Goal: Information Seeking & Learning: Check status

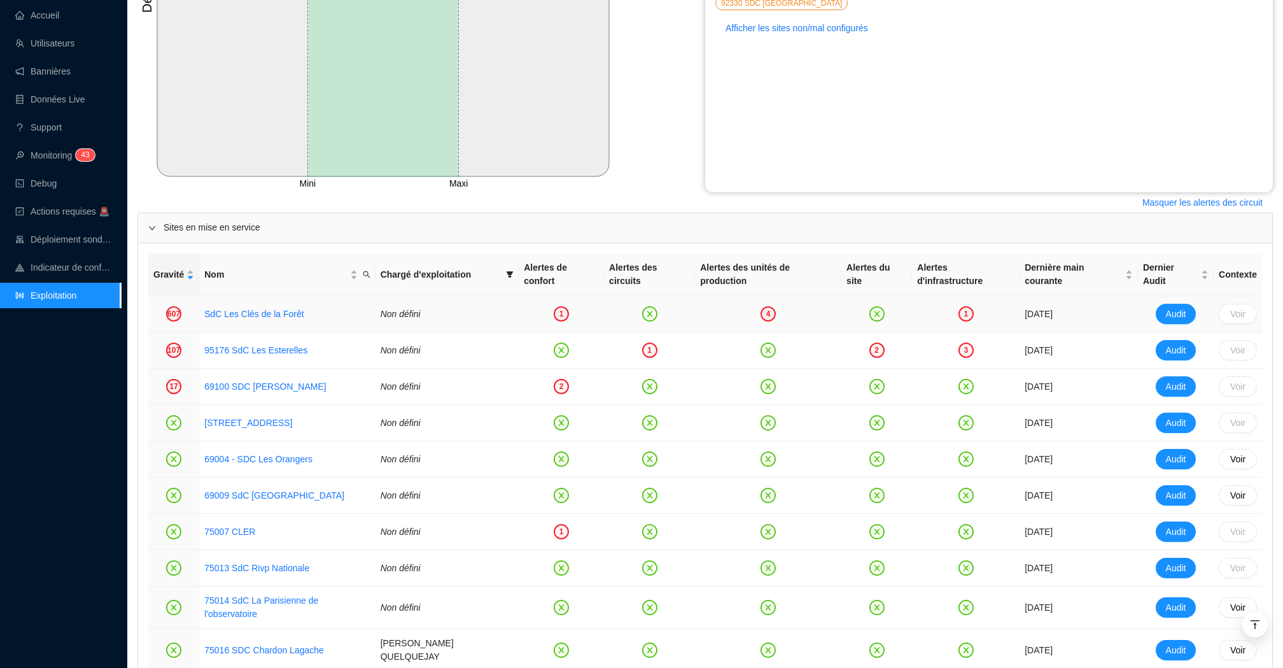
scroll to position [393, 0]
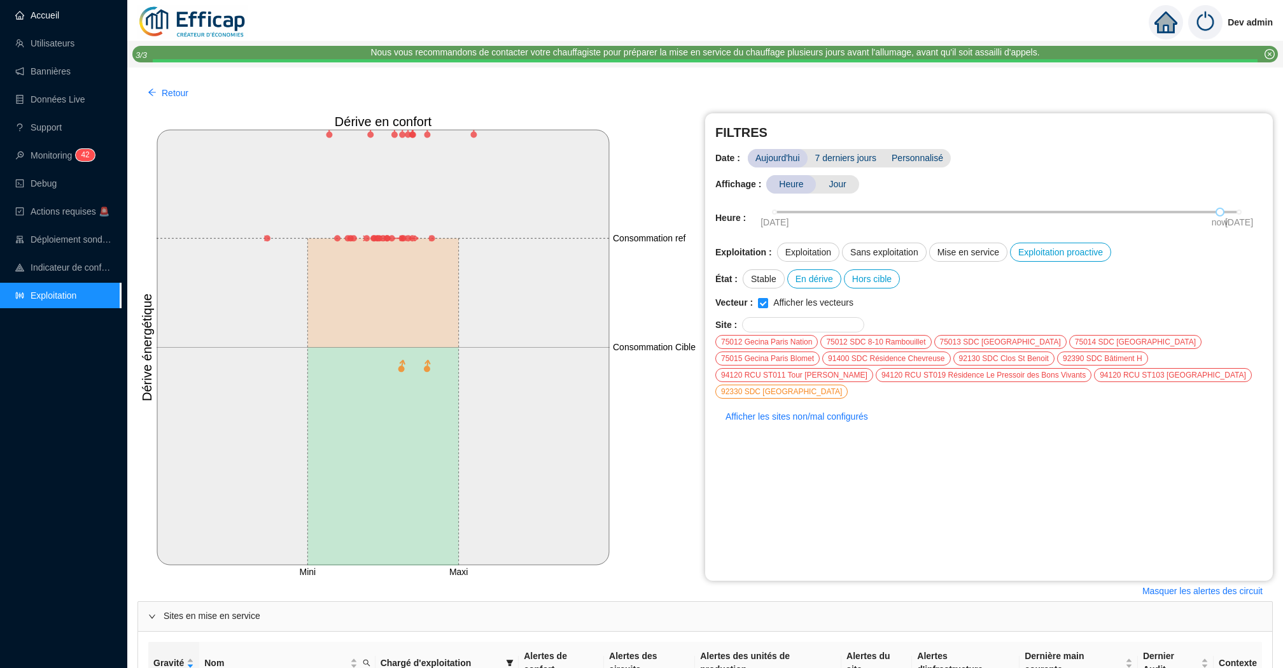
click at [54, 20] on link "Accueil" at bounding box center [37, 15] width 44 height 10
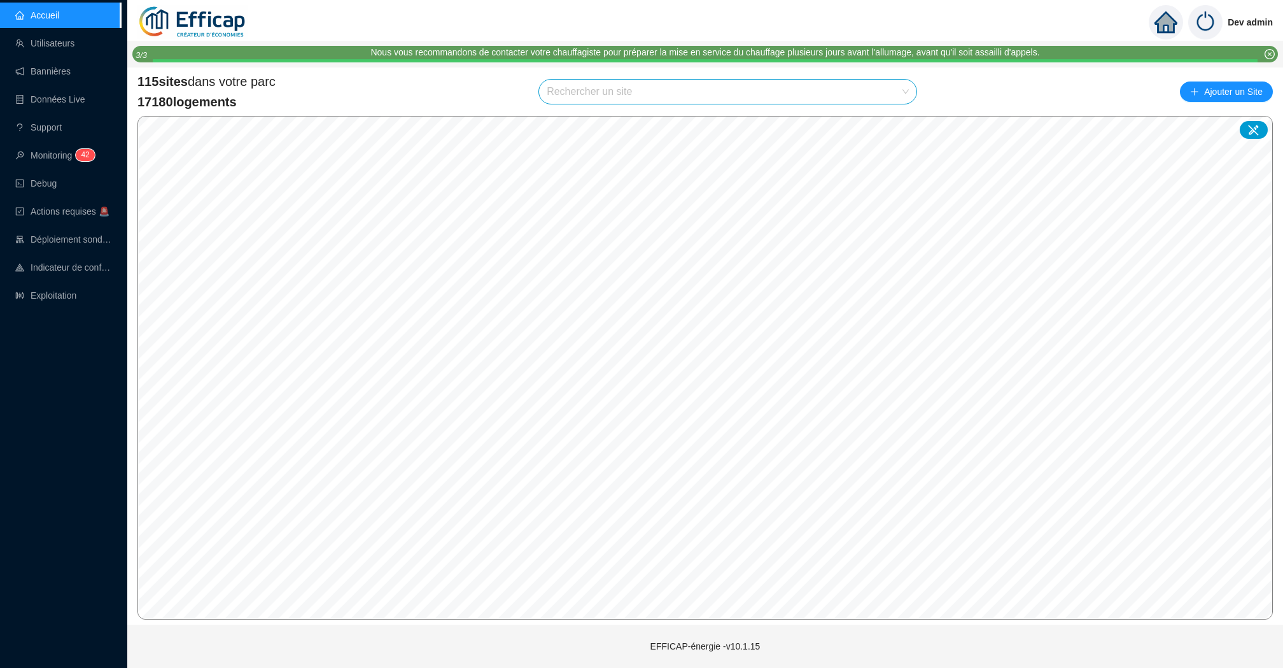
click at [571, 94] on input "search" at bounding box center [722, 92] width 351 height 24
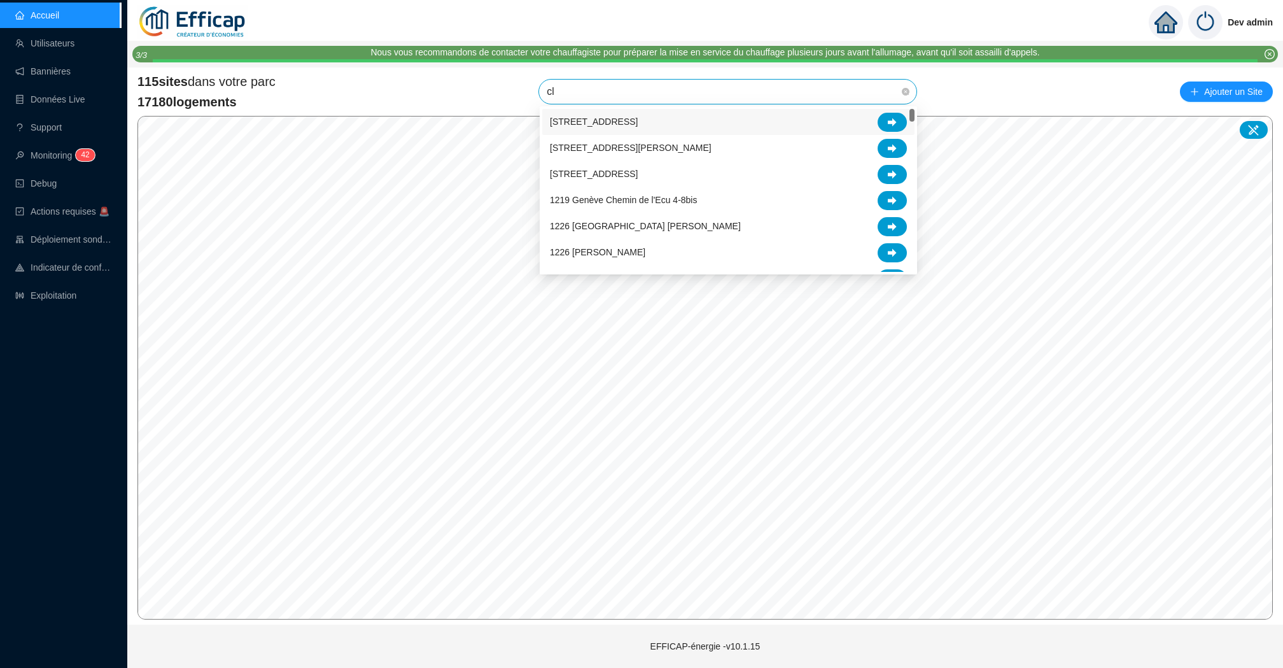
type input "cle"
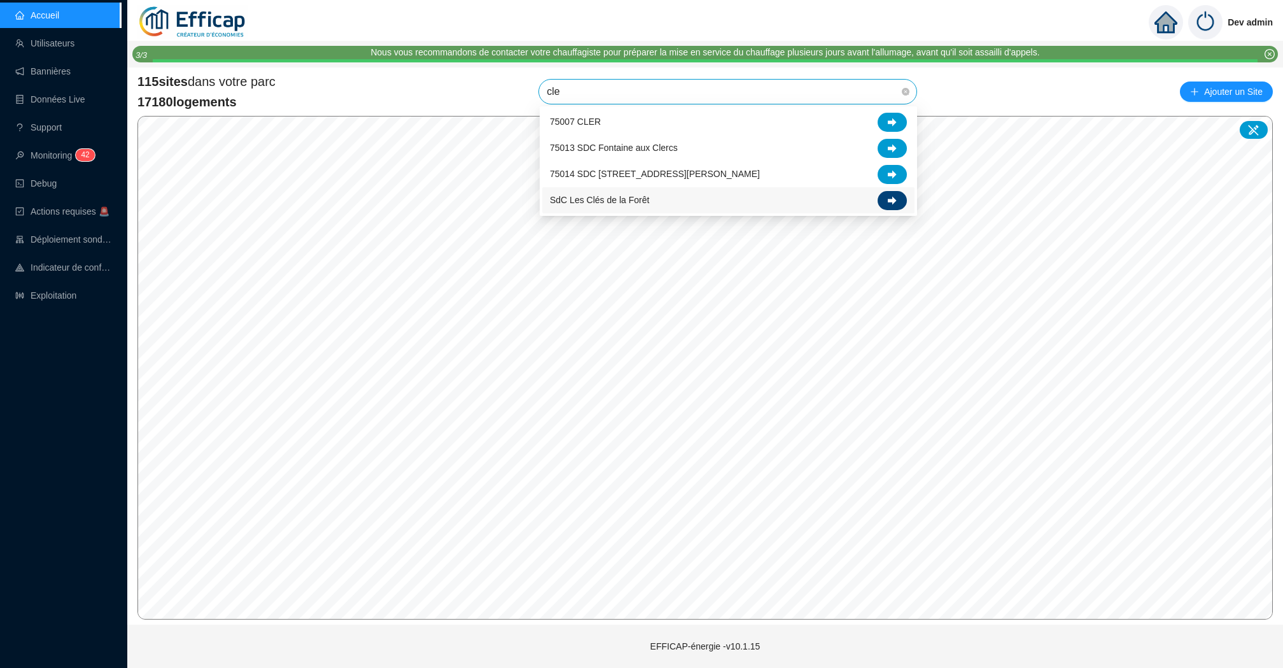
click at [892, 201] on icon at bounding box center [892, 200] width 9 height 8
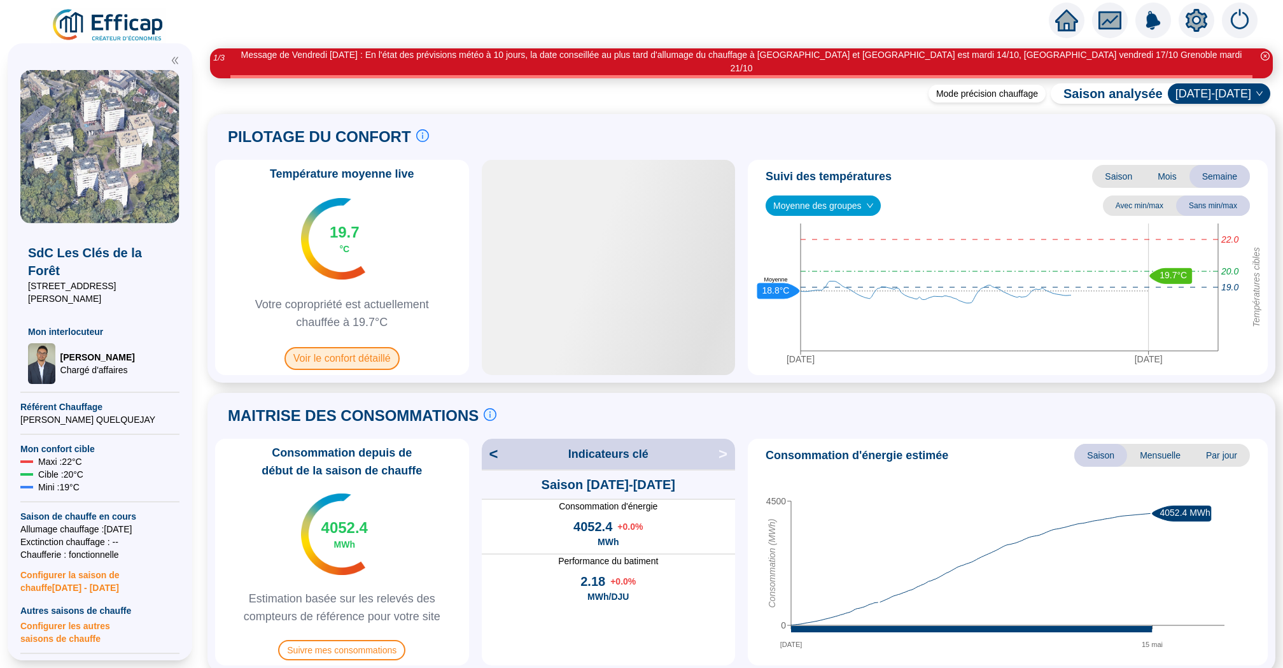
click at [345, 348] on span "Voir le confort détaillé" at bounding box center [342, 358] width 115 height 23
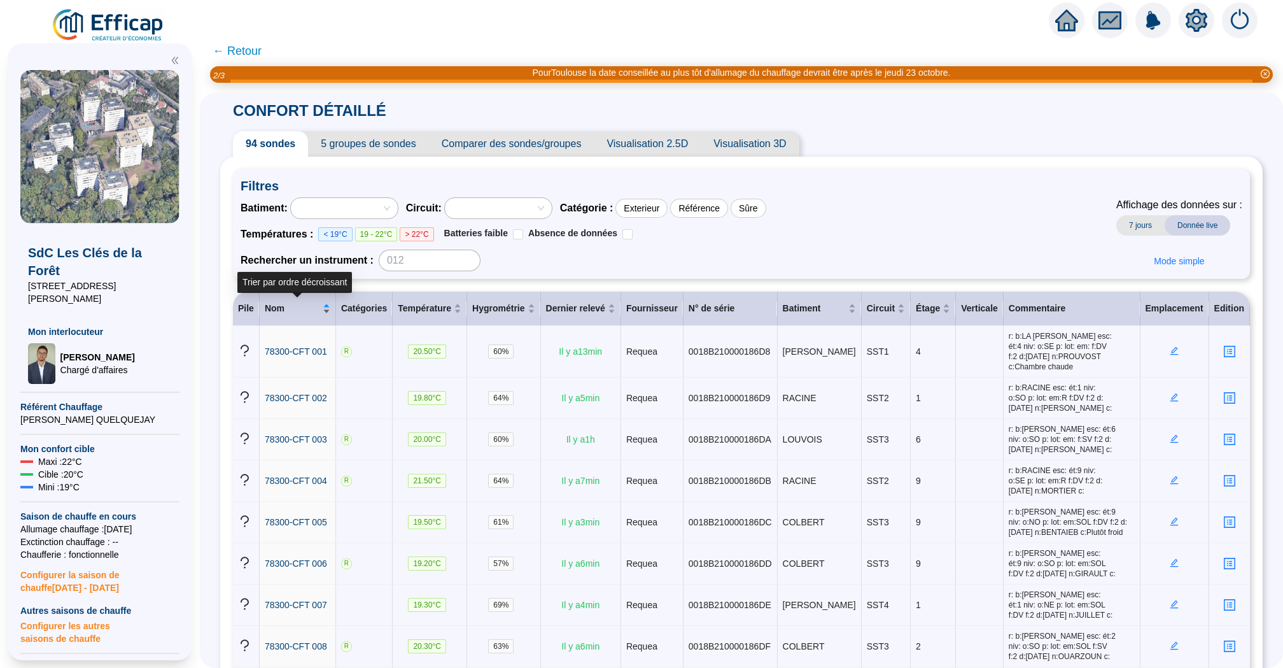
click at [323, 309] on div "Nom" at bounding box center [298, 308] width 66 height 13
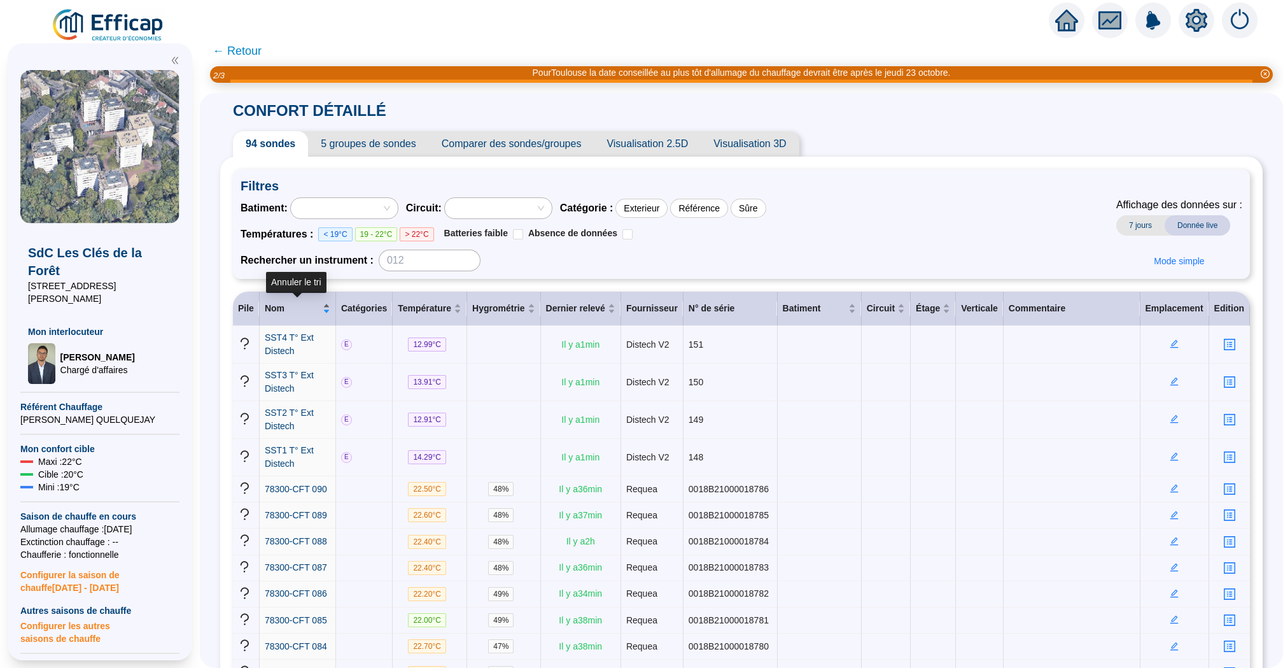
click at [323, 308] on div "Nom" at bounding box center [298, 308] width 66 height 13
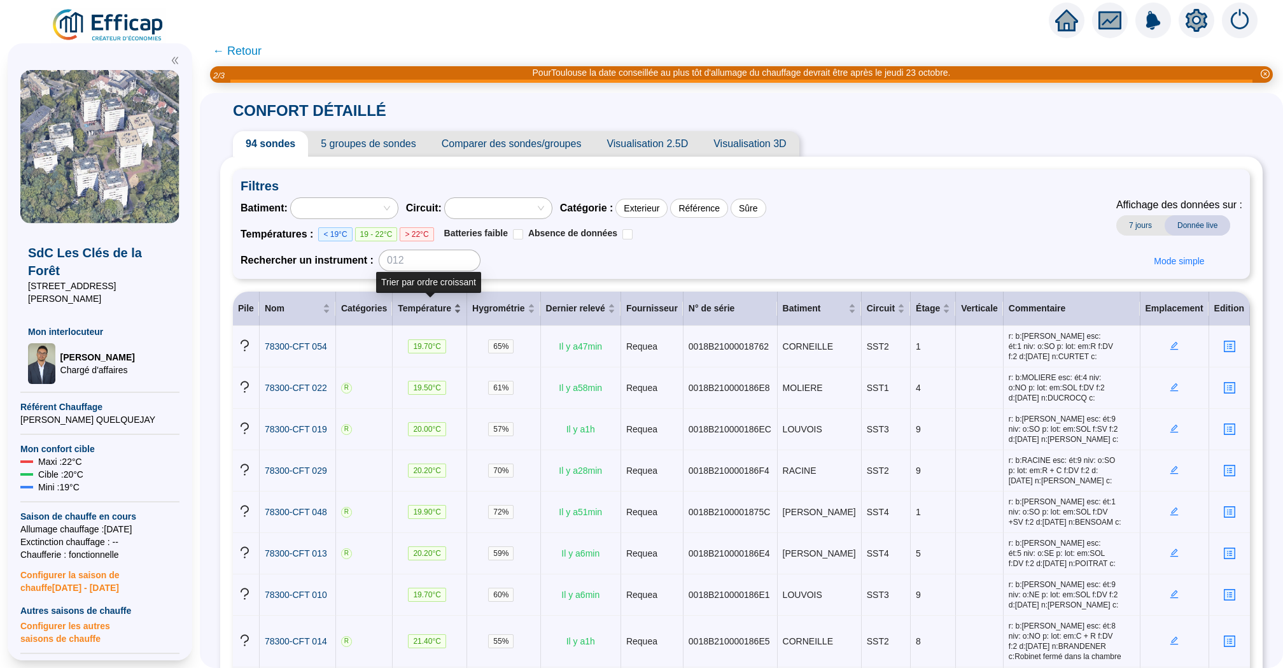
click at [455, 308] on div "Température" at bounding box center [430, 308] width 64 height 13
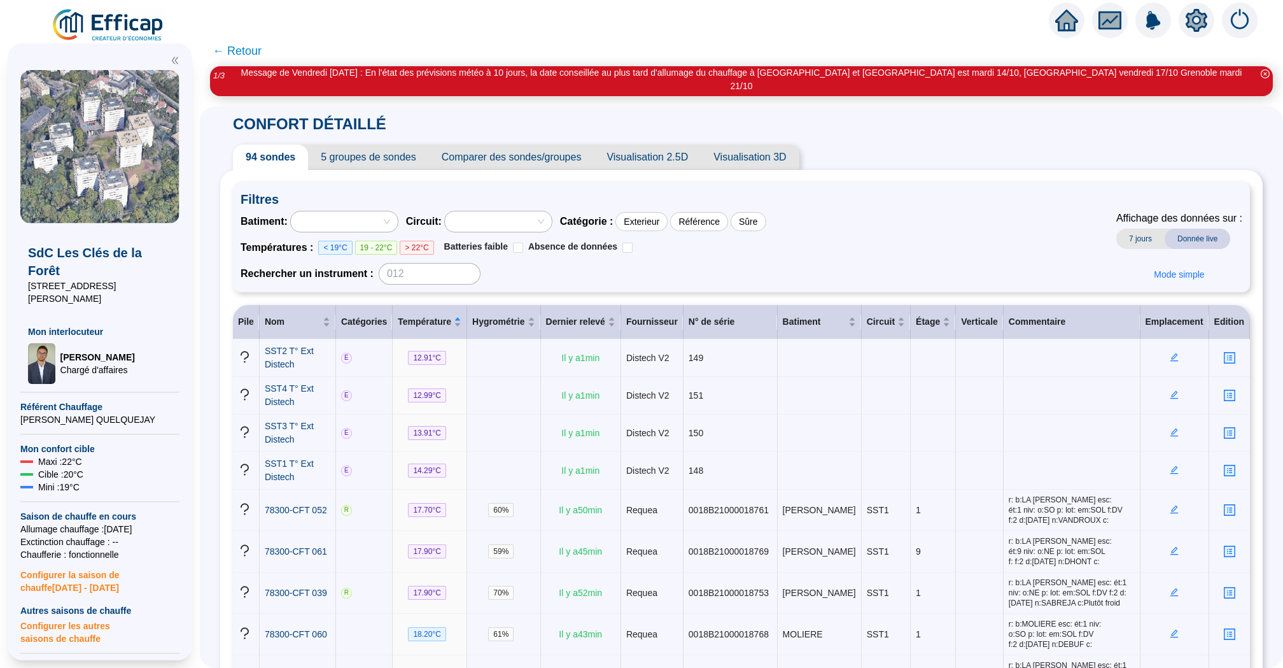
click at [358, 150] on span "5 groupes de sondes" at bounding box center [368, 157] width 120 height 25
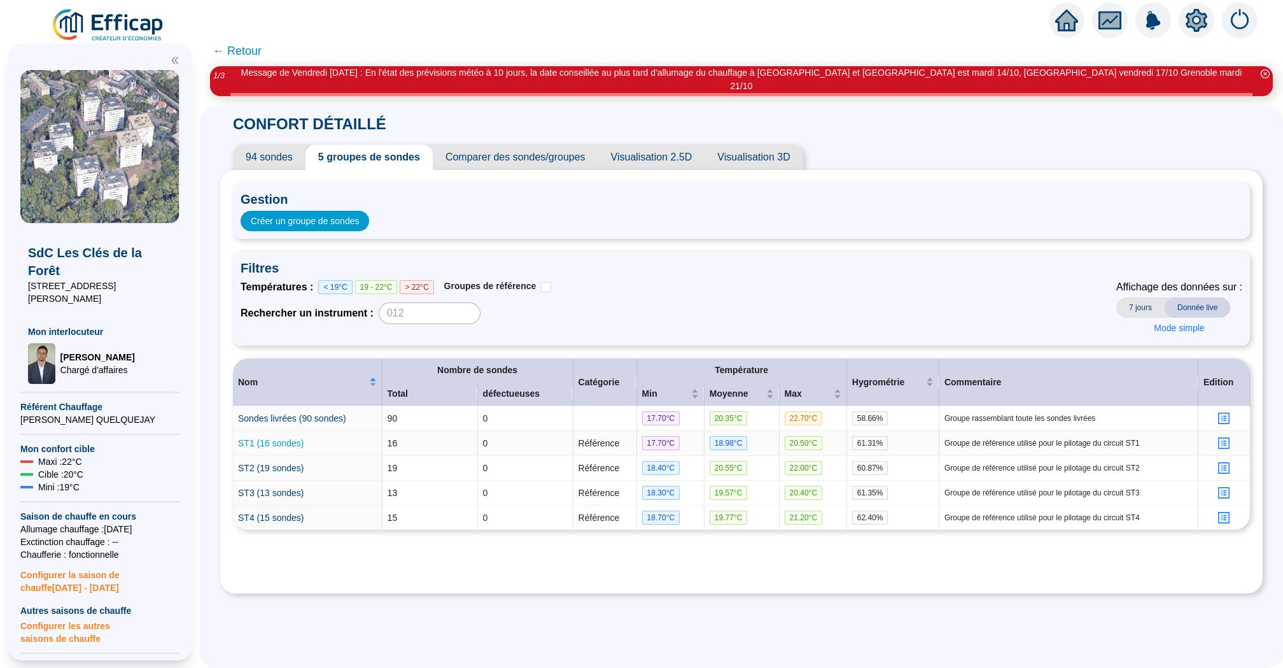
click at [284, 438] on link "ST1 (16 sondes)" at bounding box center [271, 443] width 66 height 10
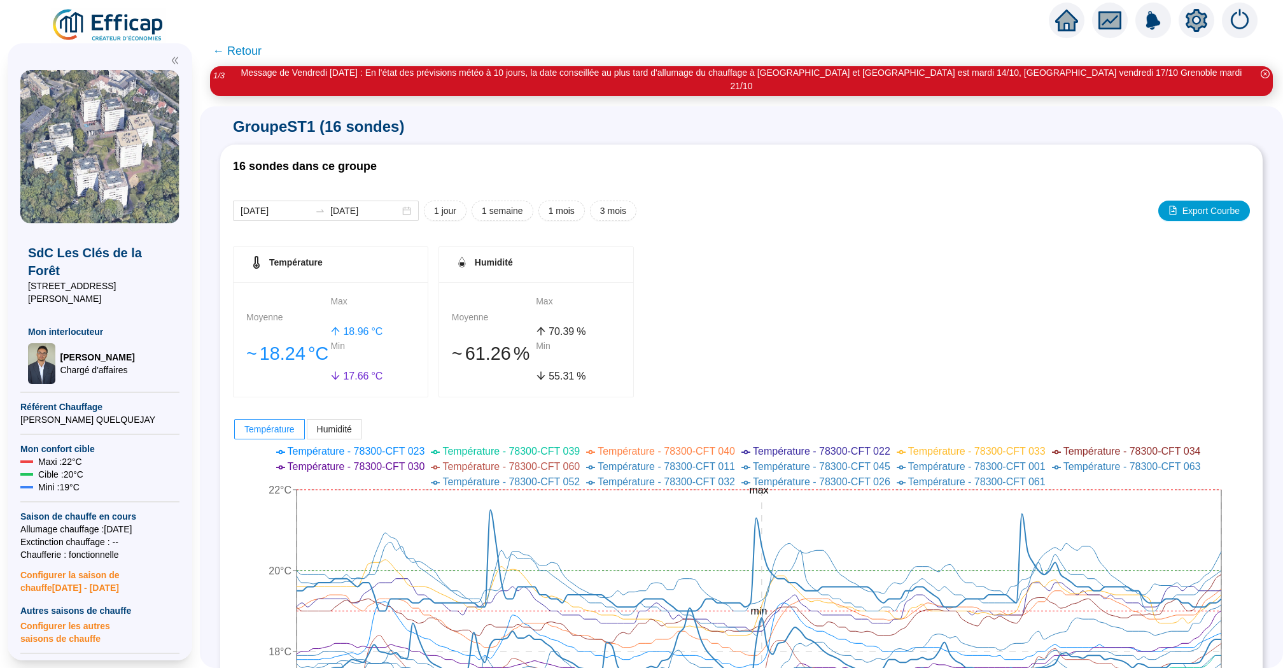
click at [244, 54] on span "← Retour" at bounding box center [237, 51] width 49 height 18
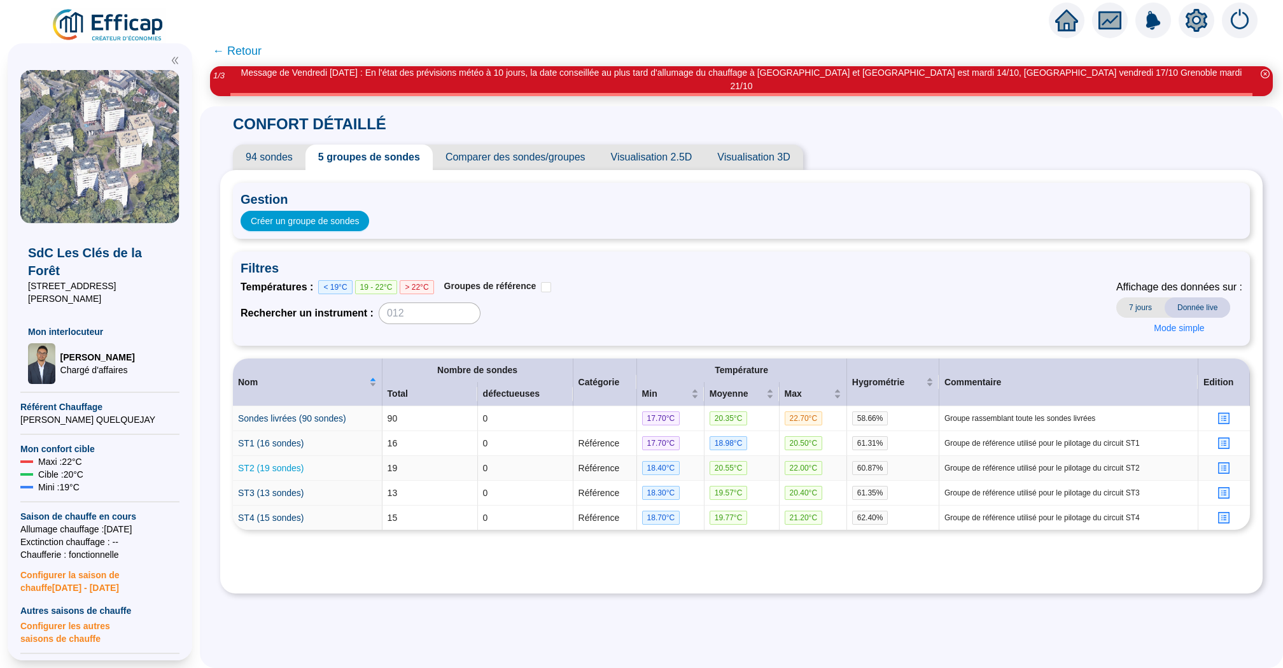
click at [244, 463] on link "ST2 (19 sondes)" at bounding box center [271, 468] width 66 height 10
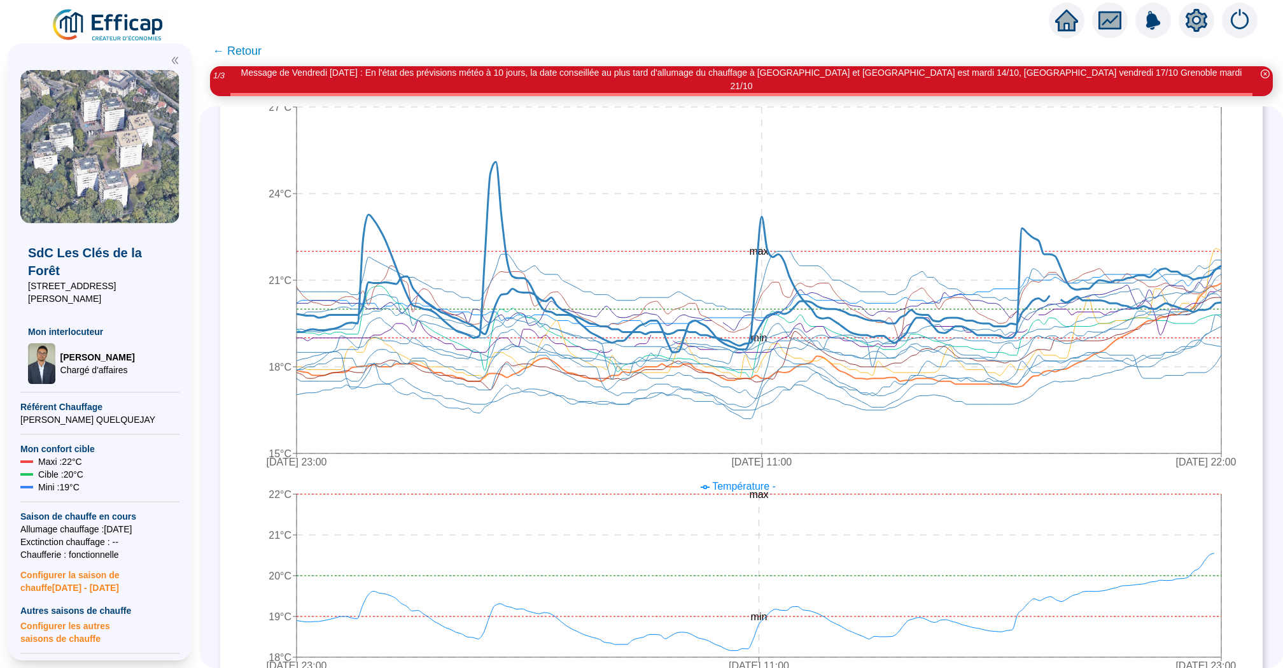
scroll to position [406, 0]
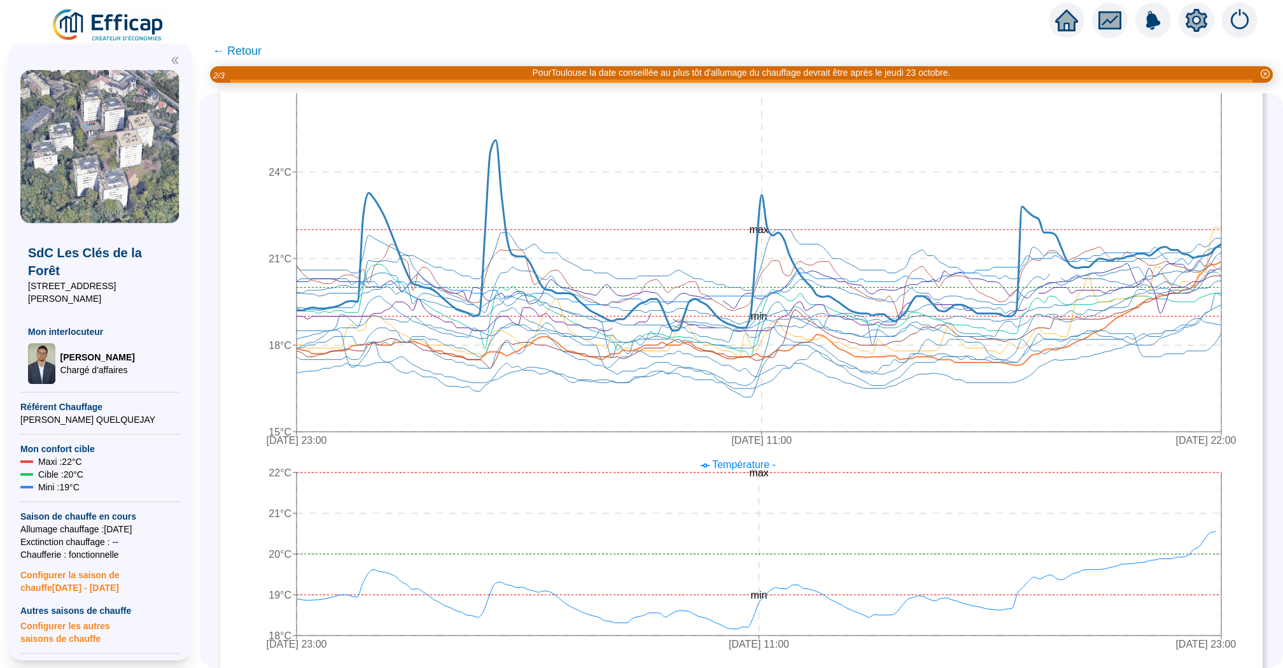
click at [251, 50] on span "← Retour" at bounding box center [237, 51] width 49 height 18
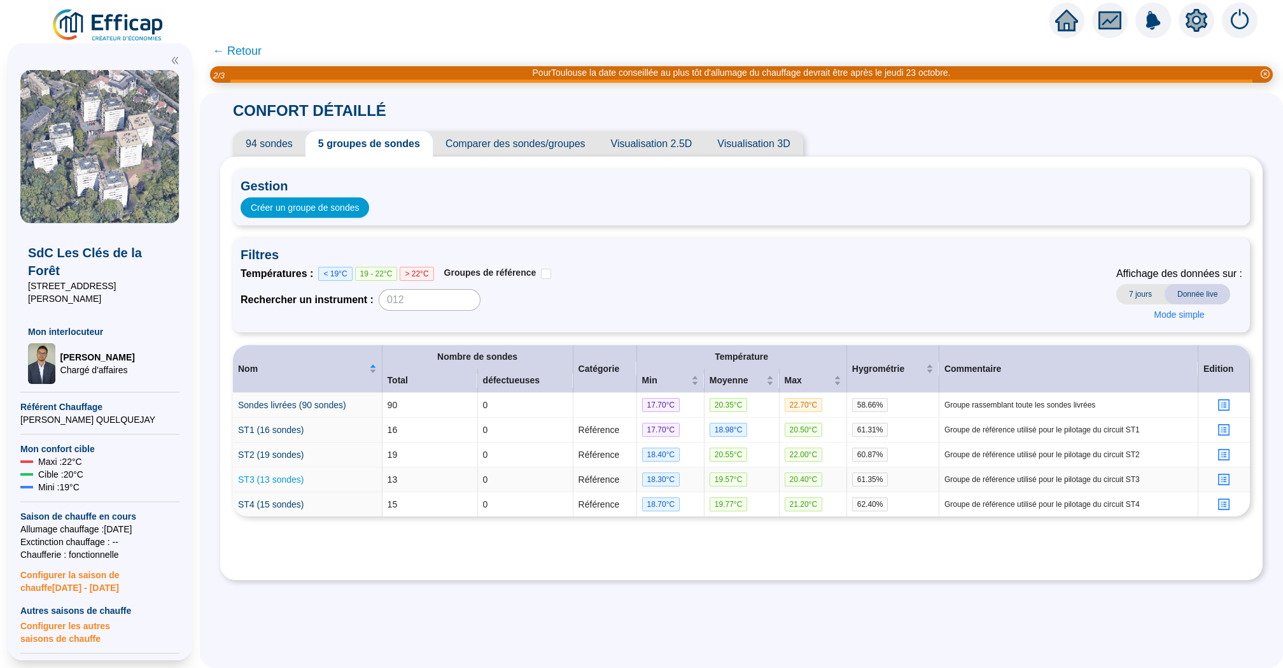
click at [264, 481] on link "ST3 (13 sondes)" at bounding box center [271, 479] width 66 height 10
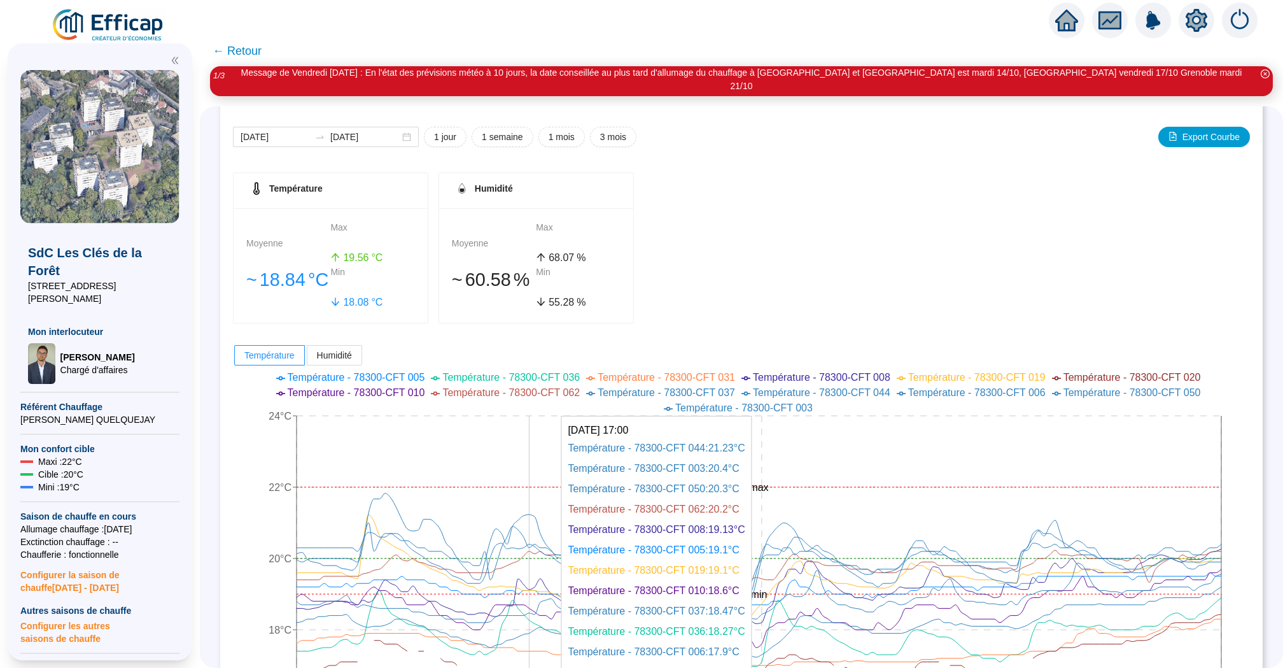
scroll to position [34, 0]
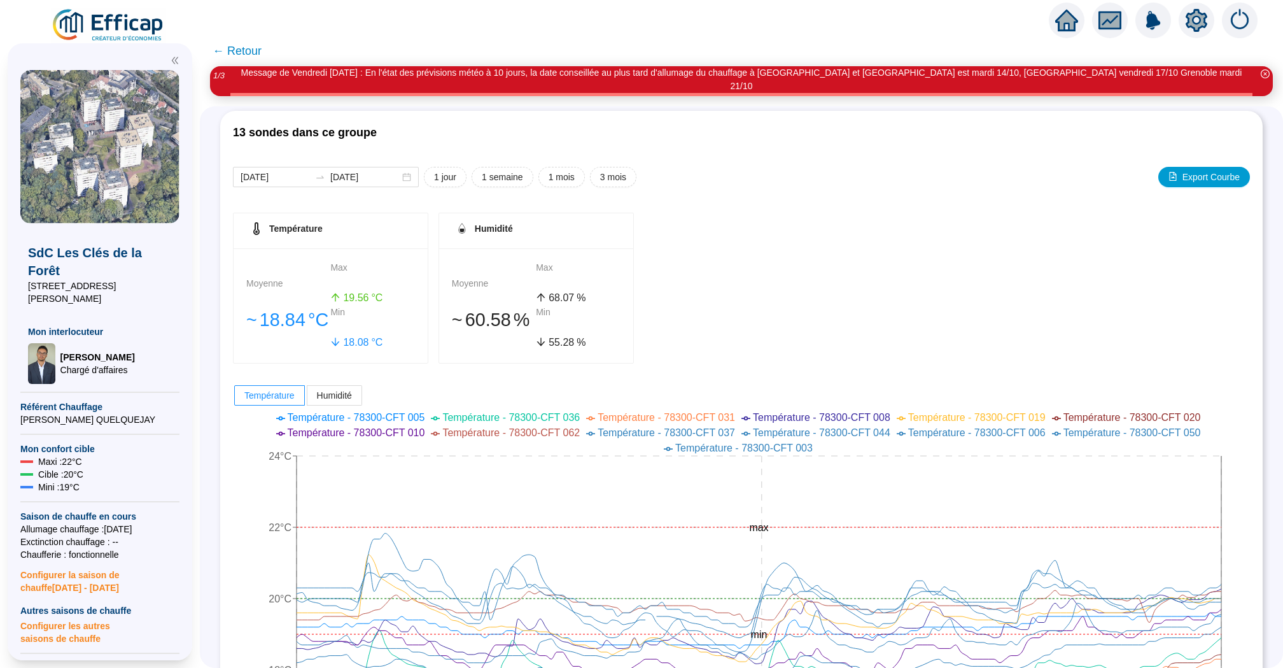
click at [243, 52] on span "← Retour" at bounding box center [237, 51] width 49 height 18
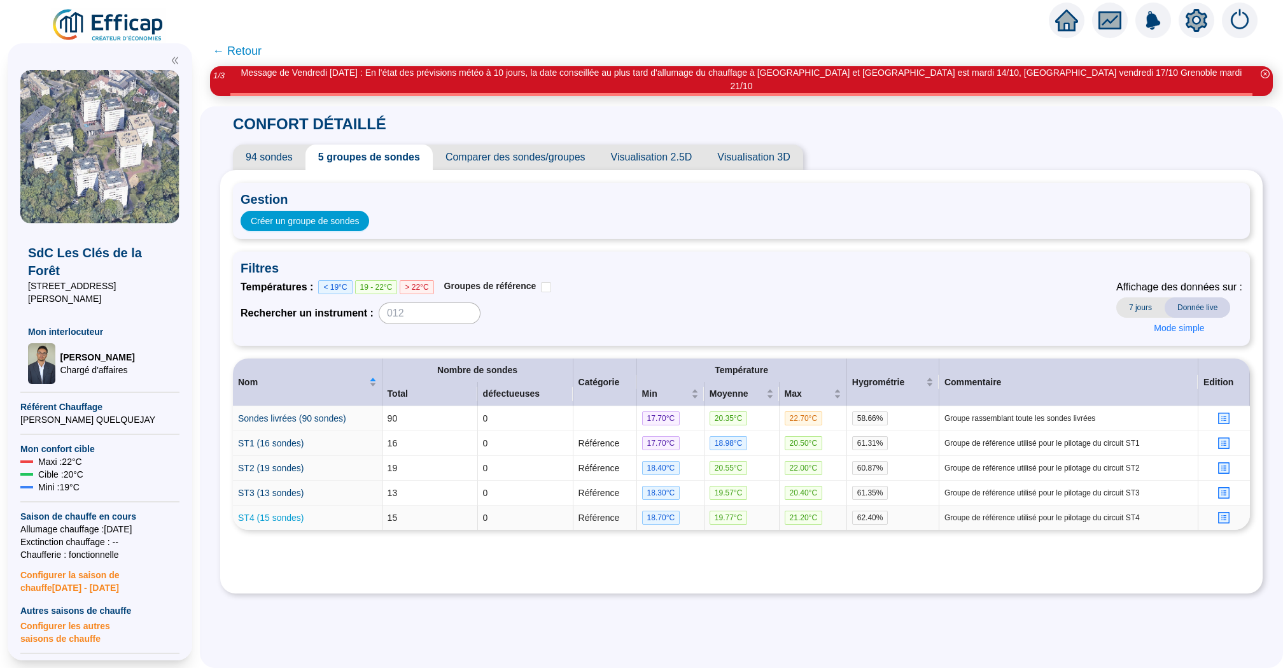
click at [255, 512] on link "ST4 (15 sondes)" at bounding box center [271, 517] width 66 height 10
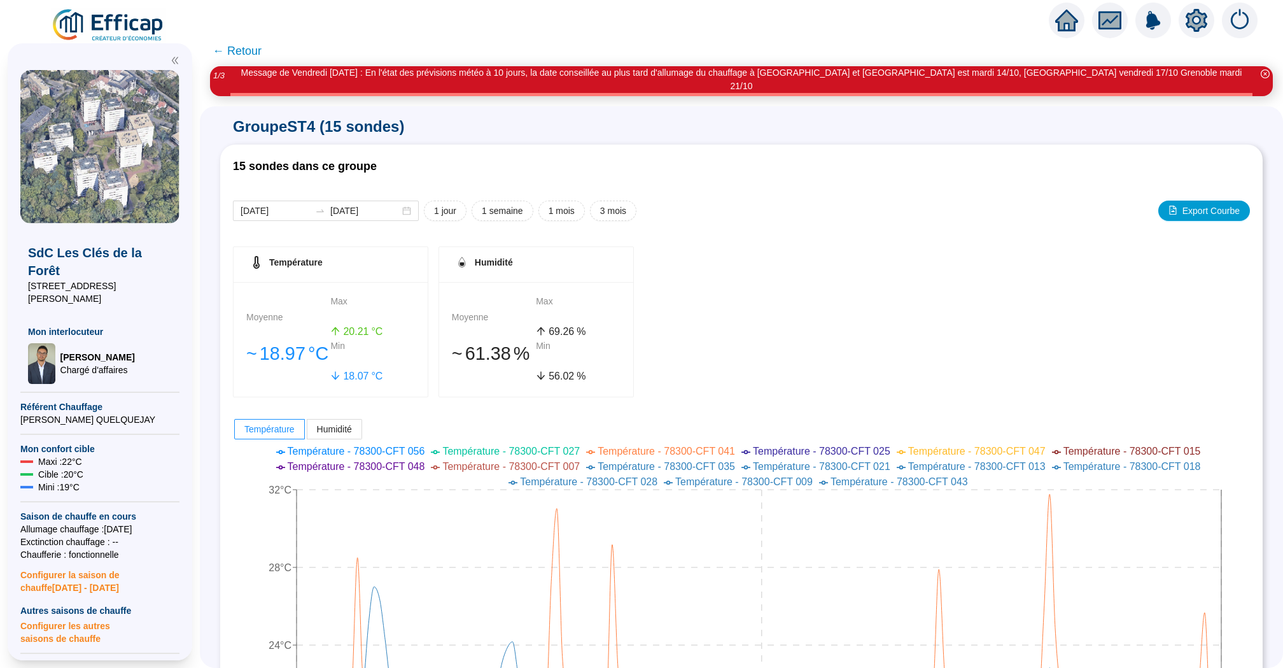
click at [250, 55] on span "← Retour" at bounding box center [237, 51] width 49 height 18
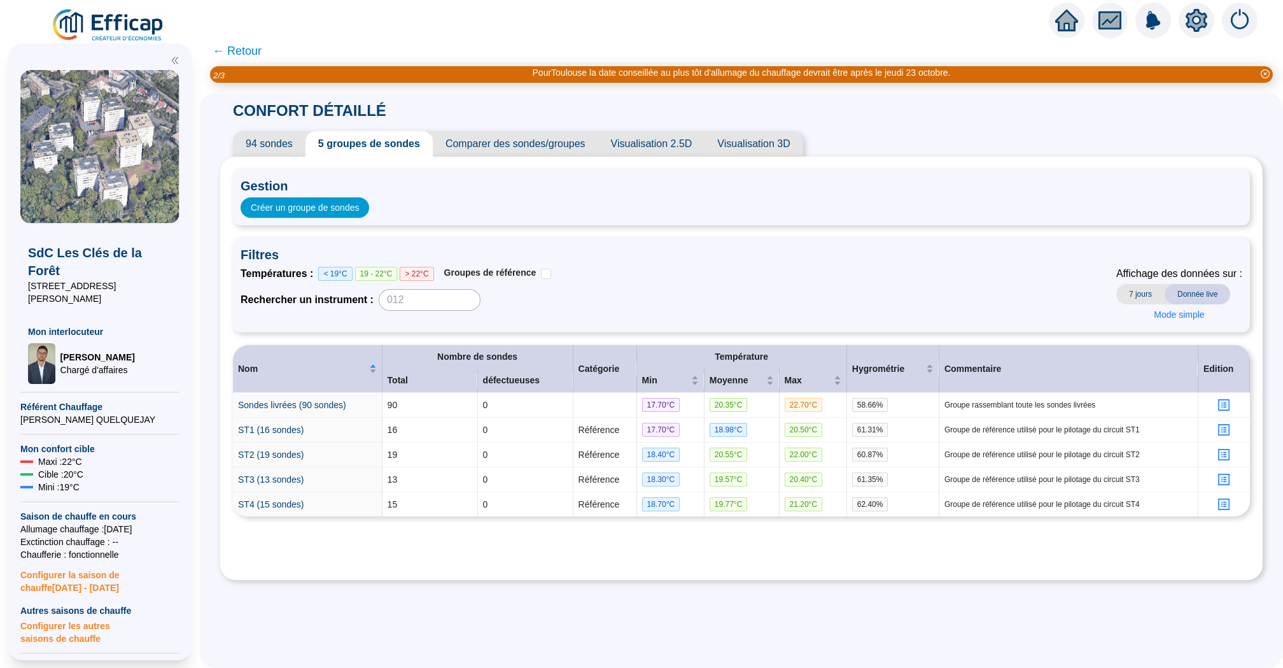
click at [232, 52] on span "← Retour" at bounding box center [237, 51] width 49 height 18
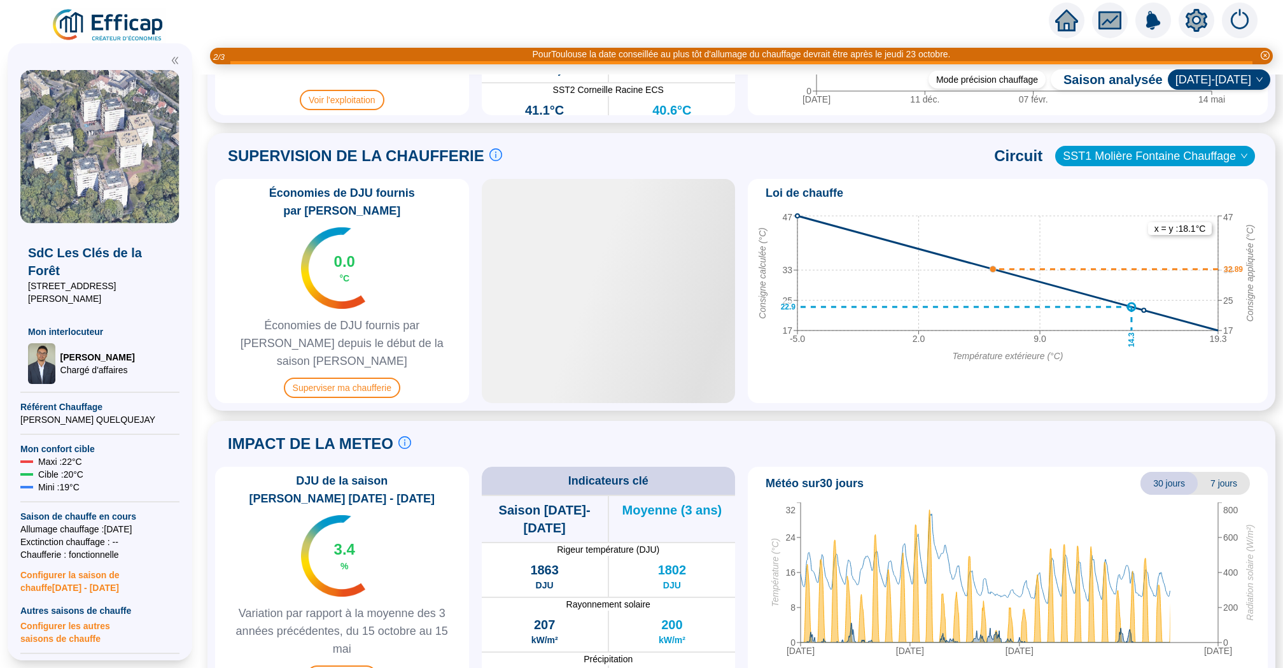
scroll to position [791, 0]
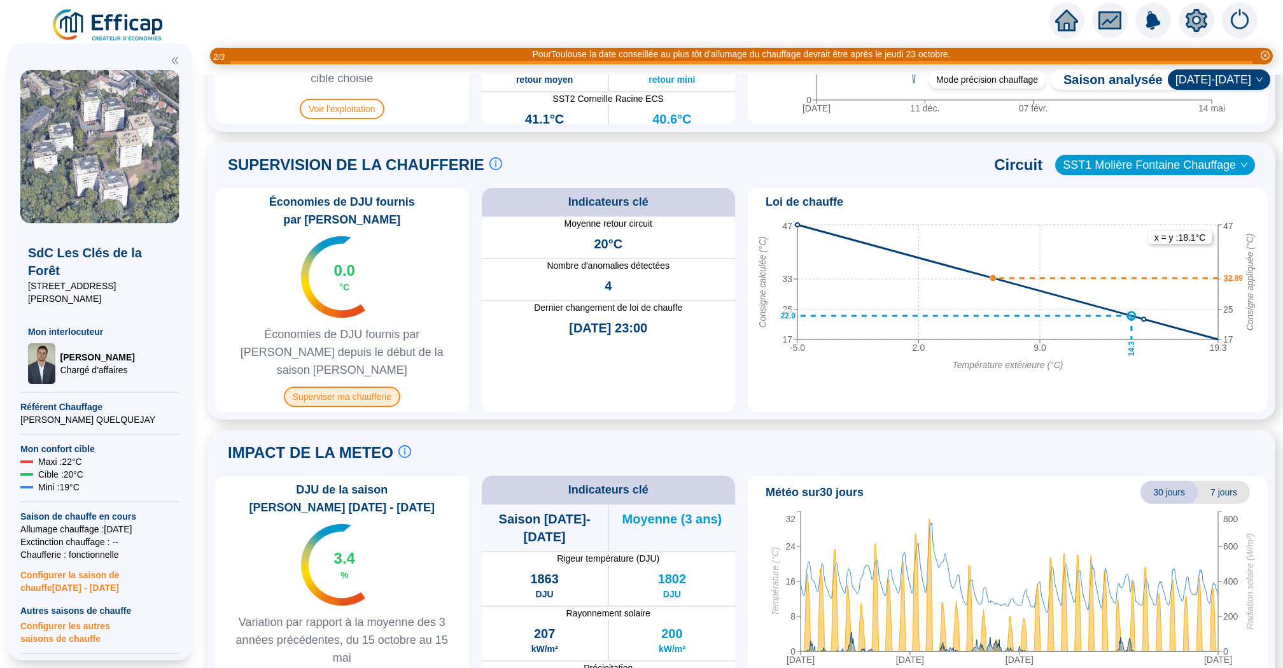
click at [373, 386] on span "Superviser ma chaufferie" at bounding box center [342, 396] width 116 height 20
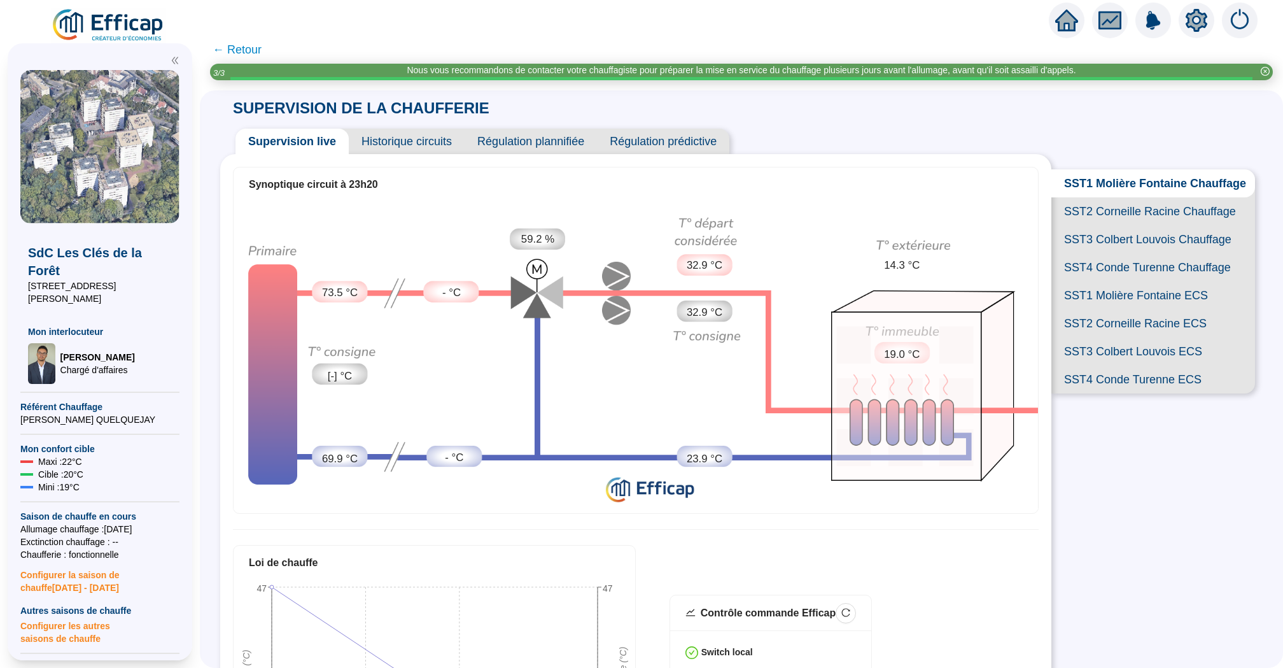
click at [415, 144] on span "Historique circuits" at bounding box center [407, 141] width 116 height 25
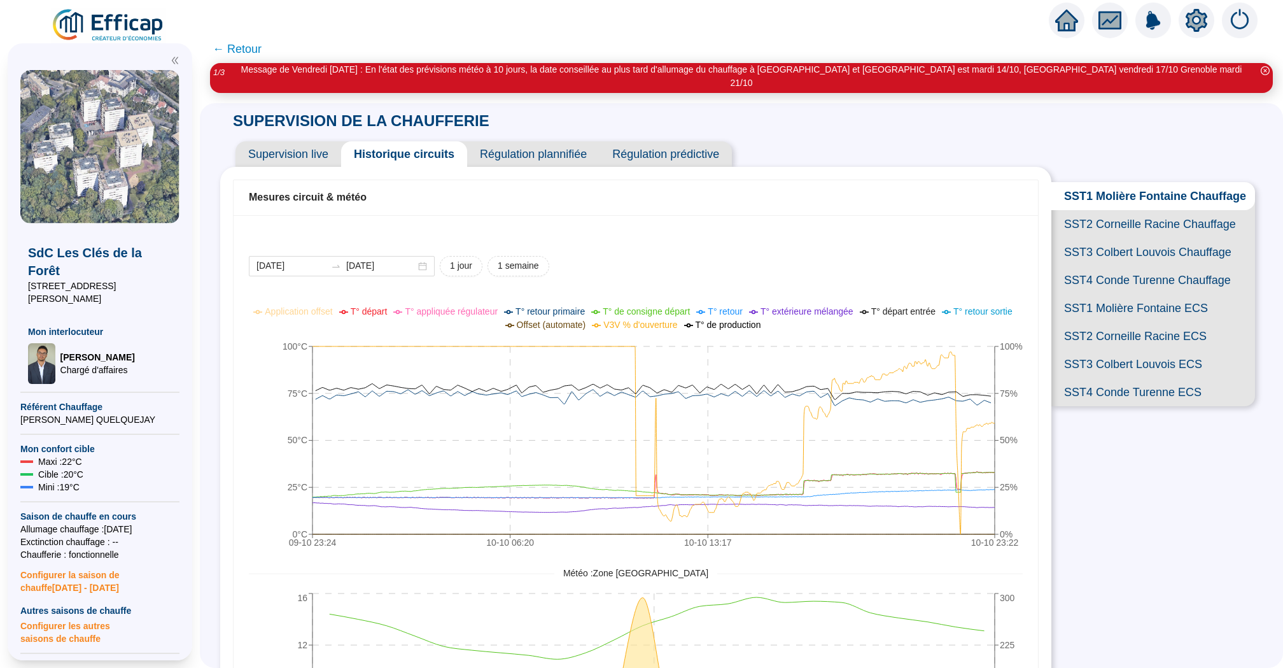
click at [282, 141] on span "Supervision live" at bounding box center [289, 153] width 106 height 25
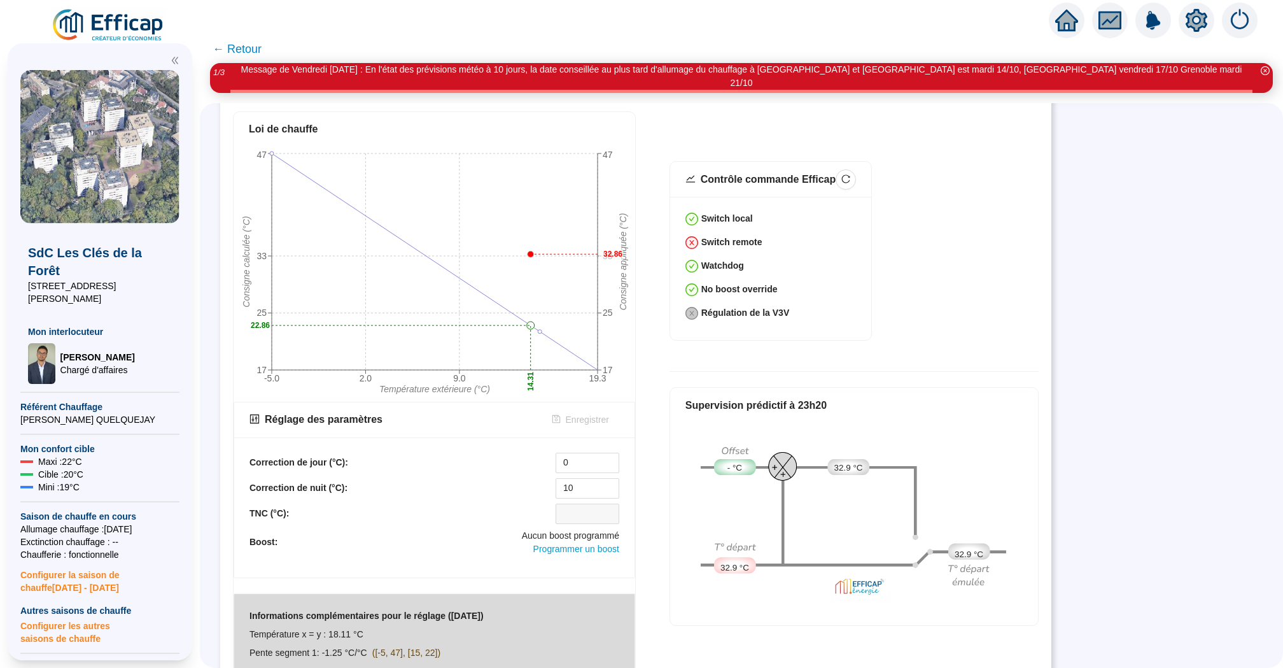
scroll to position [451, 0]
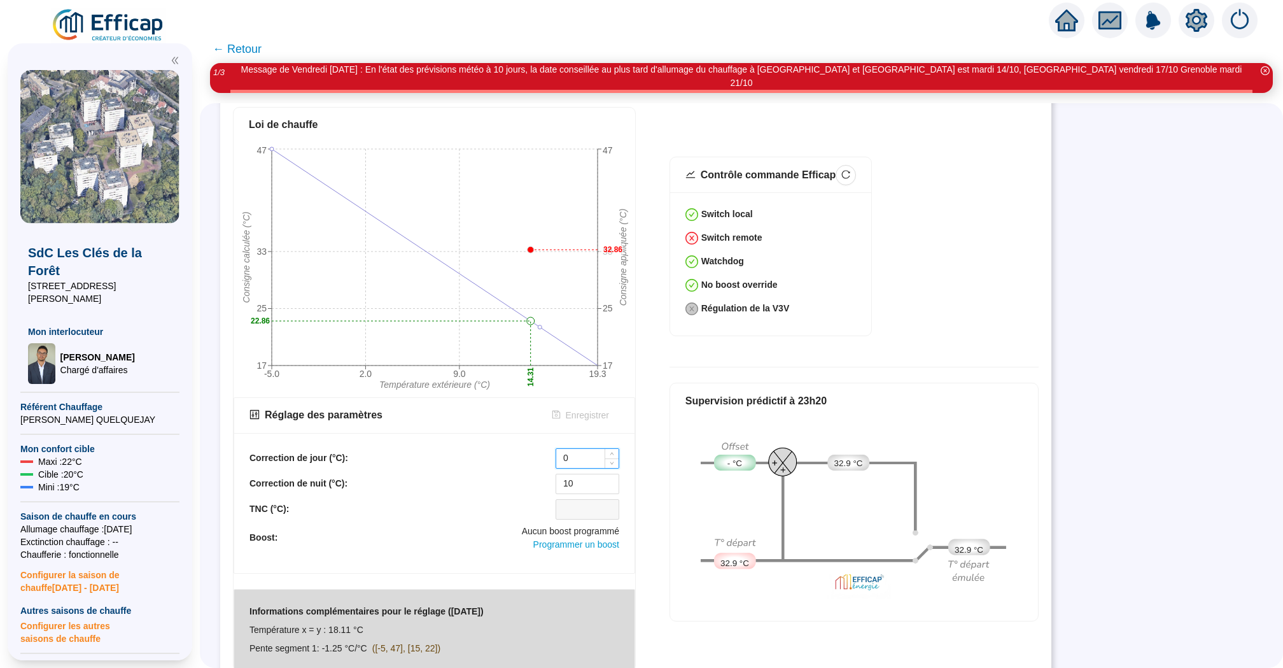
click at [582, 449] on input "0" at bounding box center [587, 458] width 62 height 19
click at [584, 474] on input "10" at bounding box center [587, 483] width 62 height 19
type input "1"
type input "5"
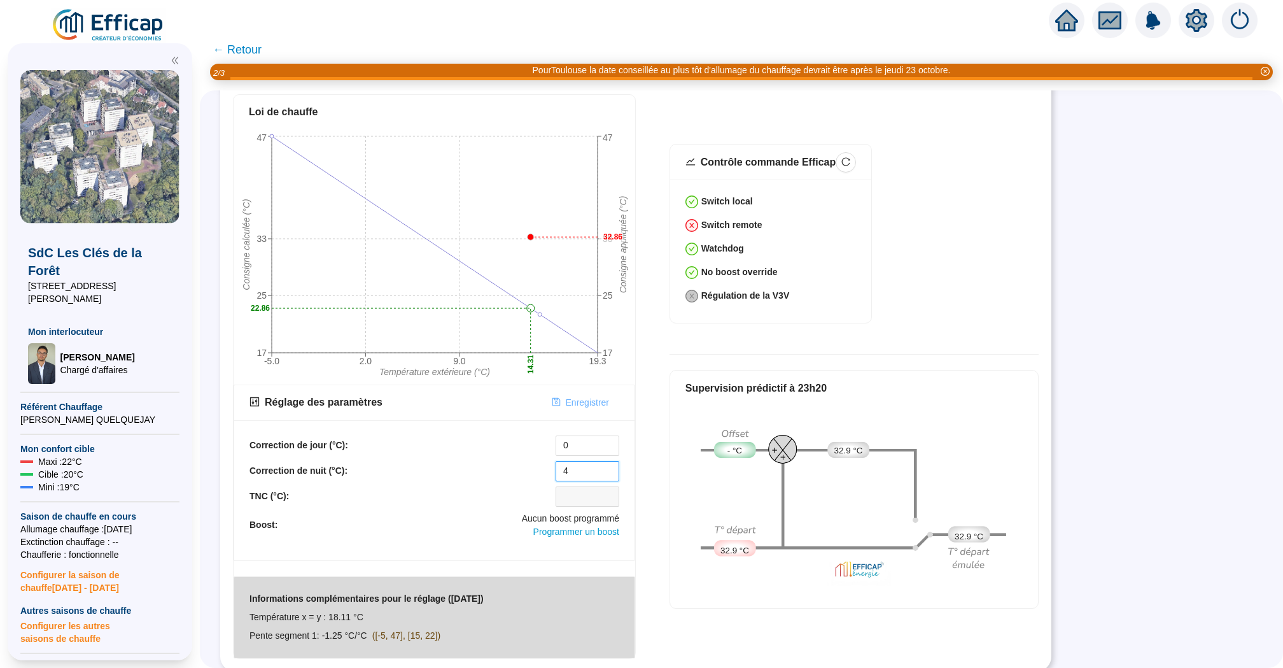
type input "4"
click at [592, 402] on span "Enregistrer" at bounding box center [587, 402] width 43 height 13
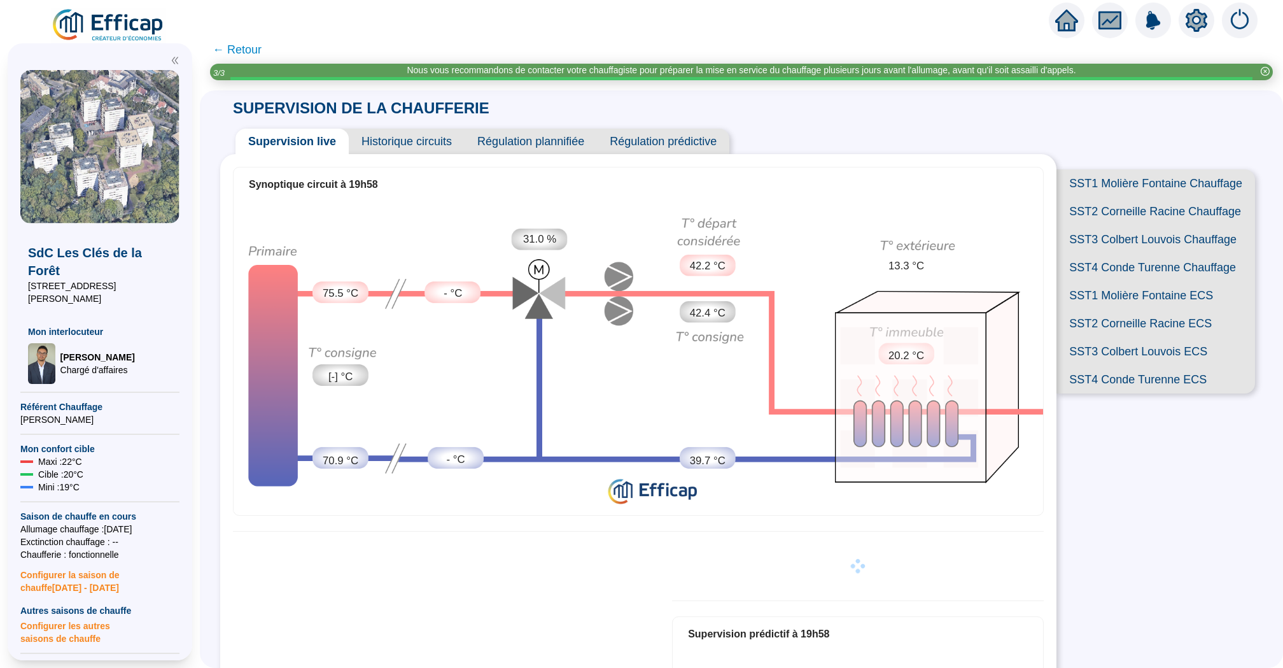
click at [1143, 179] on span "SST1 Molière Fontaine Chauffage" at bounding box center [1156, 183] width 199 height 28
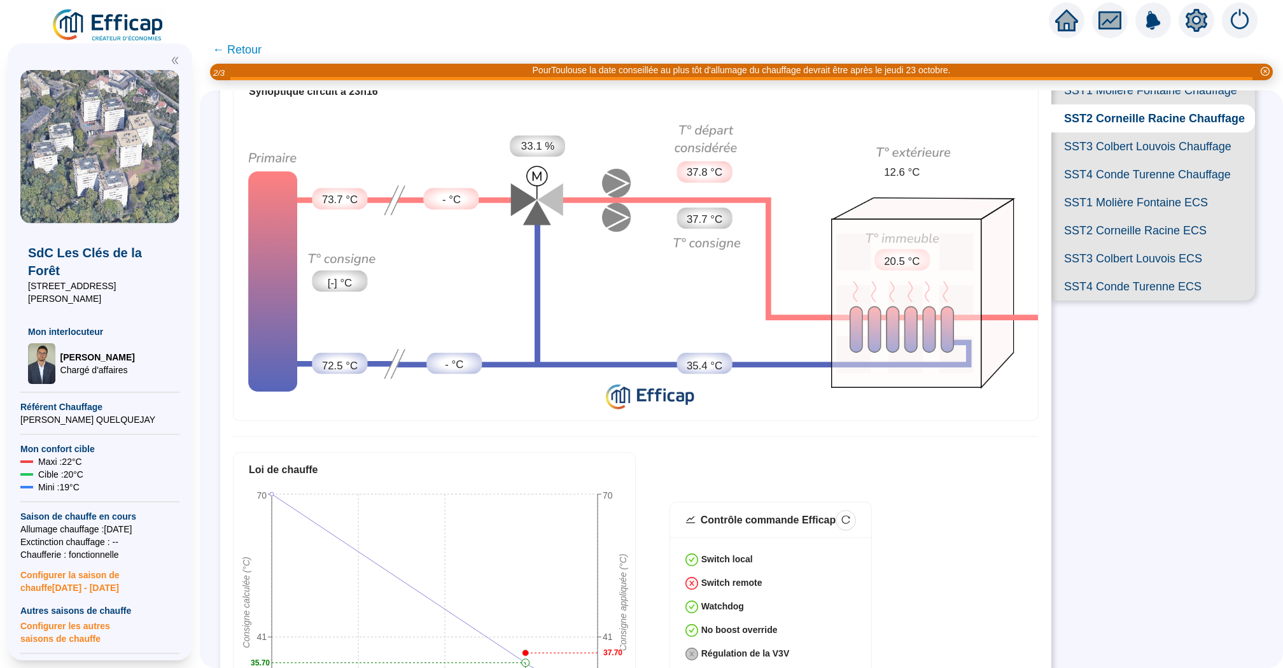
scroll to position [25, 0]
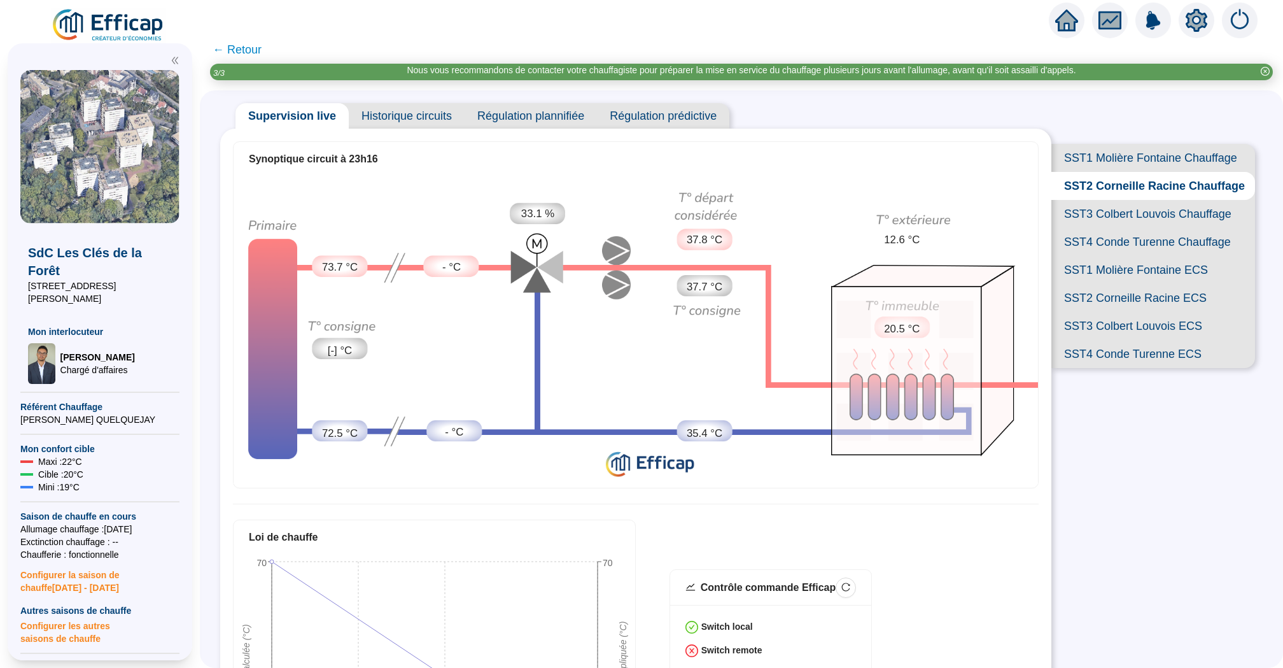
click at [1102, 158] on span "SST1 Molière Fontaine Chauffage" at bounding box center [1154, 158] width 204 height 28
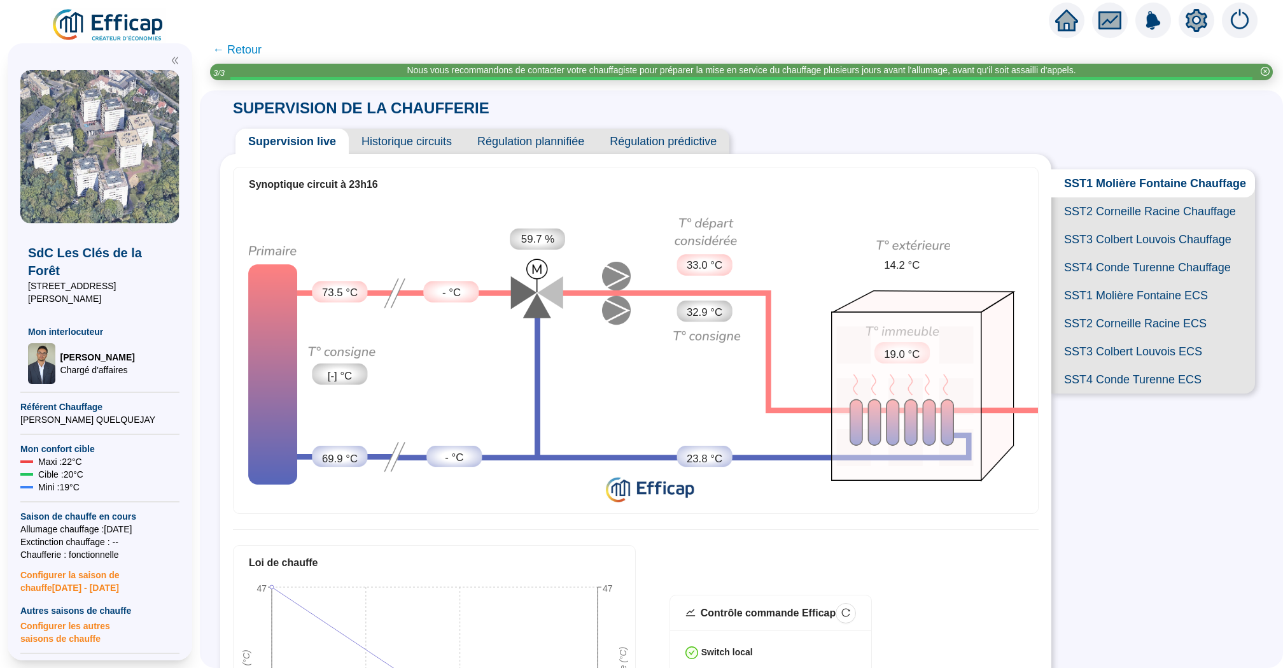
click at [409, 140] on span "Historique circuits" at bounding box center [407, 141] width 116 height 25
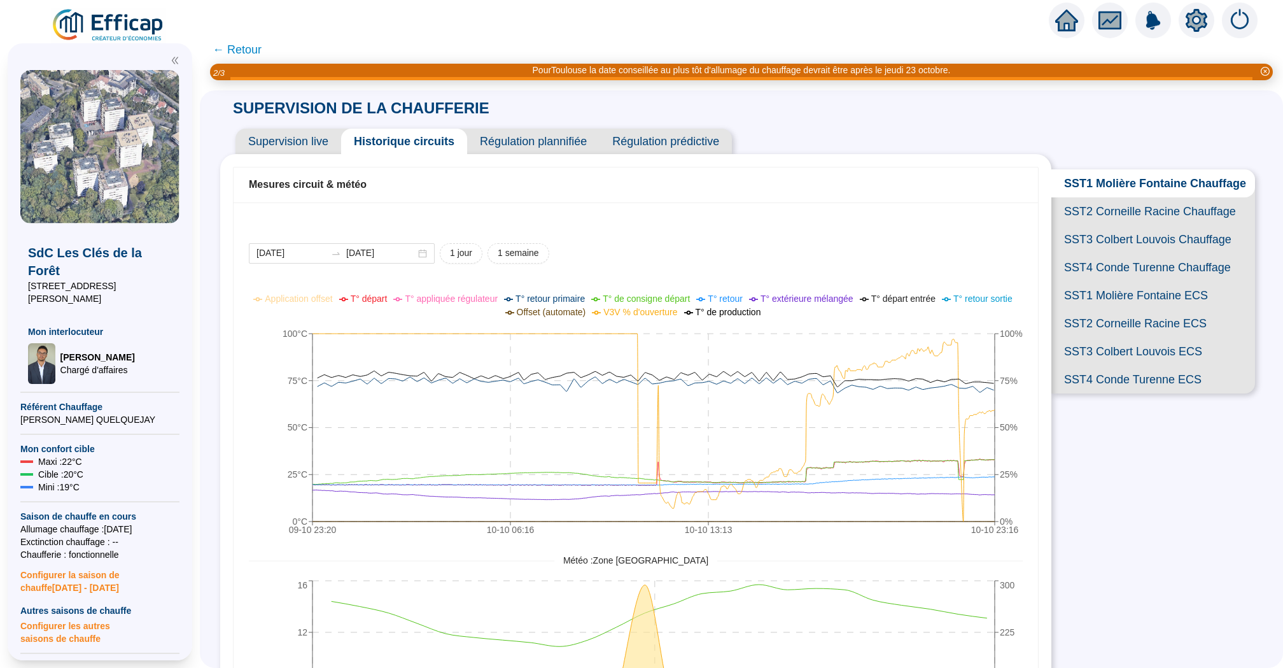
click at [1118, 239] on span "SST3 Colbert Louvois Chauffage" at bounding box center [1154, 239] width 204 height 28
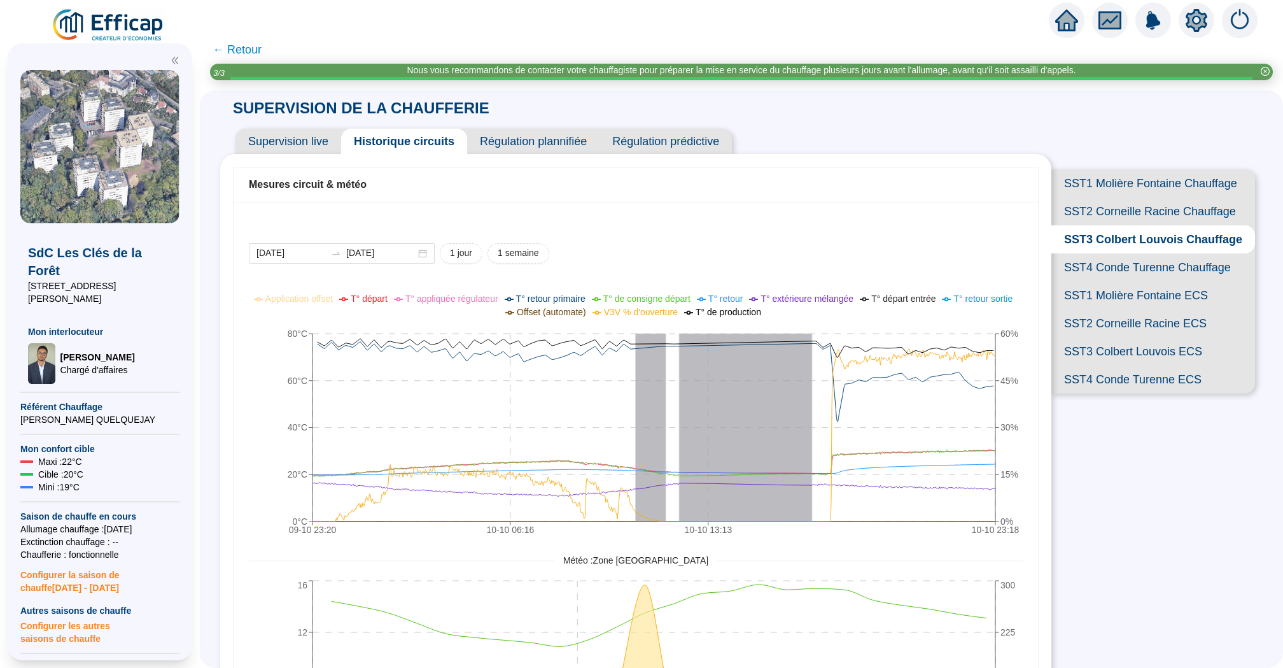
click at [281, 147] on span "Supervision live" at bounding box center [289, 141] width 106 height 25
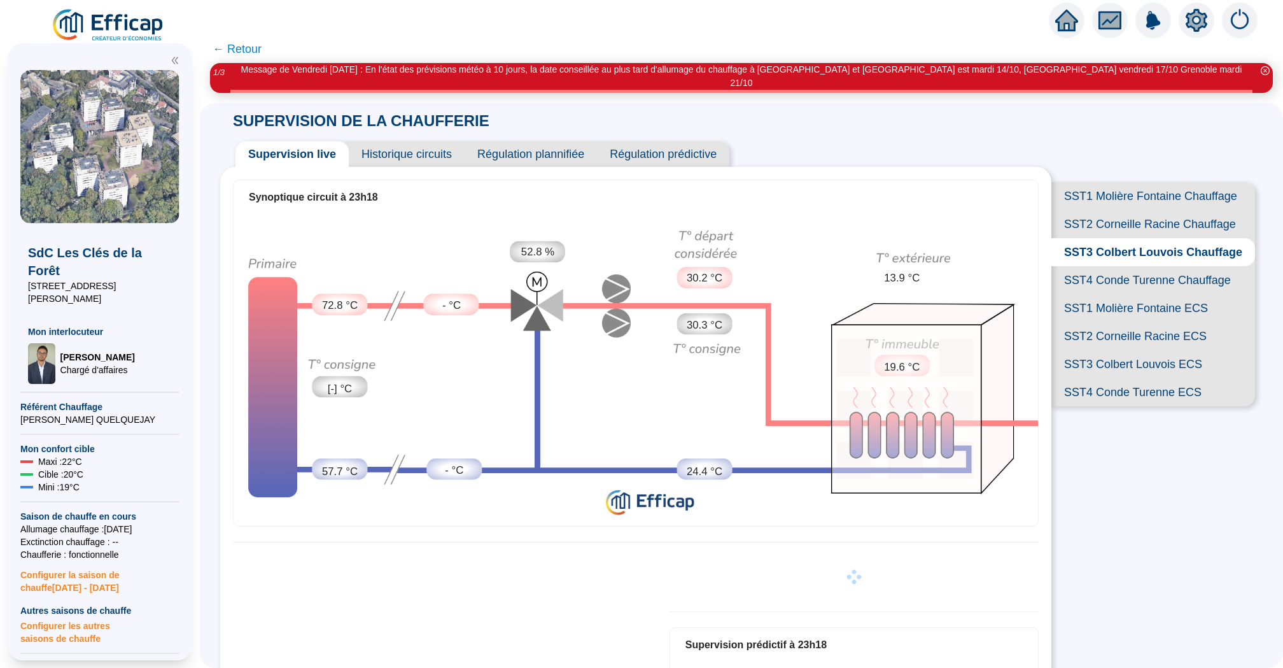
click at [1117, 266] on span "SST4 Conde Turenne Chauffage" at bounding box center [1154, 280] width 204 height 28
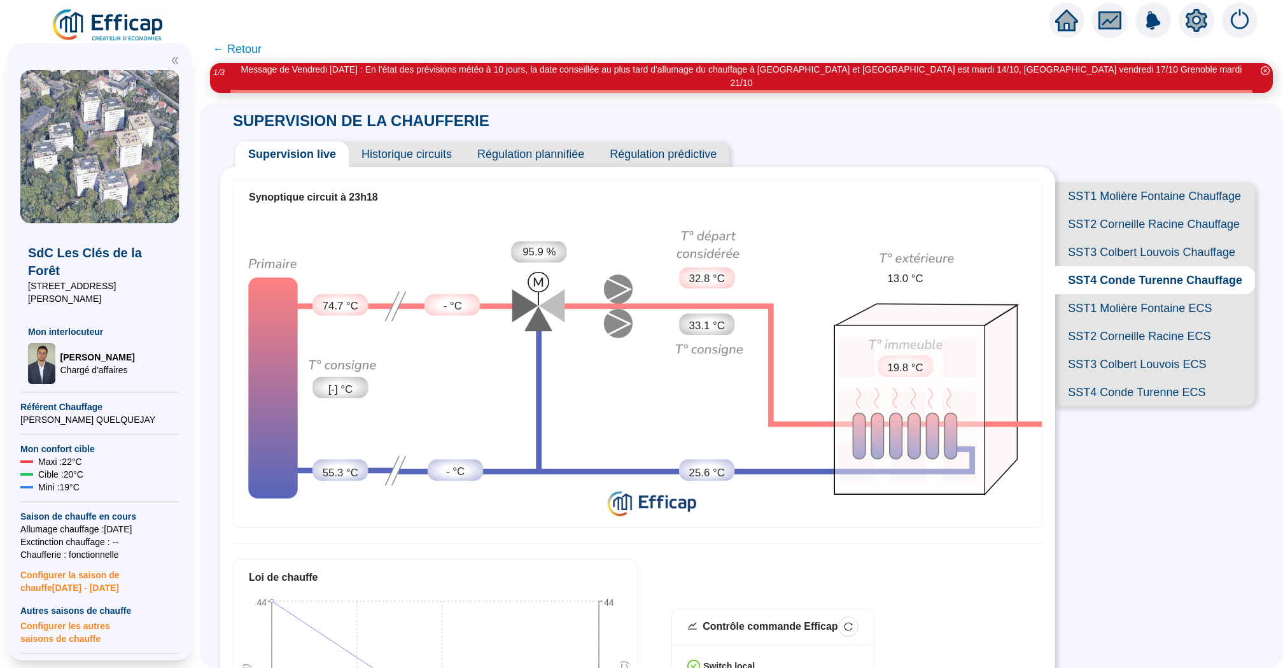
click at [434, 148] on span "Historique circuits" at bounding box center [407, 153] width 116 height 25
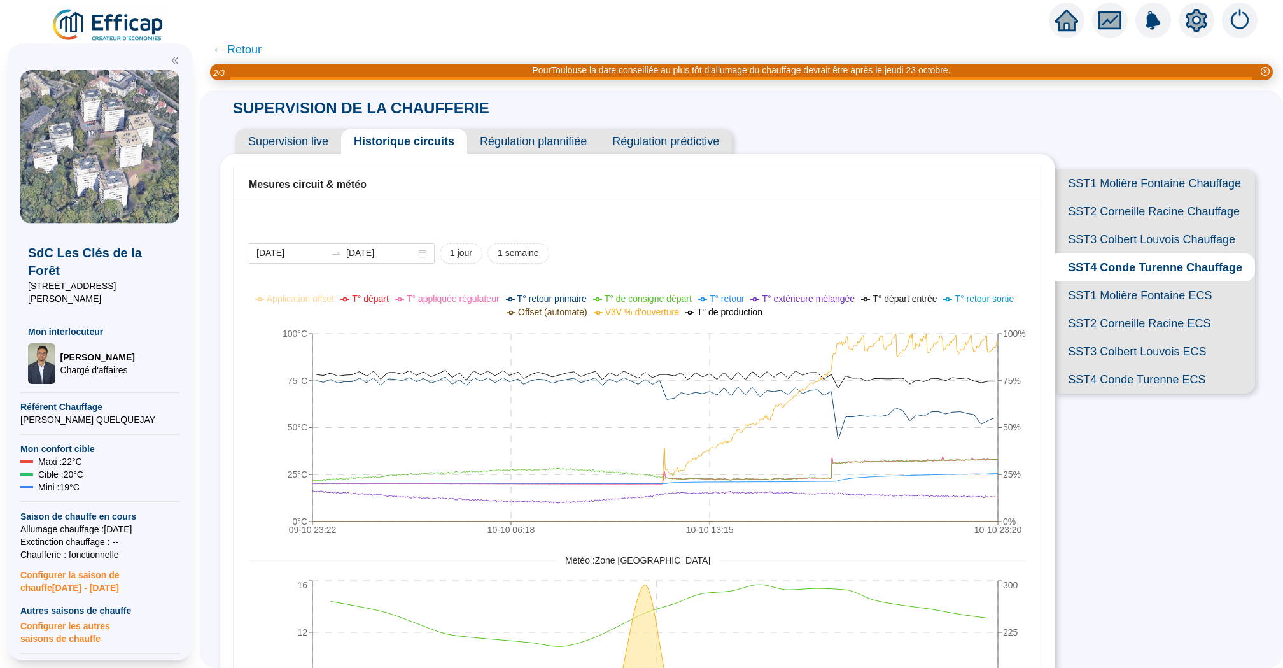
click at [281, 130] on span "Supervision live" at bounding box center [289, 141] width 106 height 25
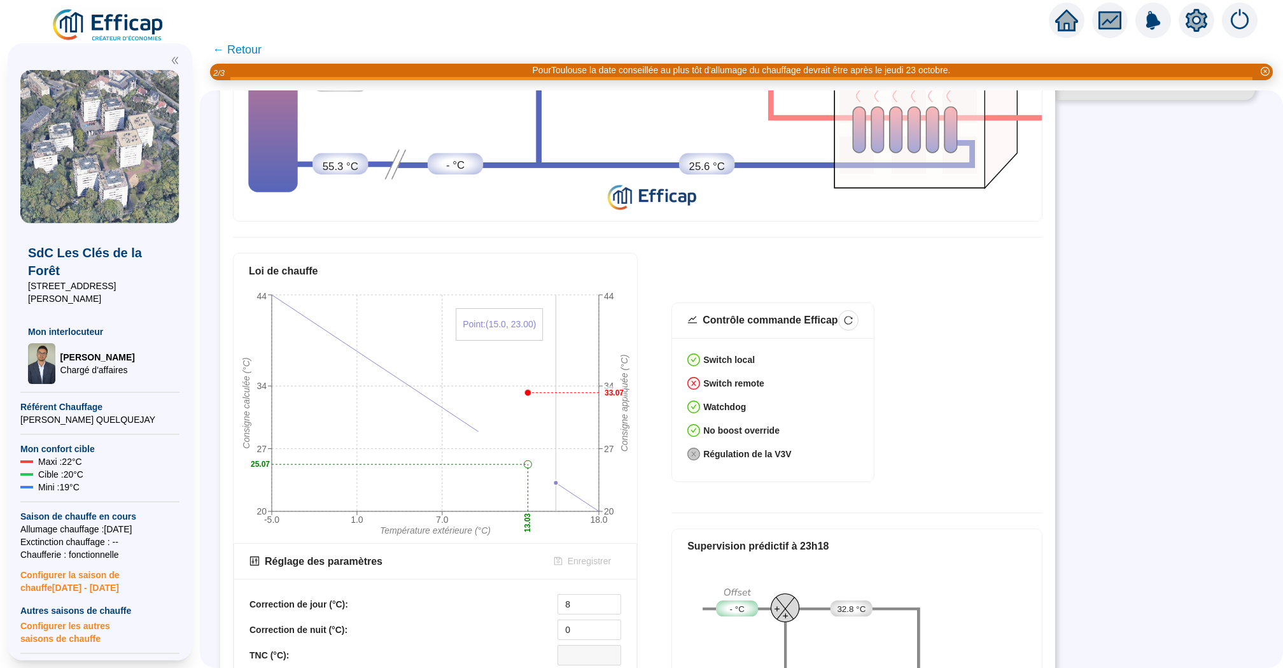
scroll to position [452, 0]
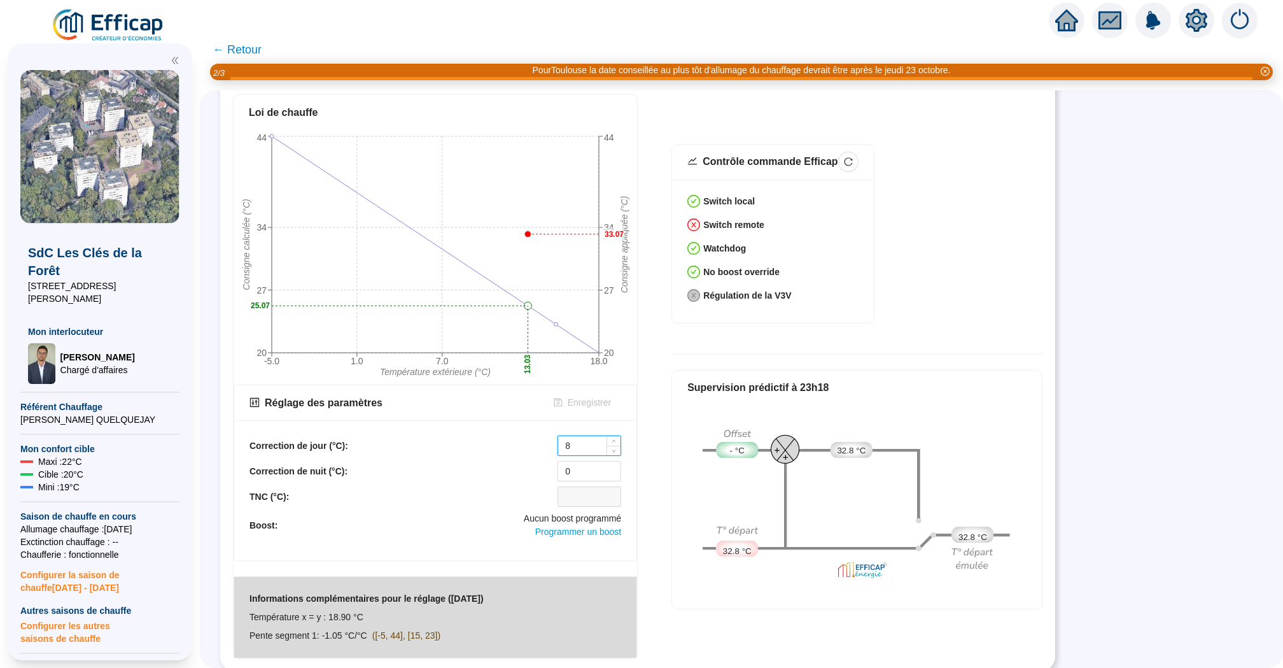
click at [577, 446] on input "8" at bounding box center [589, 445] width 62 height 19
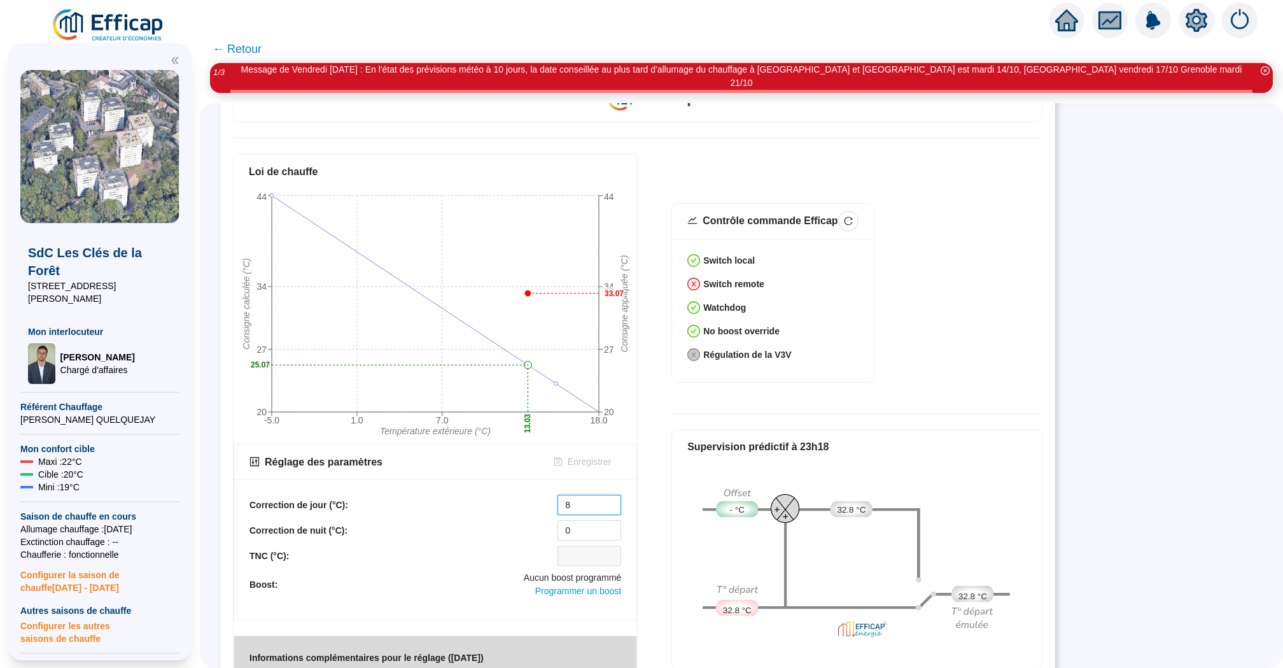
scroll to position [0, 0]
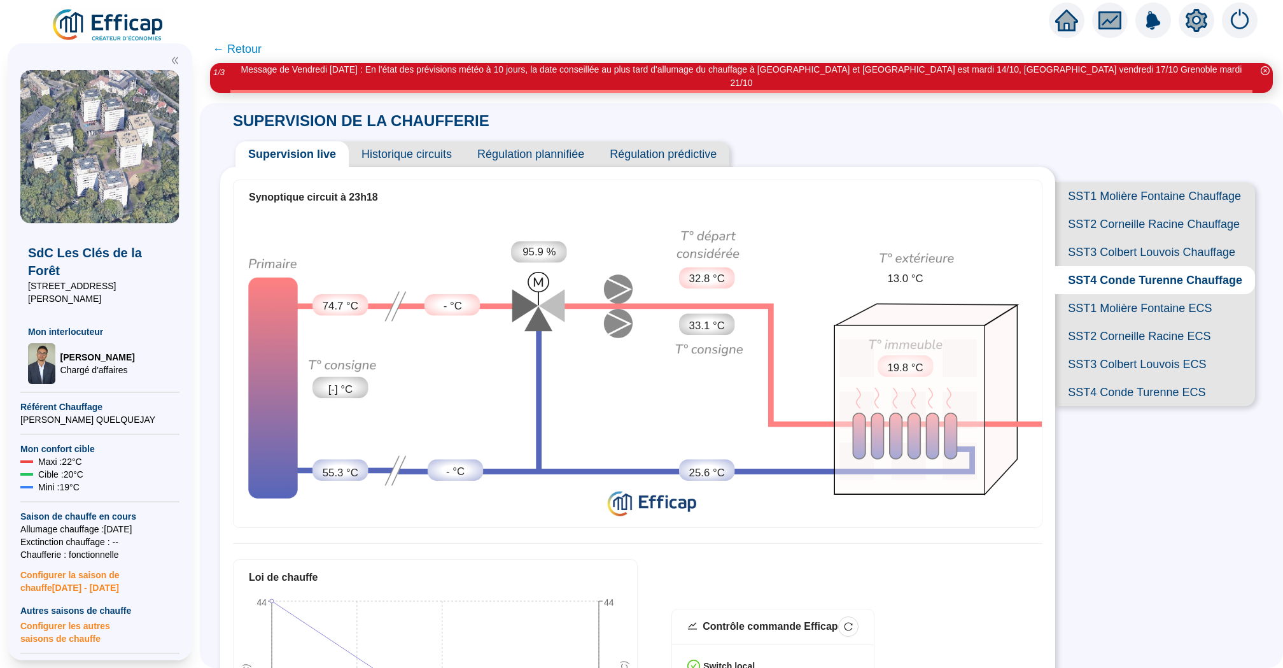
click at [1110, 266] on span "SST4 Conde Turenne Chauffage" at bounding box center [1155, 280] width 200 height 28
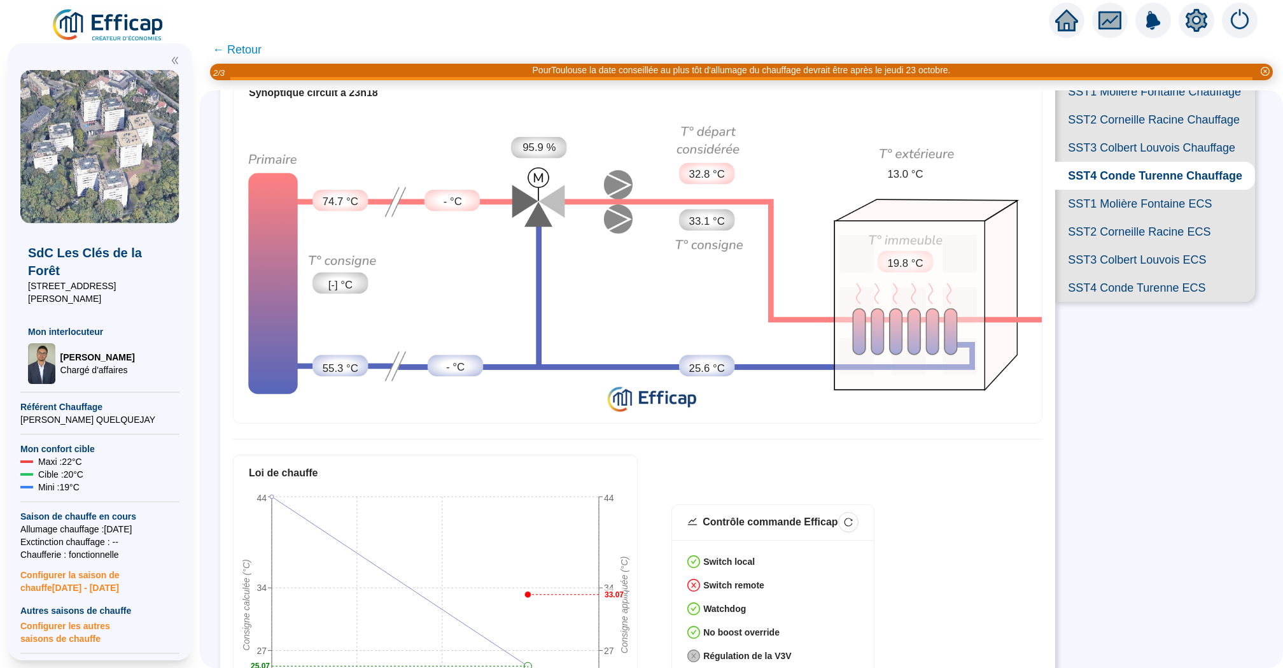
scroll to position [52, 0]
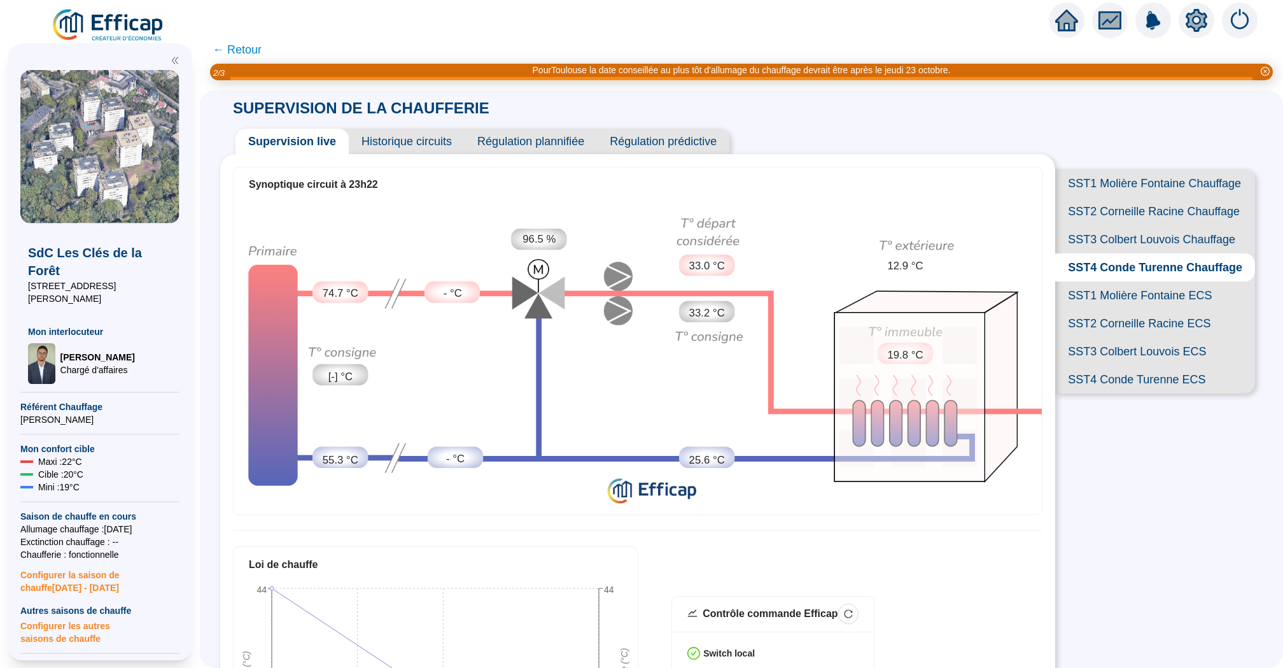
click at [1108, 187] on span "SST1 Molière Fontaine Chauffage" at bounding box center [1155, 183] width 200 height 28
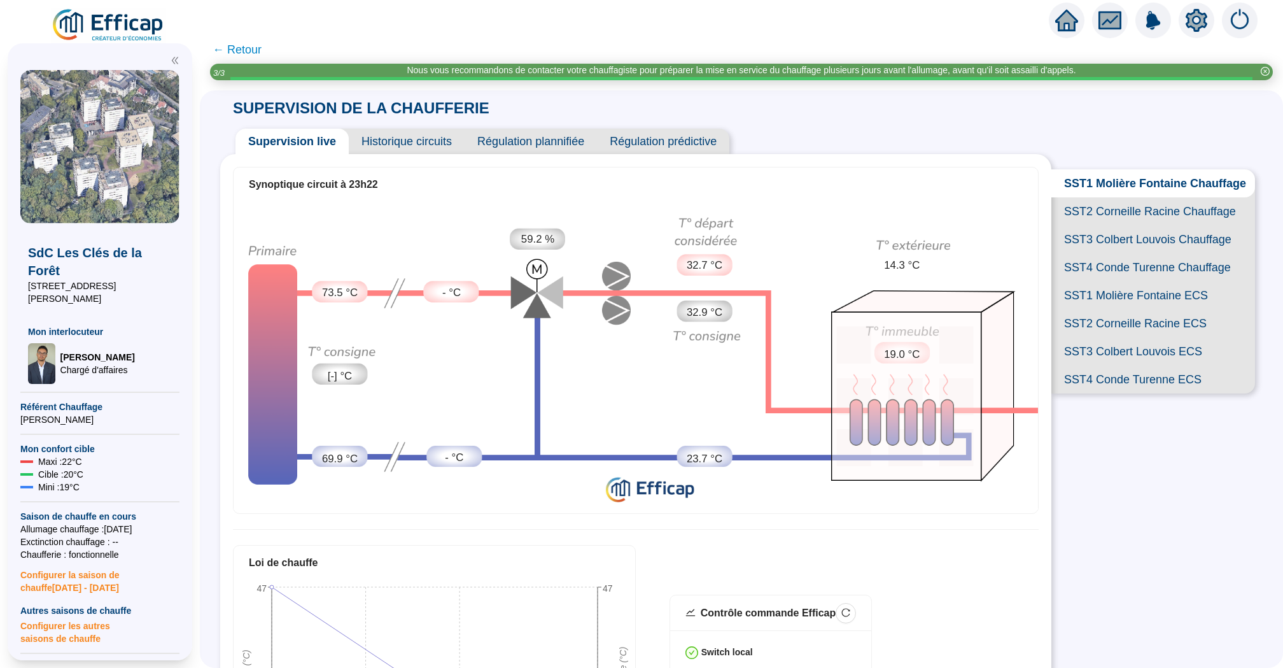
click at [409, 141] on span "Historique circuits" at bounding box center [407, 141] width 116 height 25
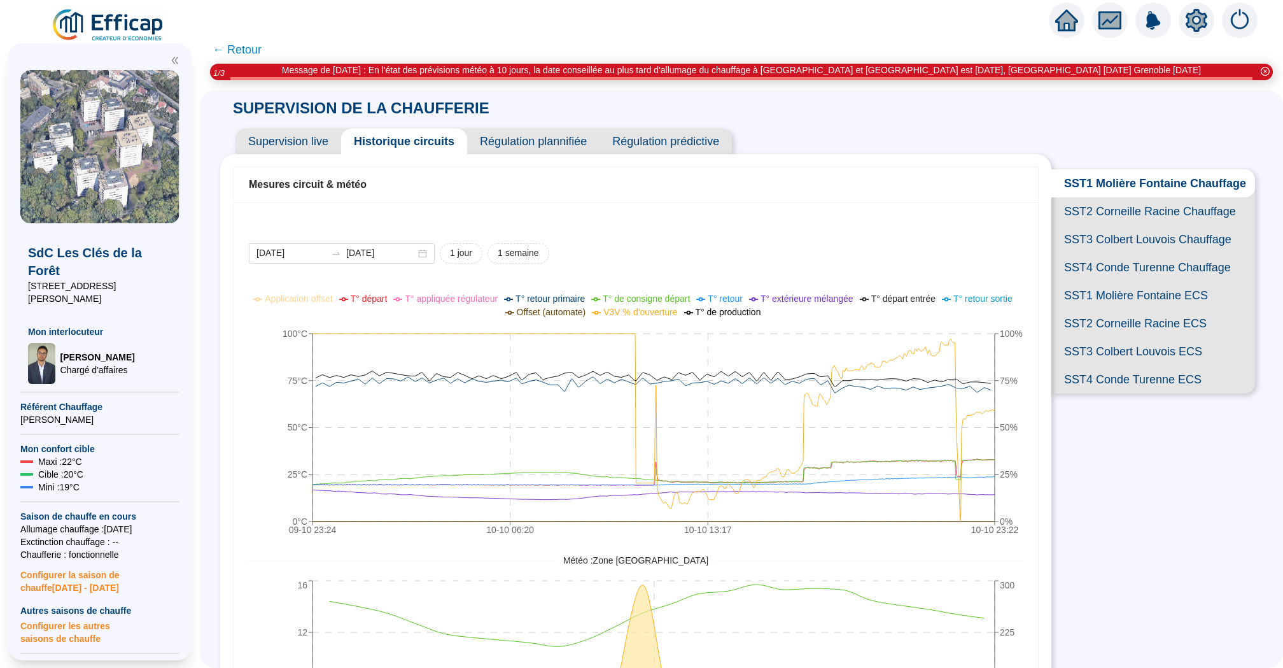
click at [1110, 213] on span "SST2 Corneille Racine Chauffage" at bounding box center [1154, 211] width 204 height 28
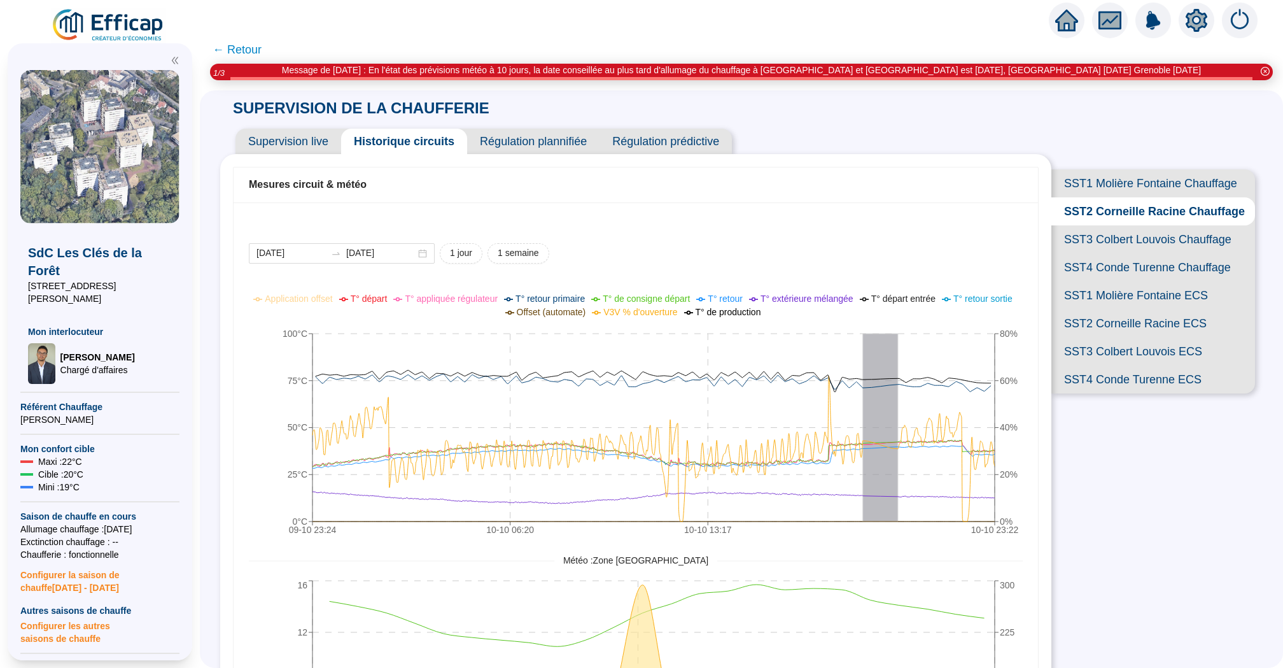
click at [293, 140] on span "Supervision live" at bounding box center [289, 141] width 106 height 25
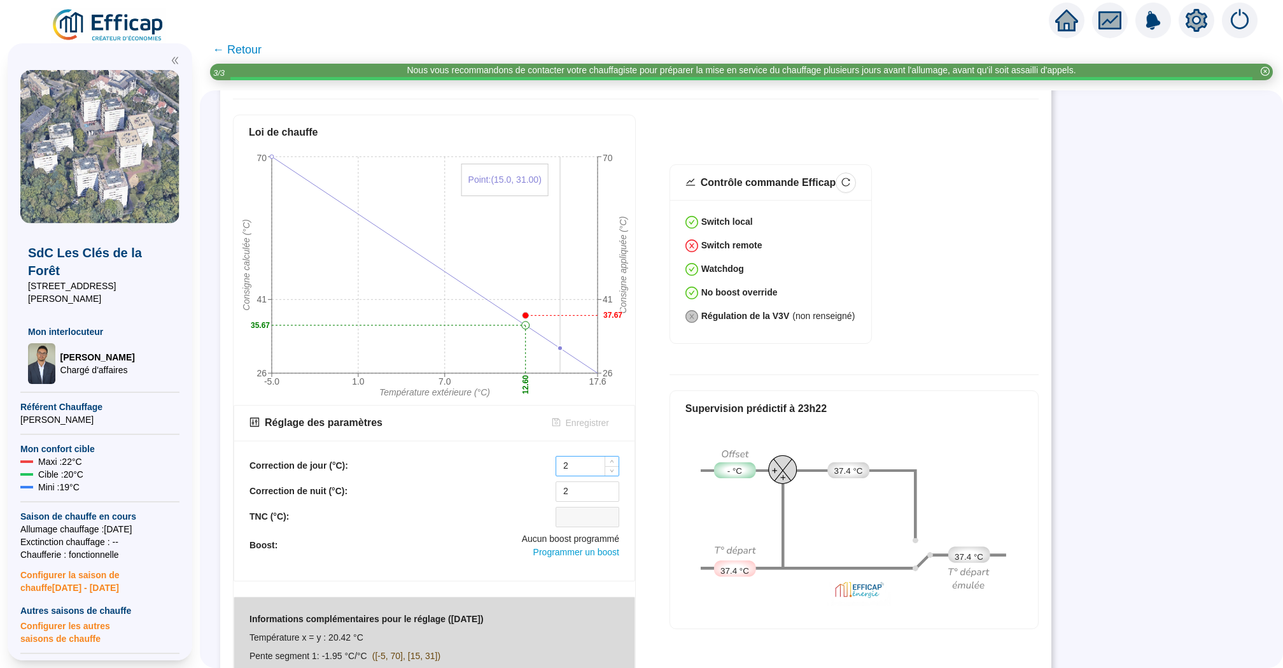
scroll to position [451, 0]
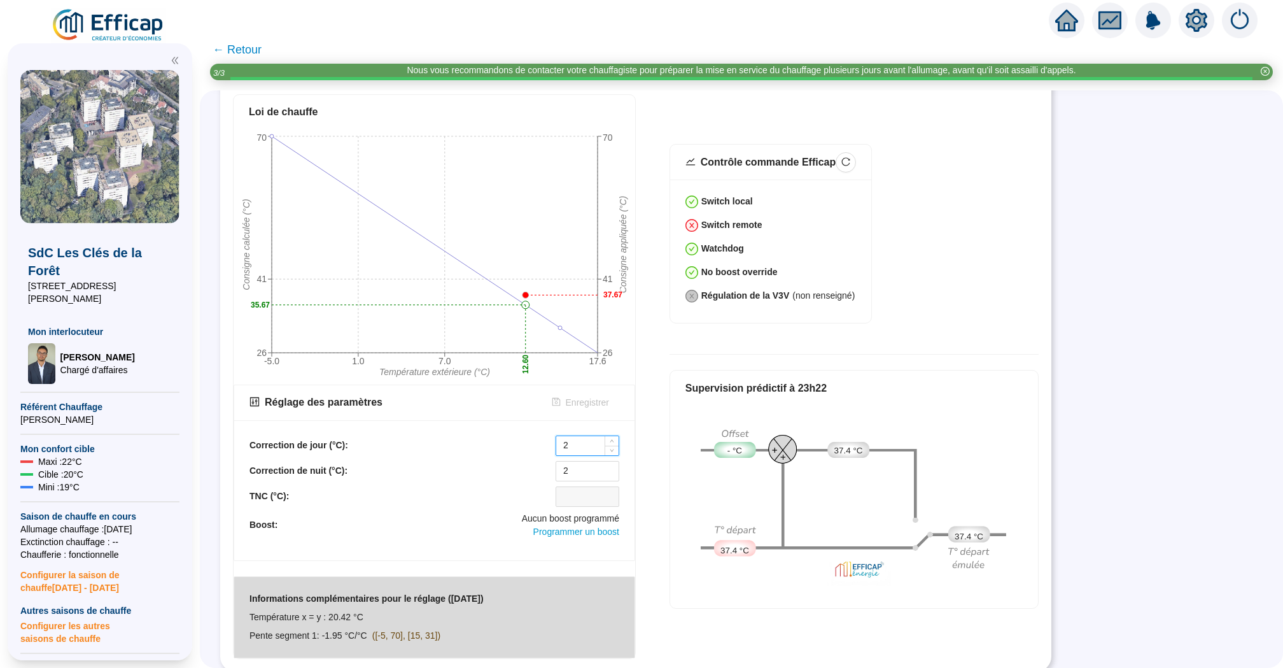
click at [576, 440] on input "2" at bounding box center [587, 445] width 62 height 19
type input "0"
click at [579, 481] on div "Correction de jour (°C): 0 Correction de nuit (°C): 2 TNC (°C): Boost: Aucun bo…" at bounding box center [435, 486] width 370 height 103
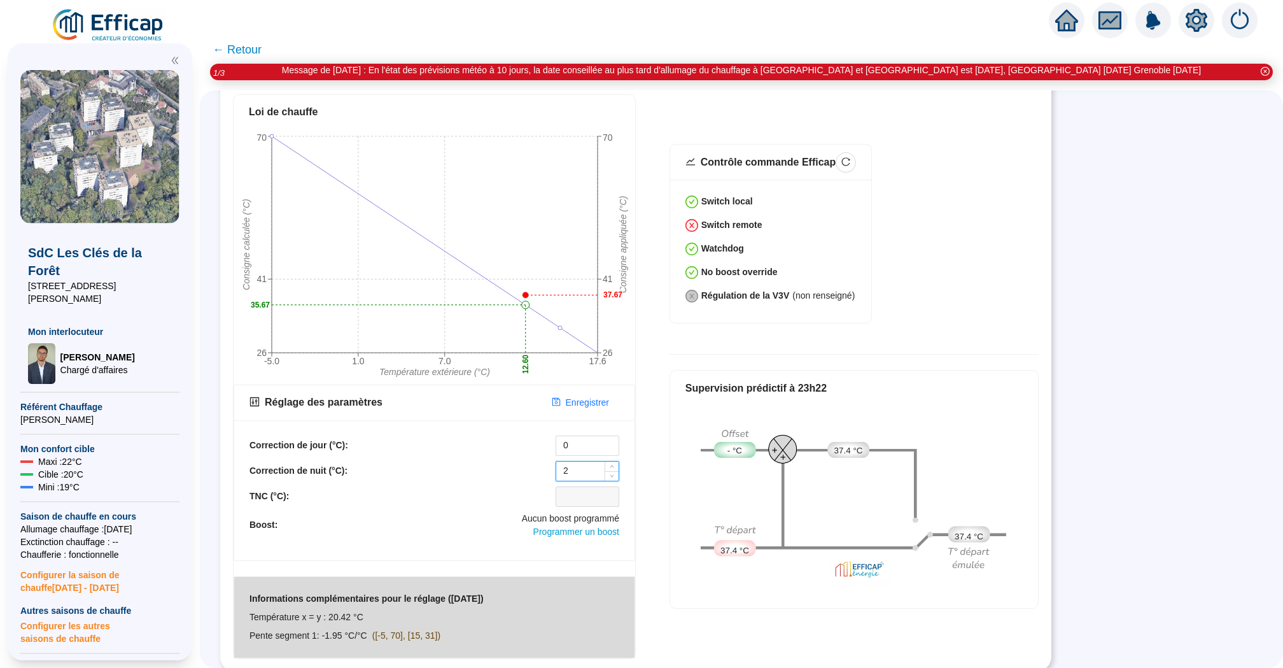
click at [582, 468] on input "2" at bounding box center [587, 471] width 62 height 19
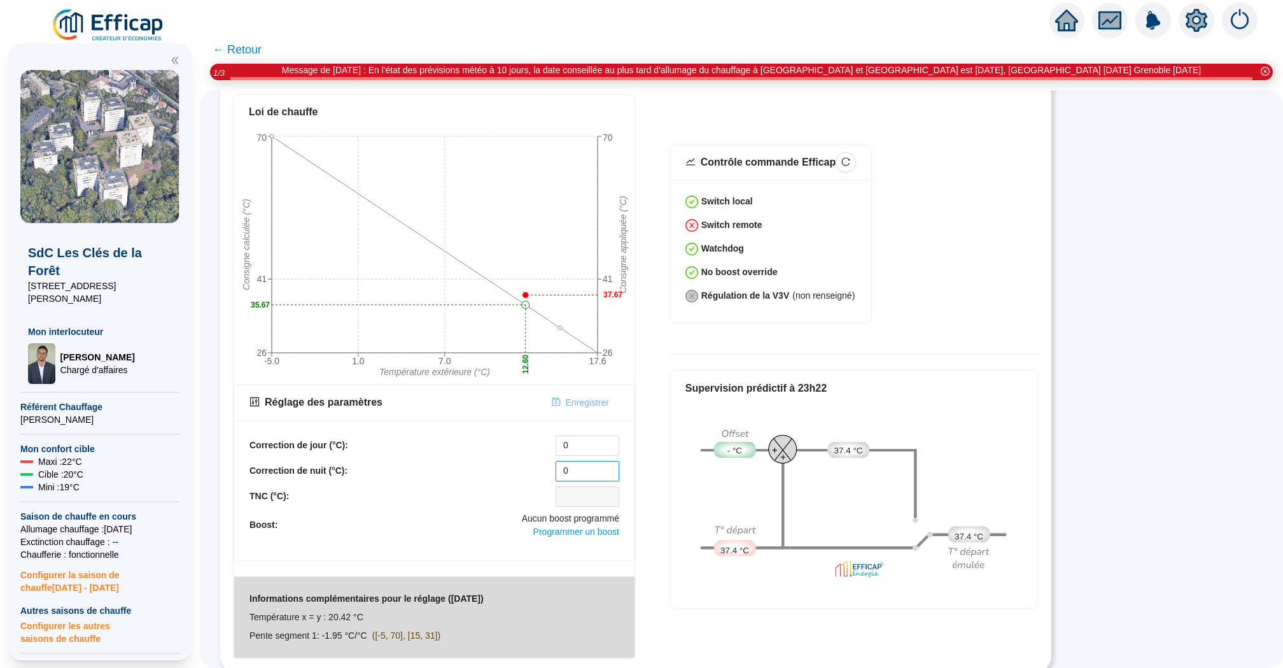
type input "0"
click at [591, 398] on span "Enregistrer" at bounding box center [587, 402] width 43 height 13
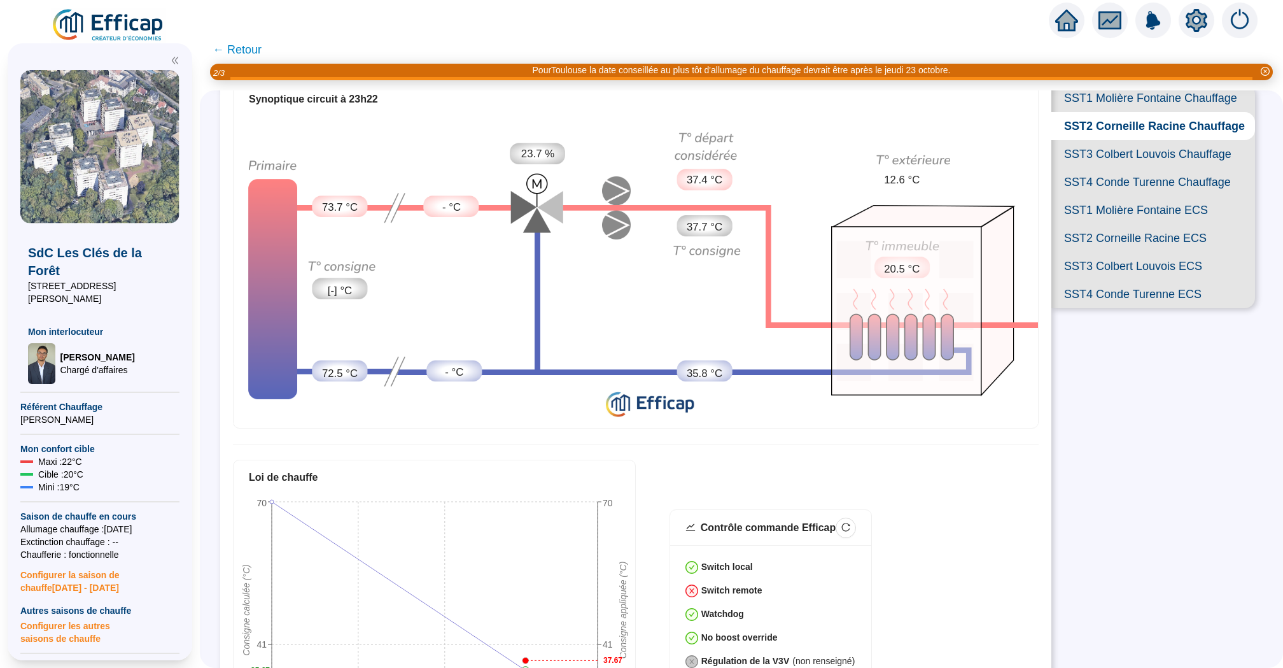
scroll to position [65, 0]
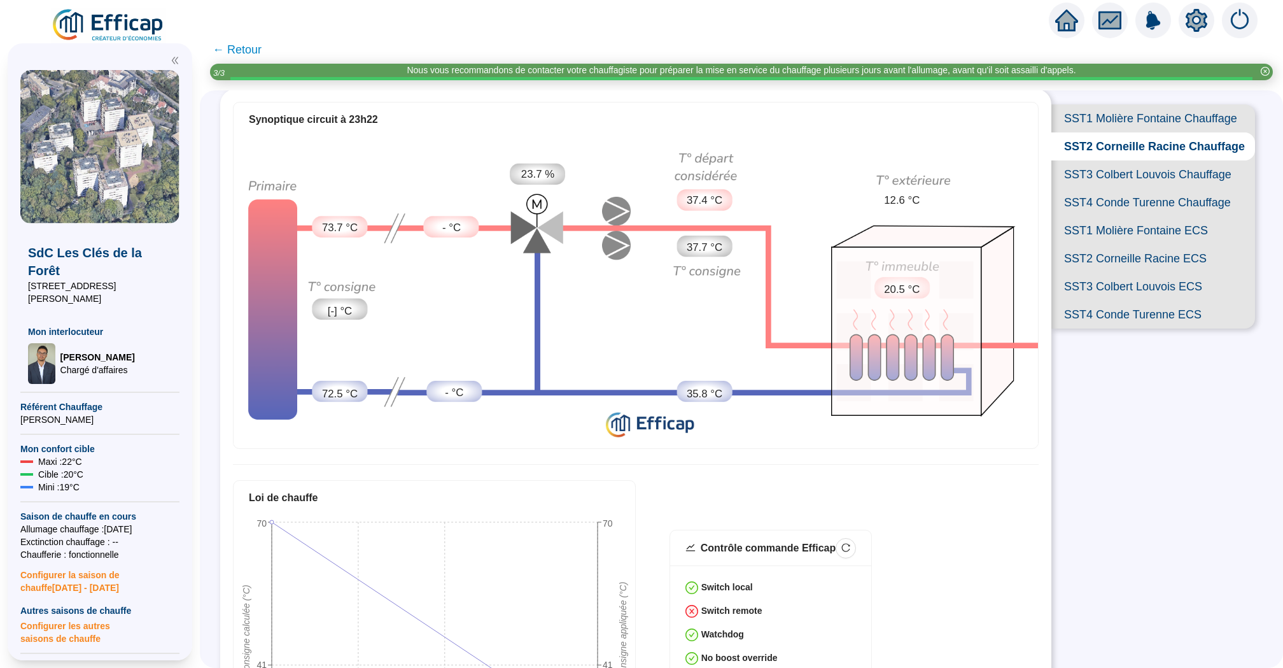
click at [1123, 172] on span "SST3 Colbert Louvois Chauffage" at bounding box center [1154, 174] width 204 height 28
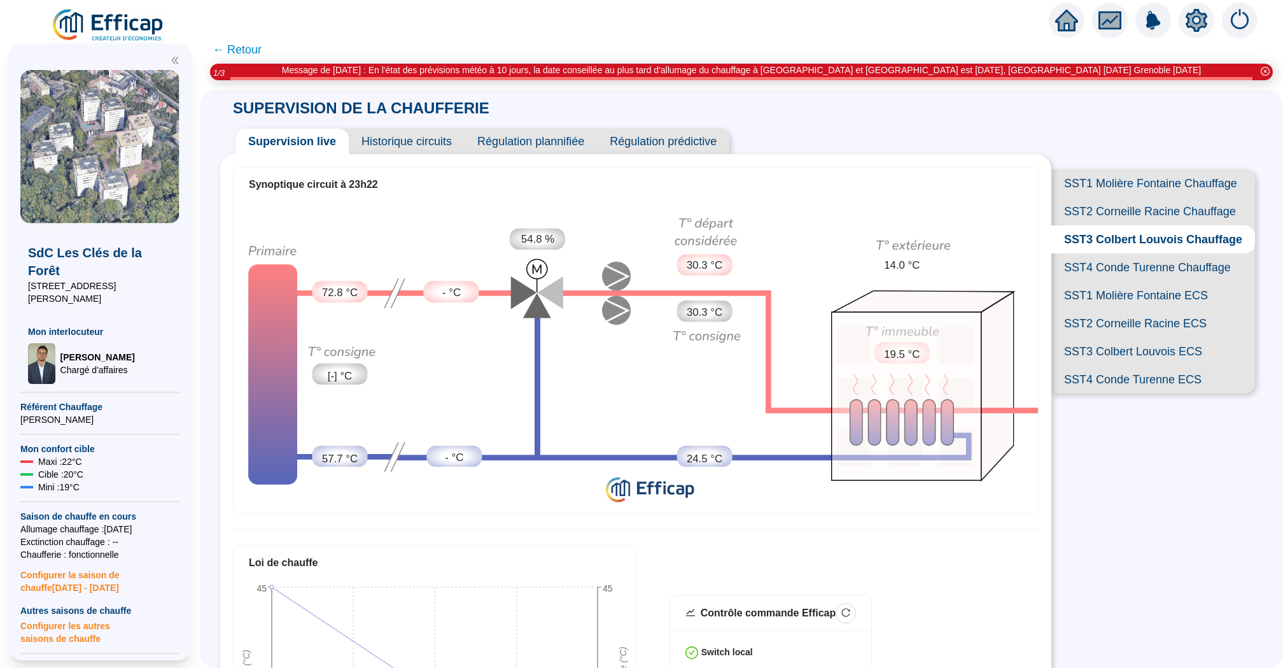
click at [461, 222] on img at bounding box center [636, 355] width 805 height 307
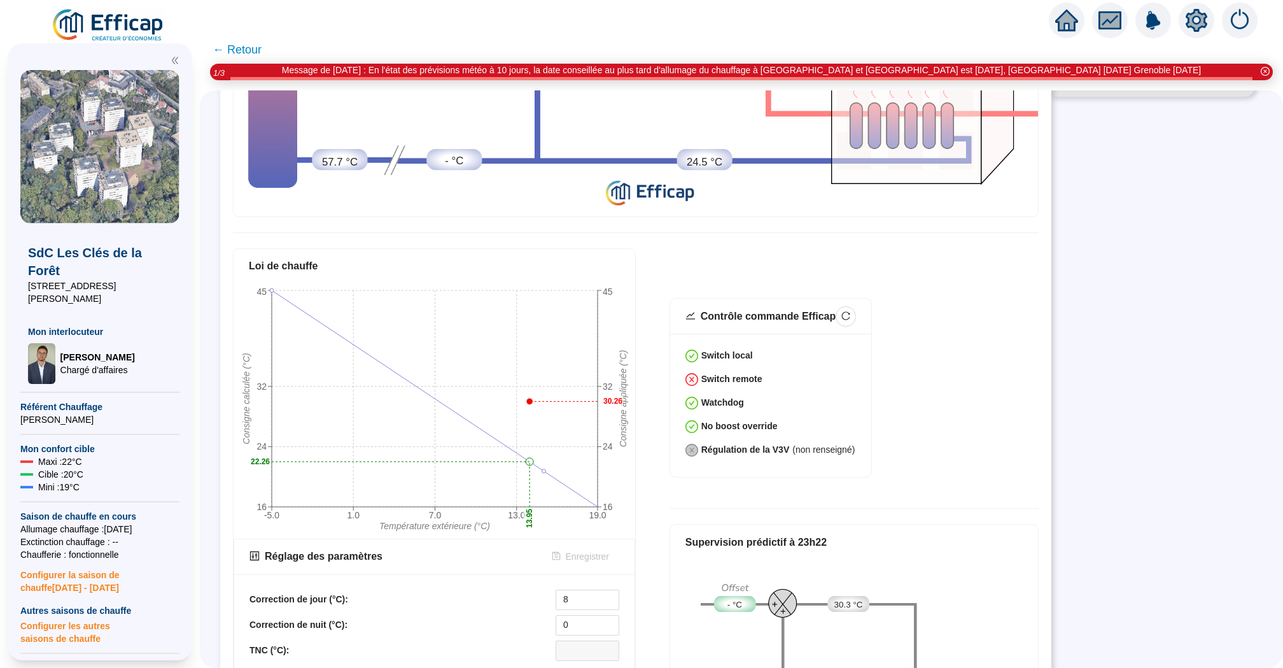
scroll to position [451, 0]
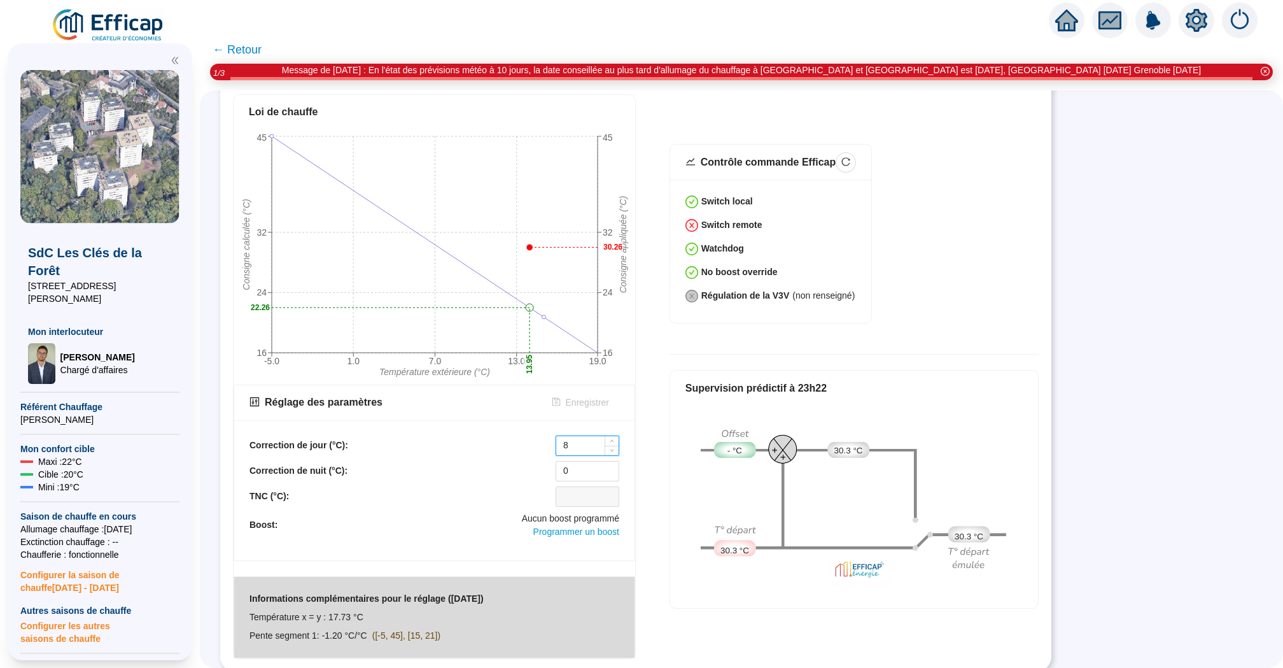
drag, startPoint x: 575, startPoint y: 441, endPoint x: 563, endPoint y: 442, distance: 12.7
click at [563, 442] on input "8" at bounding box center [587, 445] width 62 height 19
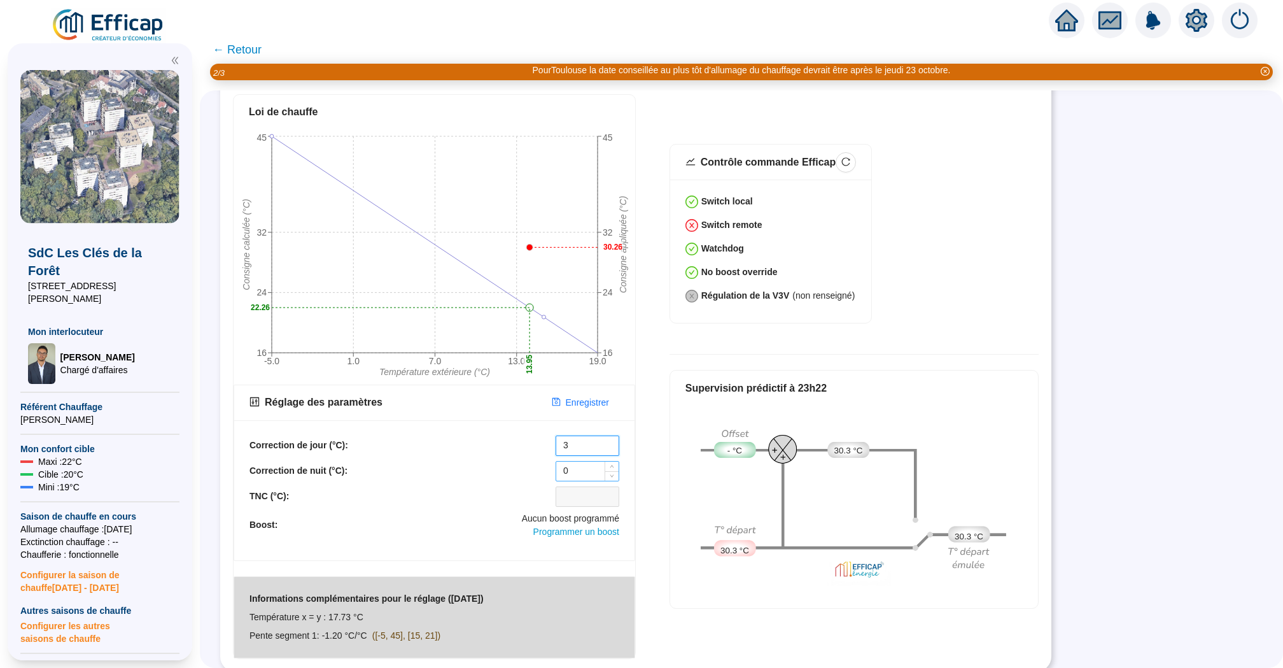
type input "3"
click at [574, 469] on input "0" at bounding box center [587, 471] width 62 height 19
type input "3"
click at [579, 446] on input "3" at bounding box center [587, 445] width 62 height 19
type input "2"
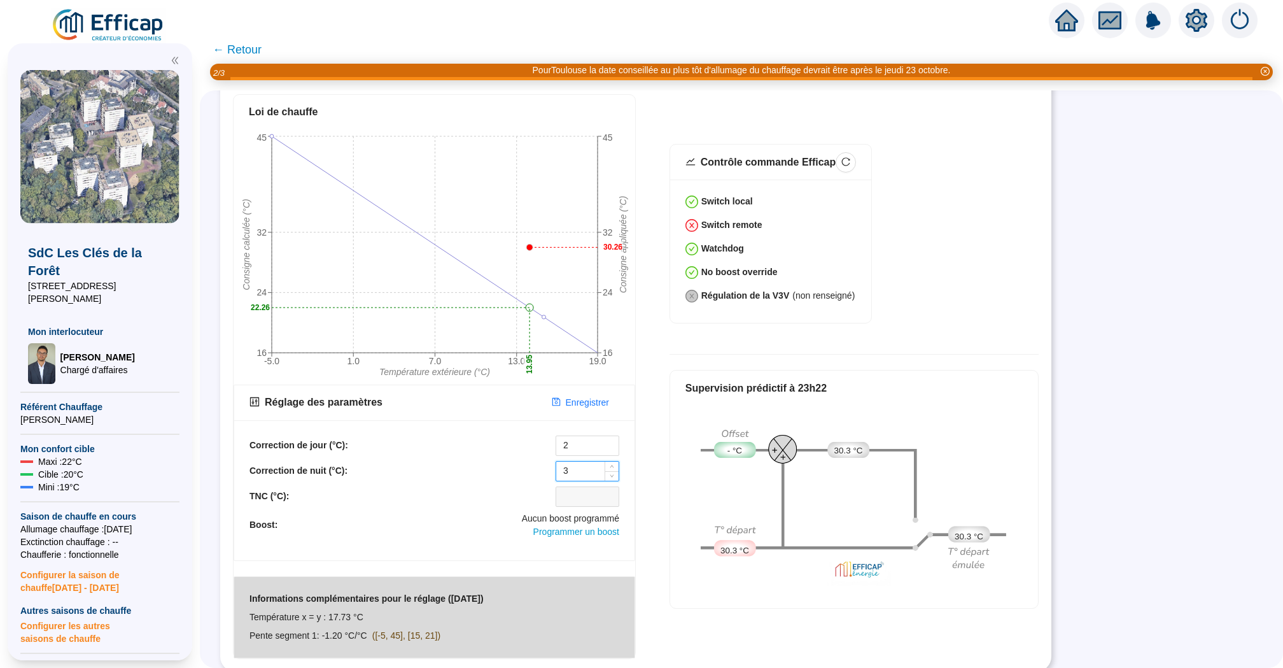
click at [581, 469] on input "3" at bounding box center [587, 471] width 62 height 19
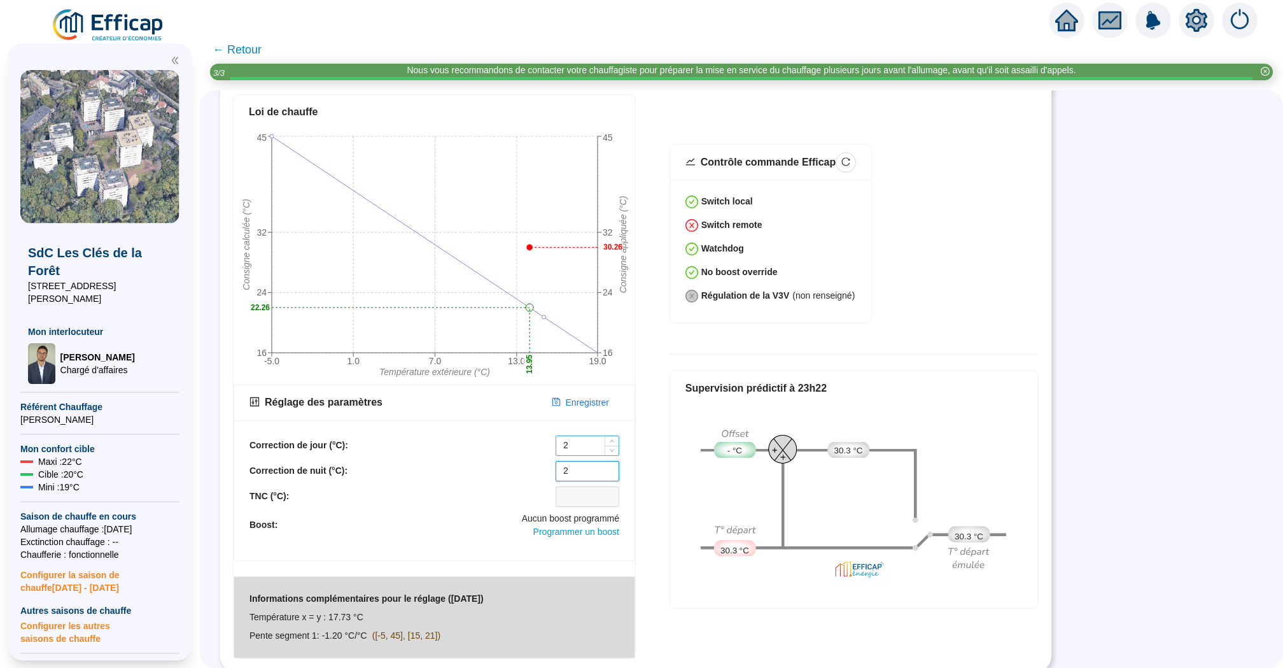
type input "2"
click at [575, 441] on input "2" at bounding box center [587, 445] width 62 height 19
click at [579, 401] on span "Enregistrer" at bounding box center [587, 402] width 43 height 13
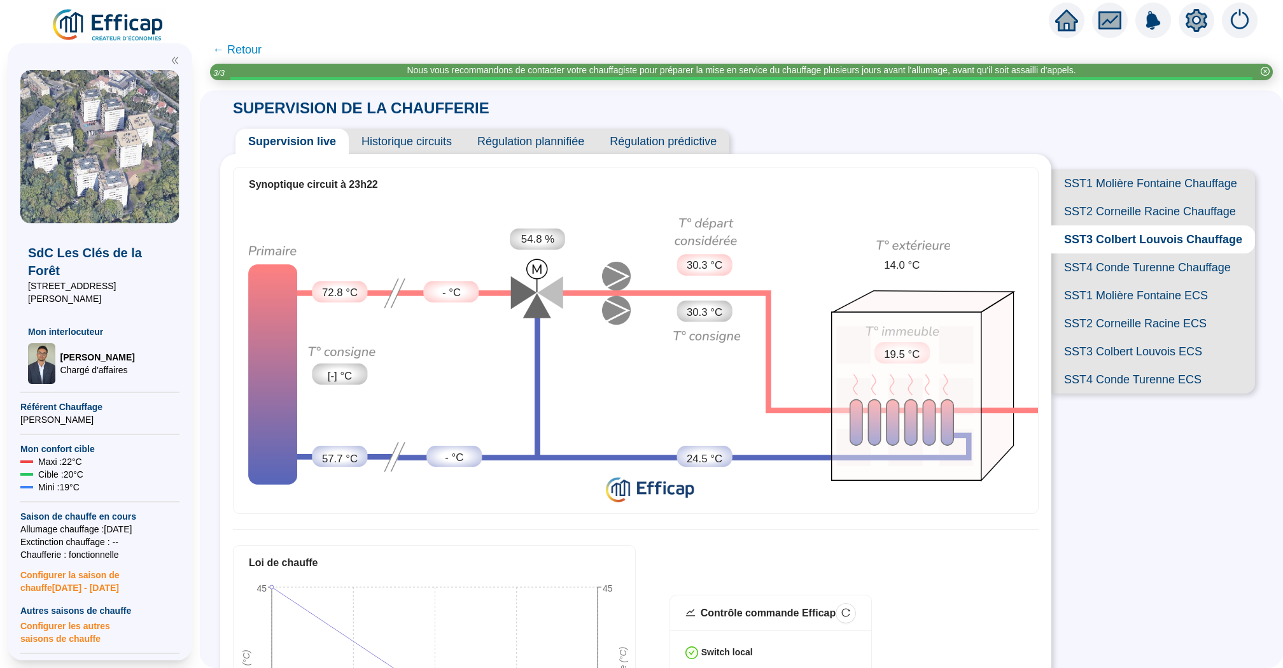
scroll to position [0, 0]
click at [1097, 257] on span "SST4 Conde Turenne Chauffage" at bounding box center [1154, 267] width 204 height 28
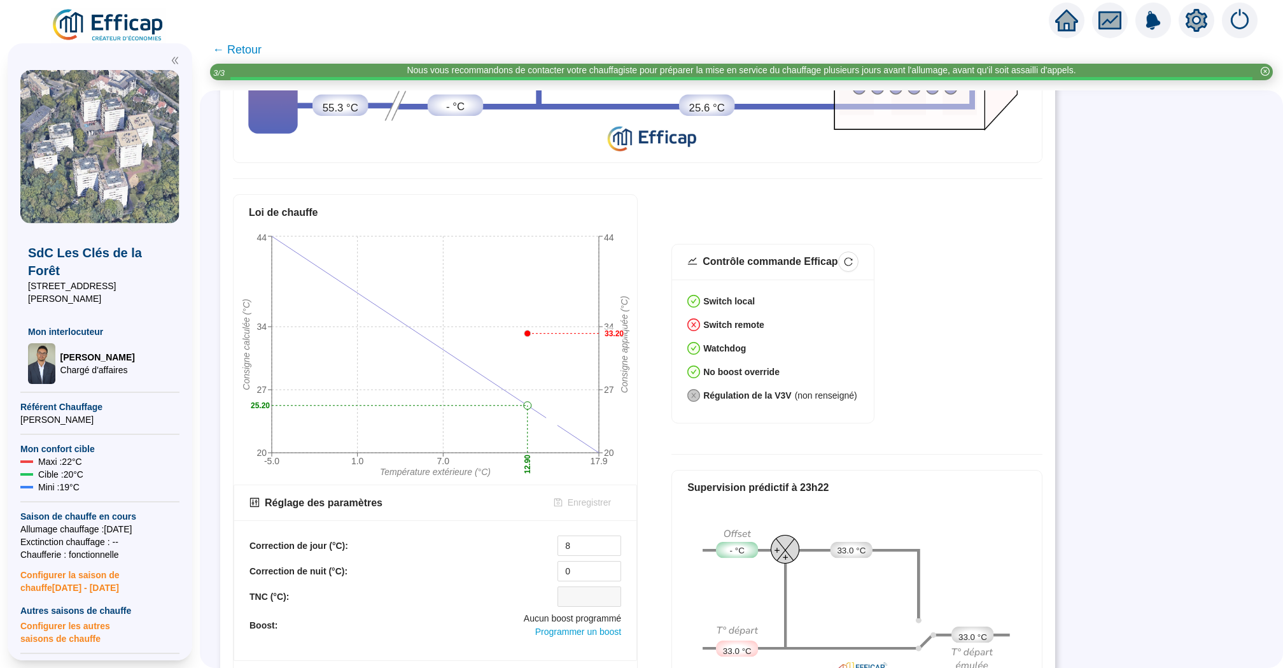
scroll to position [452, 0]
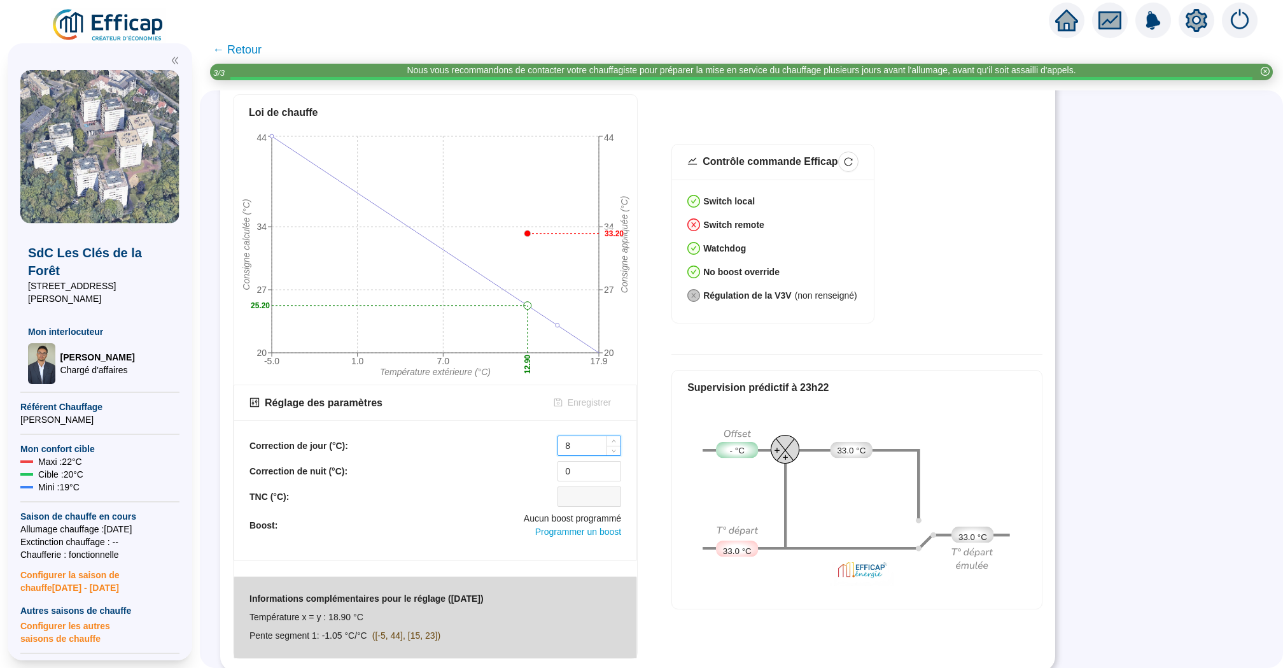
click at [584, 447] on input "8" at bounding box center [589, 445] width 62 height 19
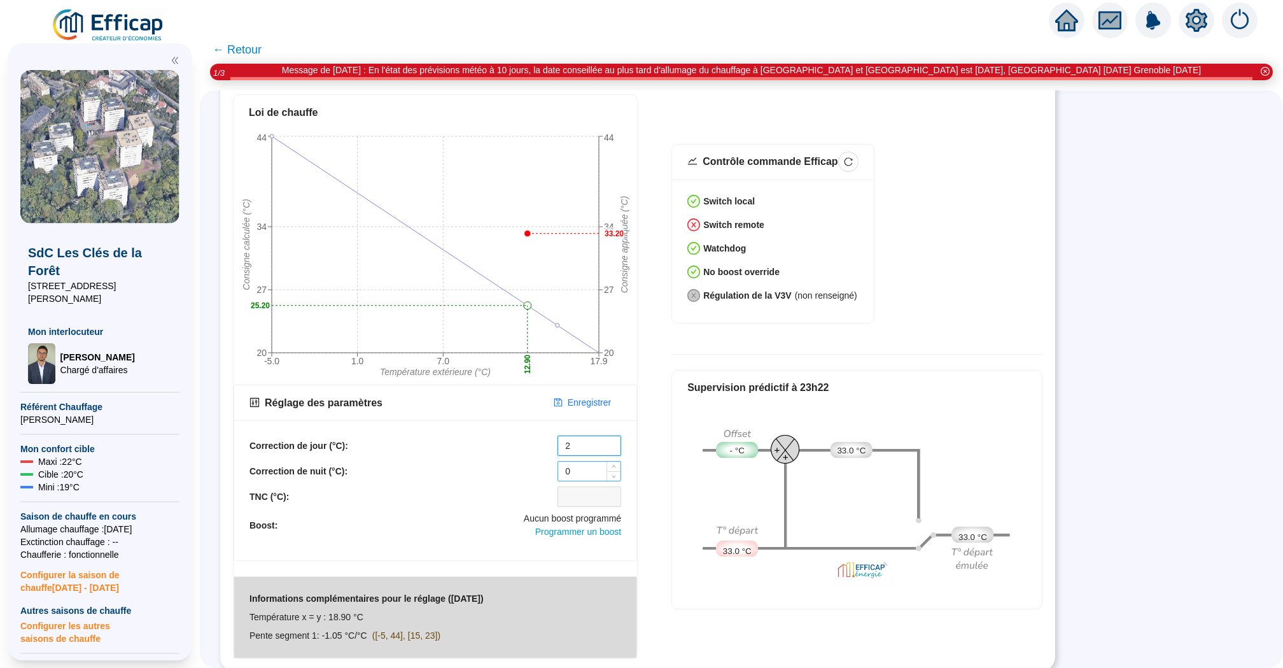
type input "2"
click at [592, 472] on input "0" at bounding box center [589, 471] width 62 height 19
type input "2"
click at [591, 402] on span "Enregistrer" at bounding box center [589, 402] width 43 height 13
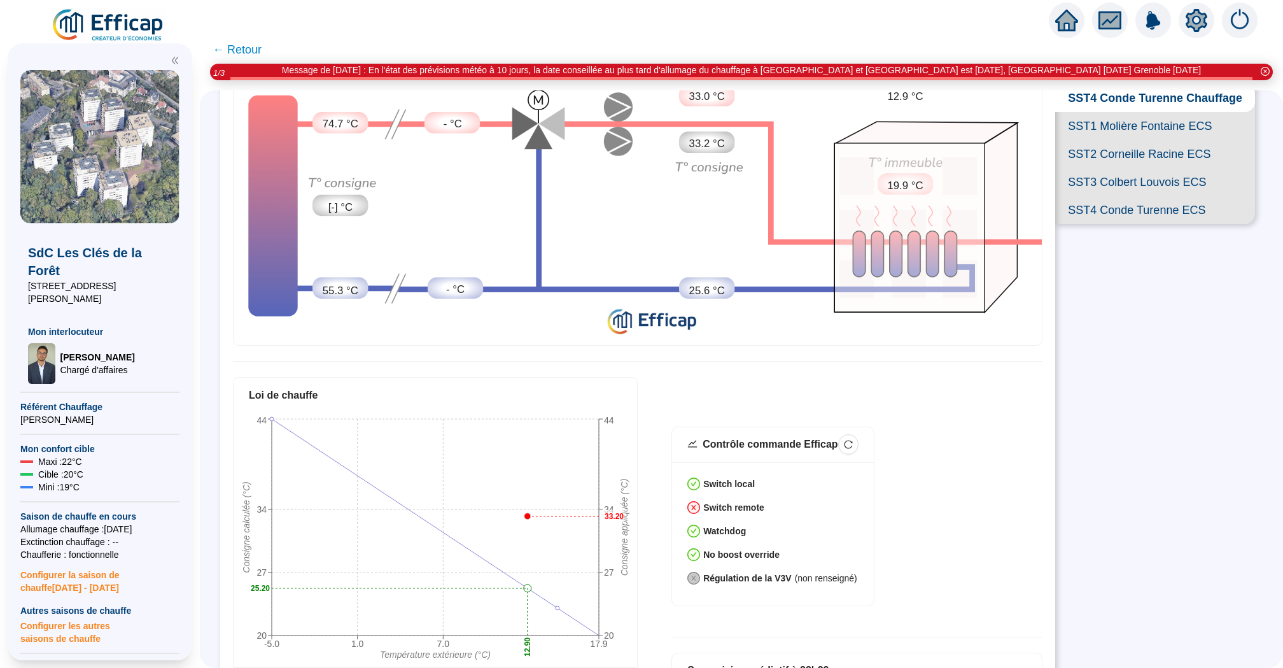
scroll to position [0, 0]
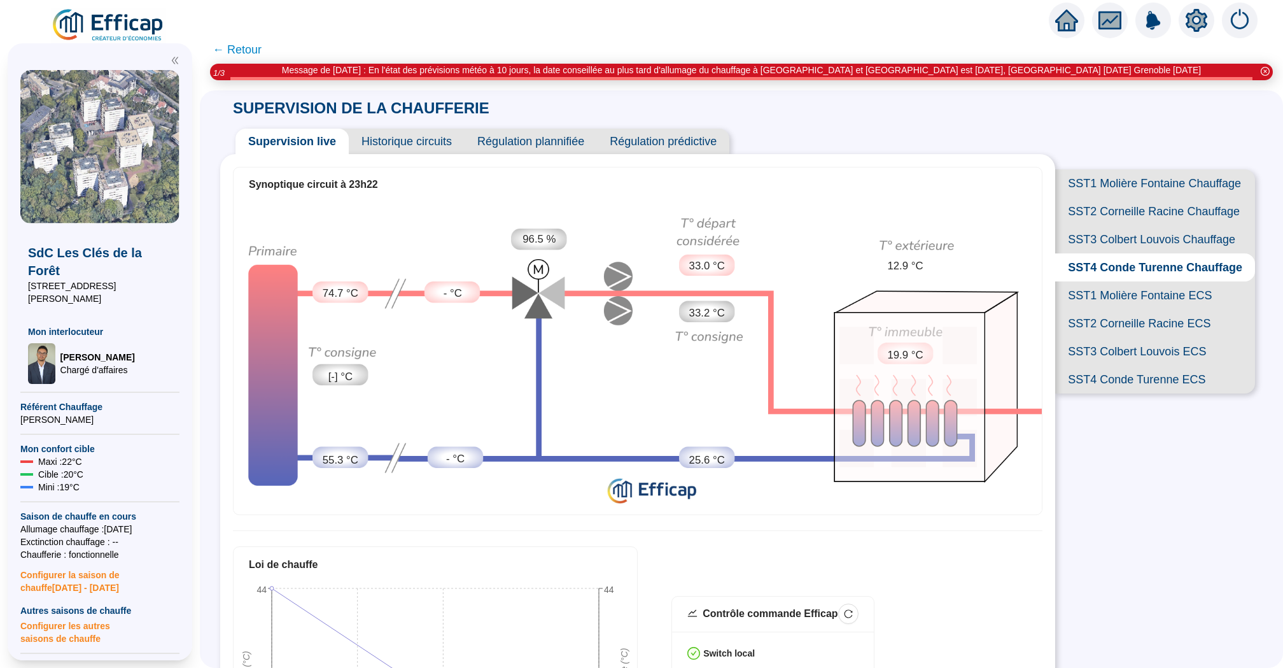
click at [1109, 239] on span "SST3 Colbert Louvois Chauffage" at bounding box center [1155, 239] width 200 height 28
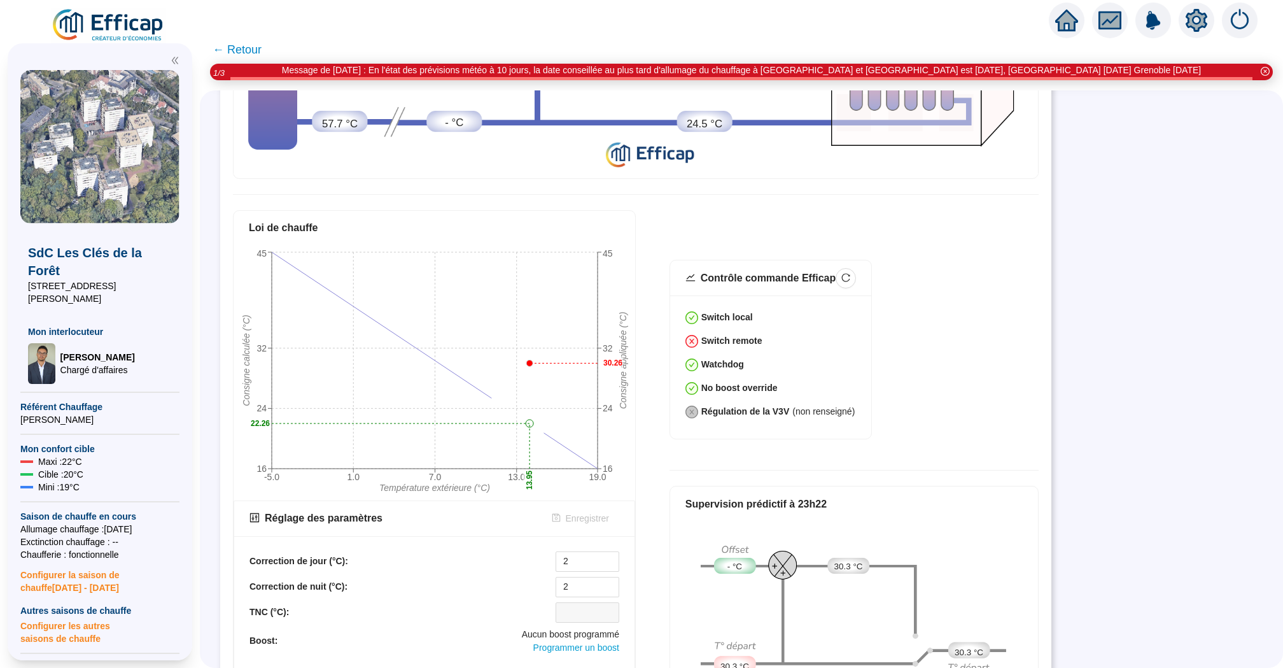
scroll to position [355, 0]
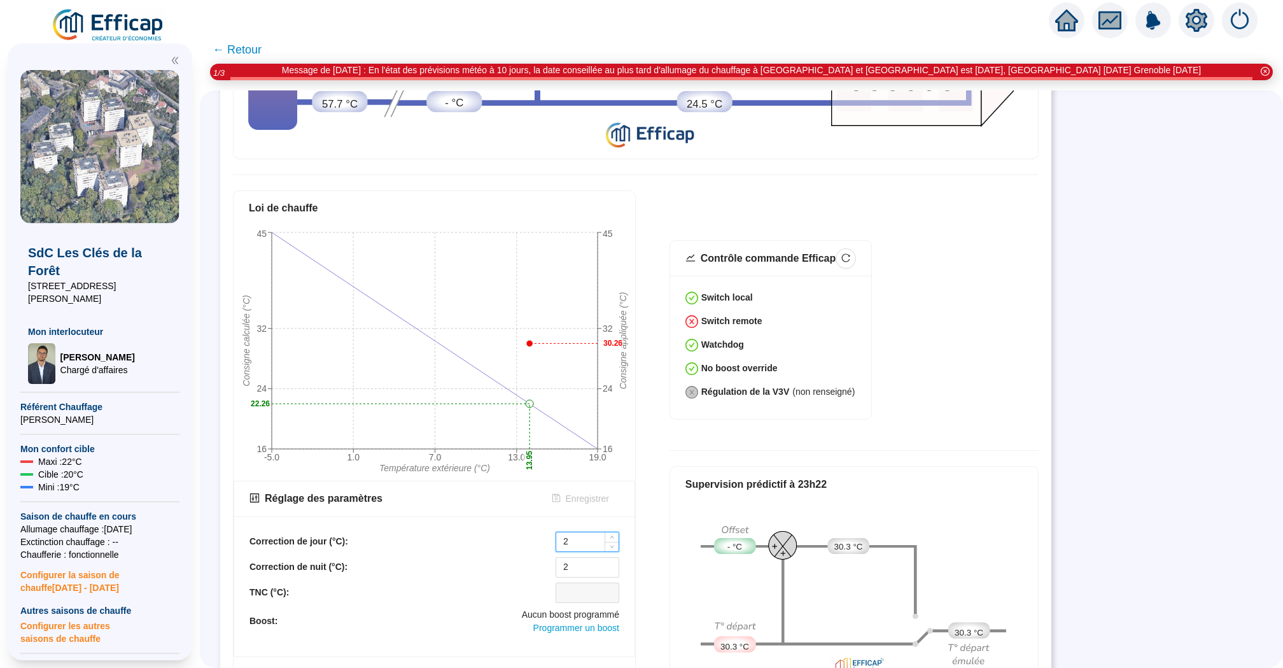
click at [579, 535] on input "2" at bounding box center [587, 541] width 62 height 19
type input "3"
click at [583, 559] on input "2" at bounding box center [587, 567] width 62 height 19
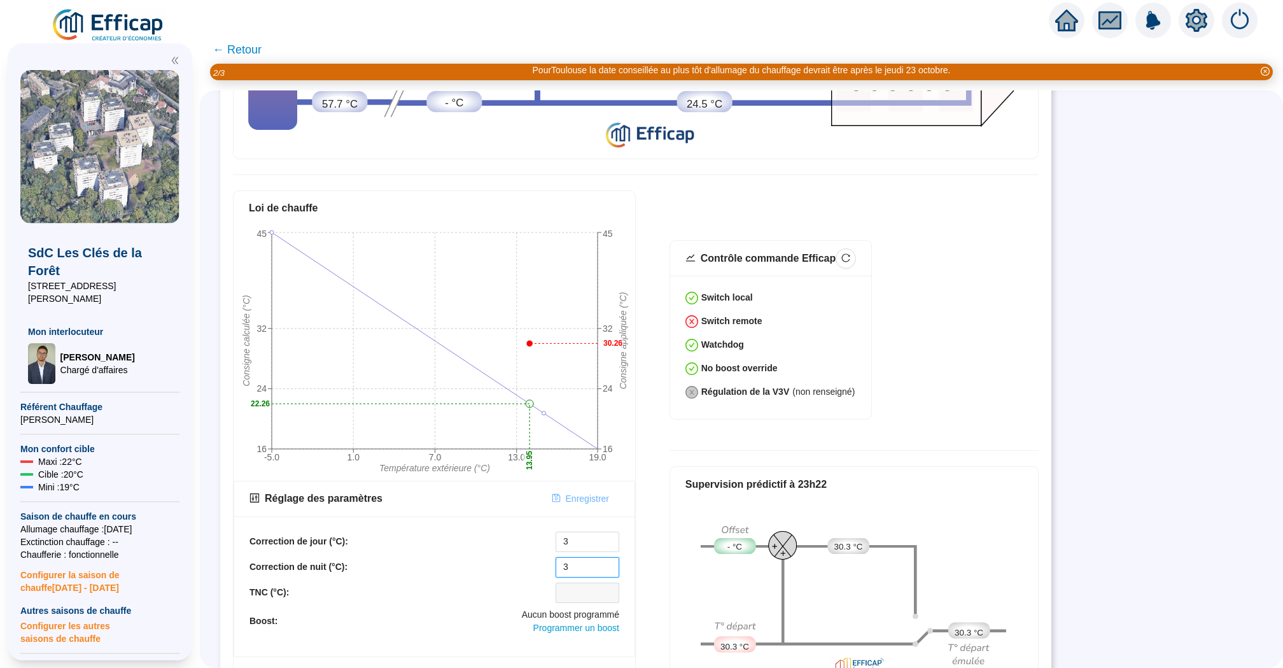
type input "3"
click at [585, 495] on span "Enregistrer" at bounding box center [587, 498] width 43 height 13
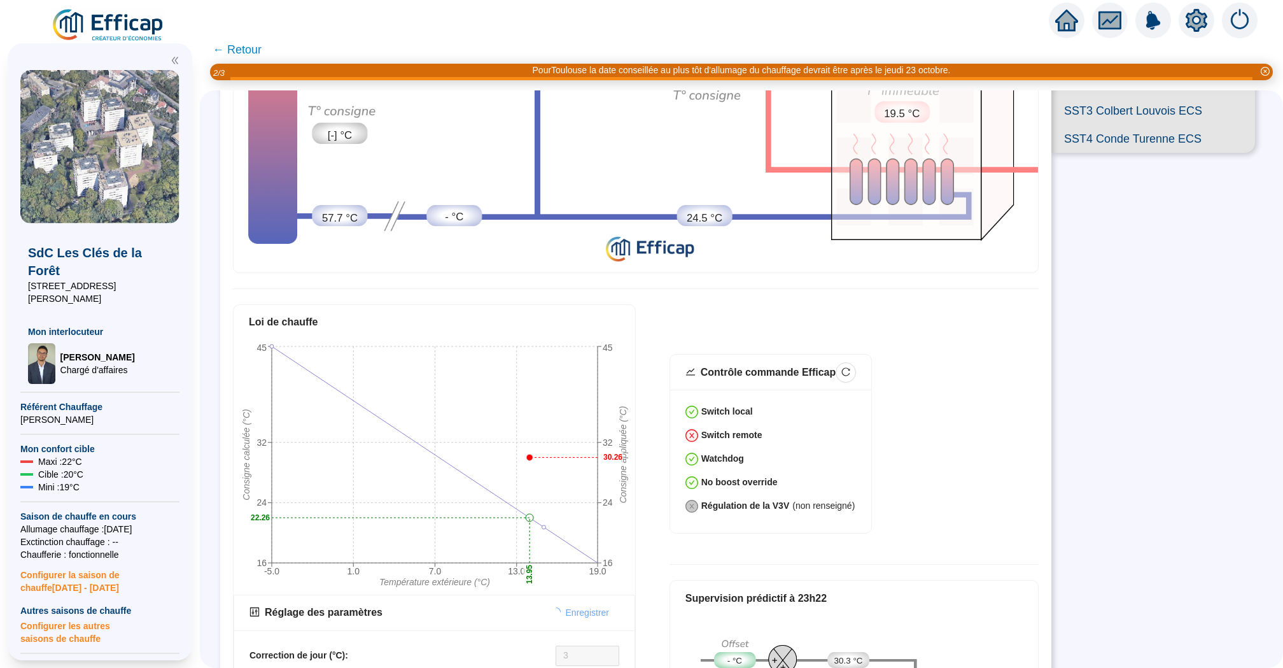
scroll to position [0, 0]
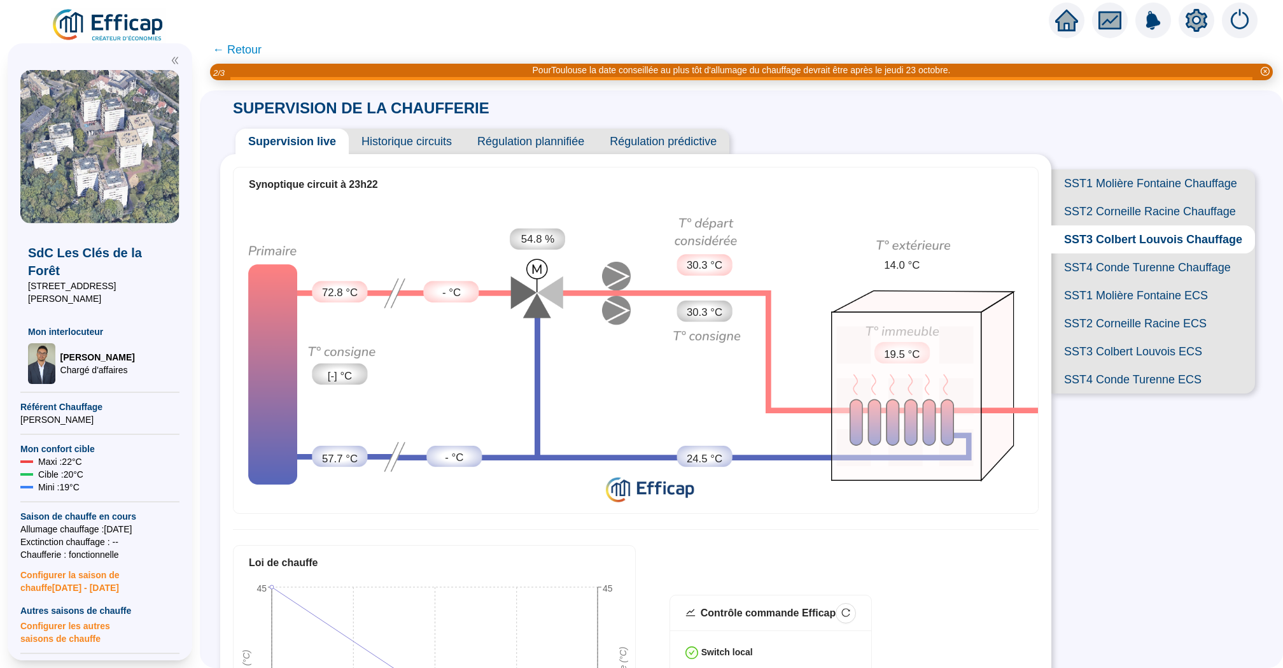
click at [1099, 181] on span "SST1 Molière Fontaine Chauffage" at bounding box center [1154, 183] width 204 height 28
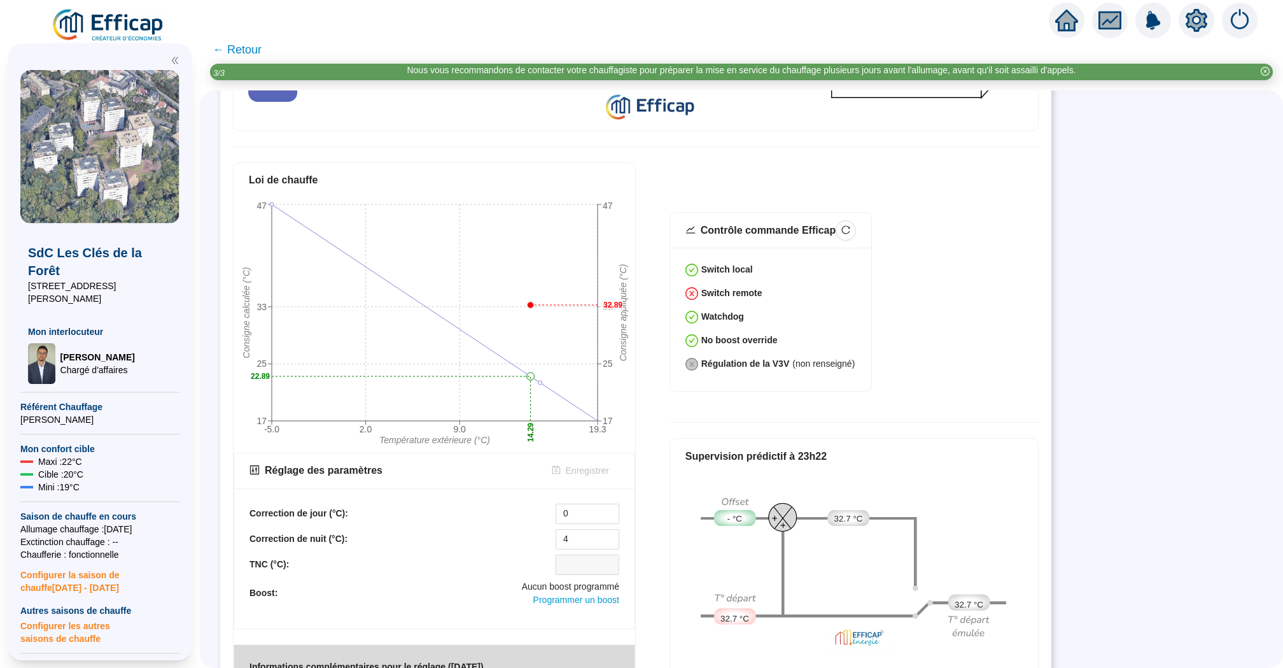
scroll to position [353, 0]
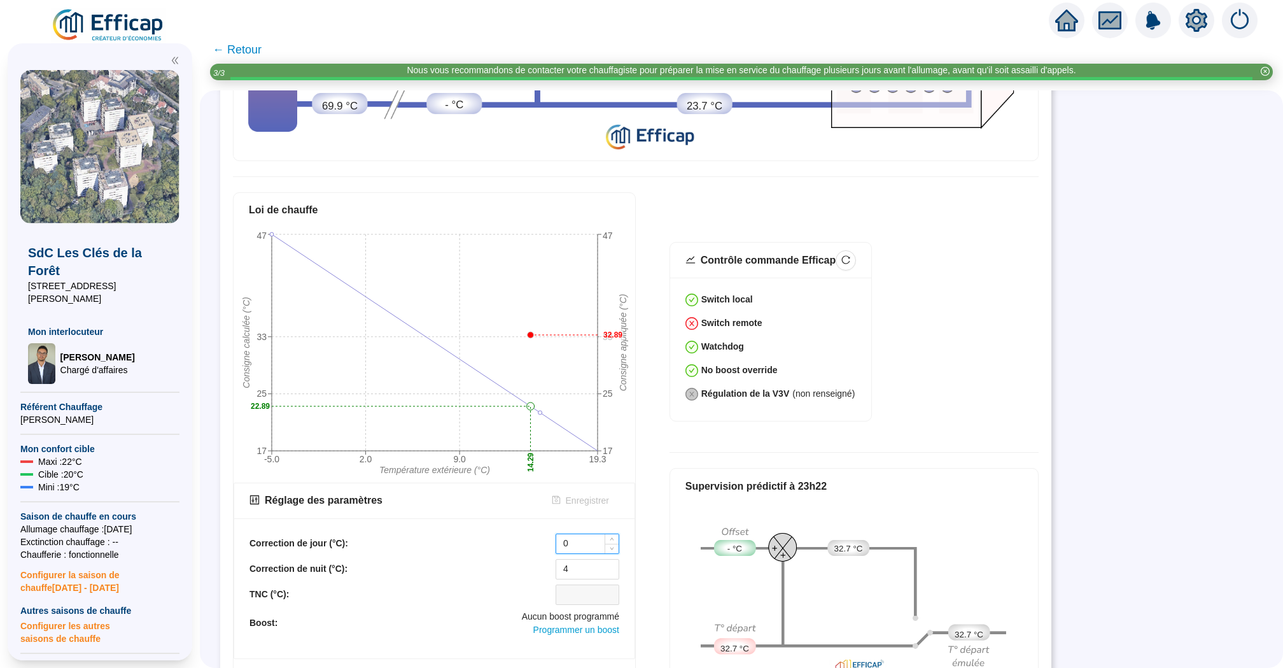
click at [582, 539] on input "0" at bounding box center [587, 543] width 62 height 19
type input "4"
click at [595, 499] on span "Enregistrer" at bounding box center [587, 500] width 43 height 13
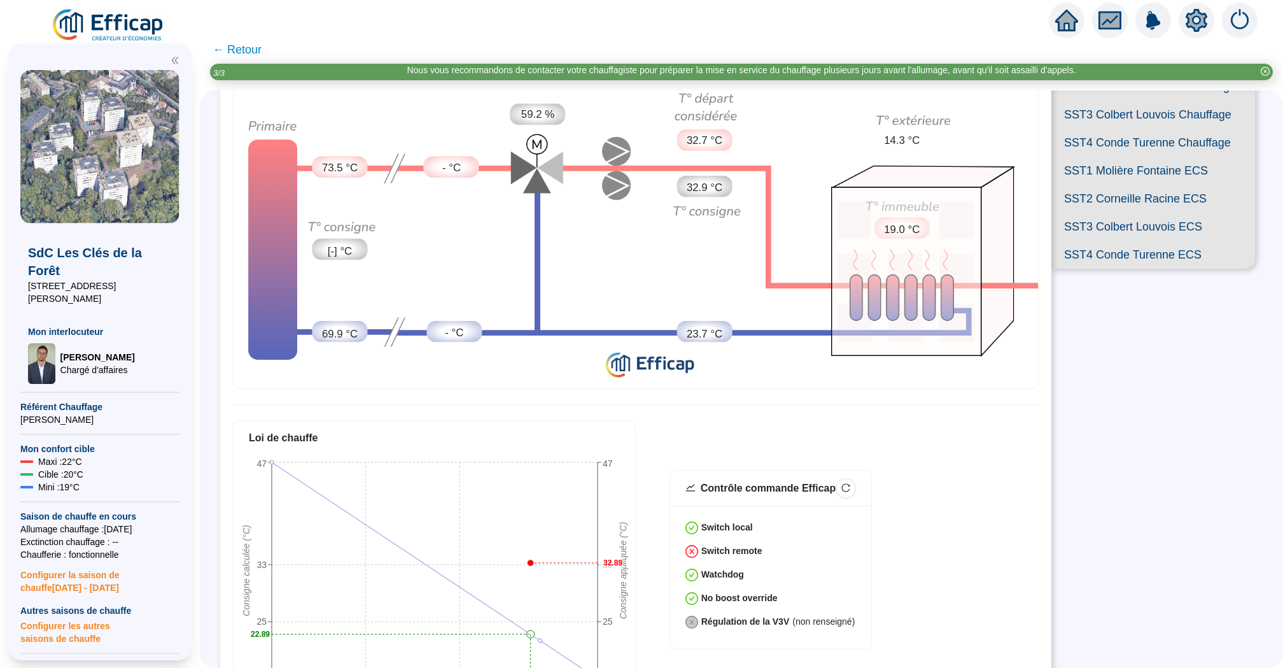
scroll to position [0, 0]
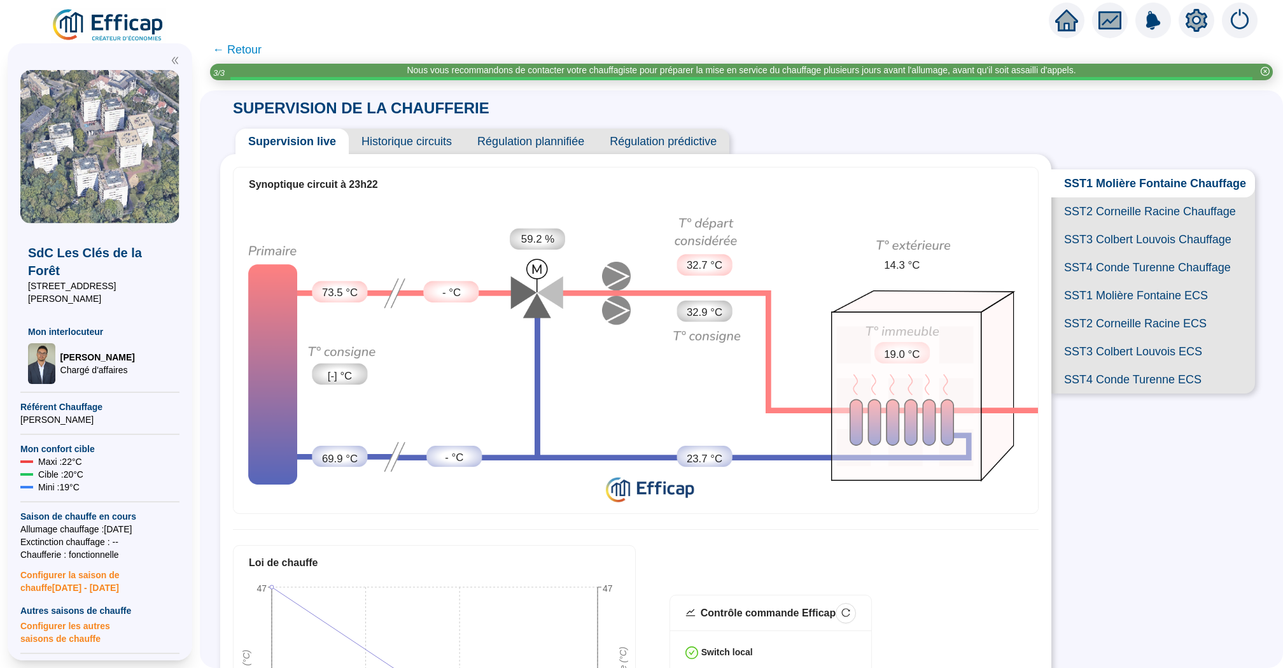
click at [1078, 202] on span "SST2 Corneille Racine Chauffage" at bounding box center [1154, 211] width 204 height 28
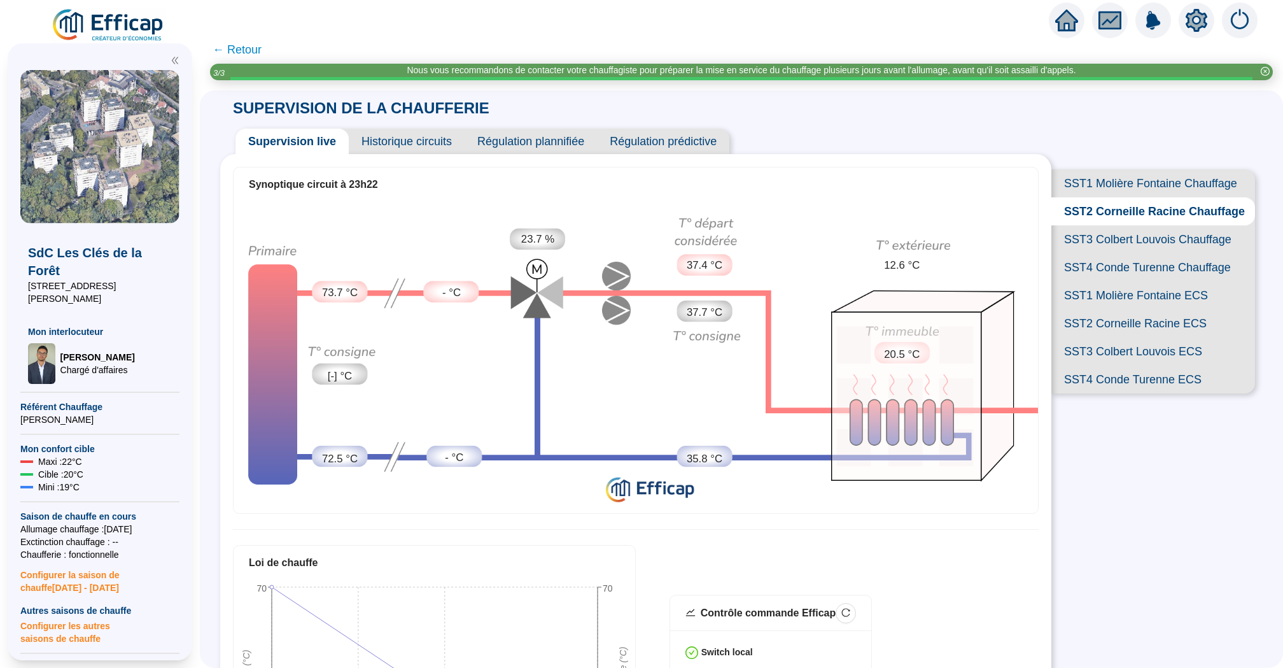
click at [1119, 240] on span "SST3 Colbert Louvois Chauffage" at bounding box center [1154, 239] width 204 height 28
click at [1107, 264] on span "SST4 Conde Turenne Chauffage" at bounding box center [1154, 267] width 204 height 28
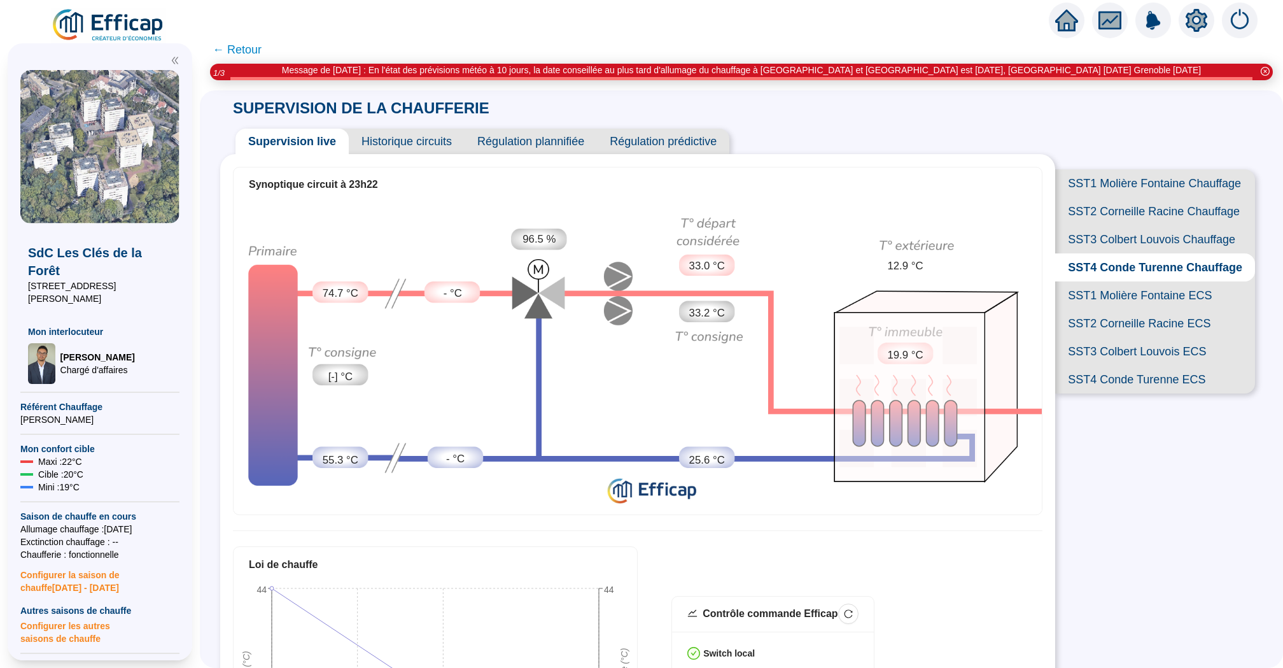
click at [1068, 18] on icon "home" at bounding box center [1066, 20] width 23 height 18
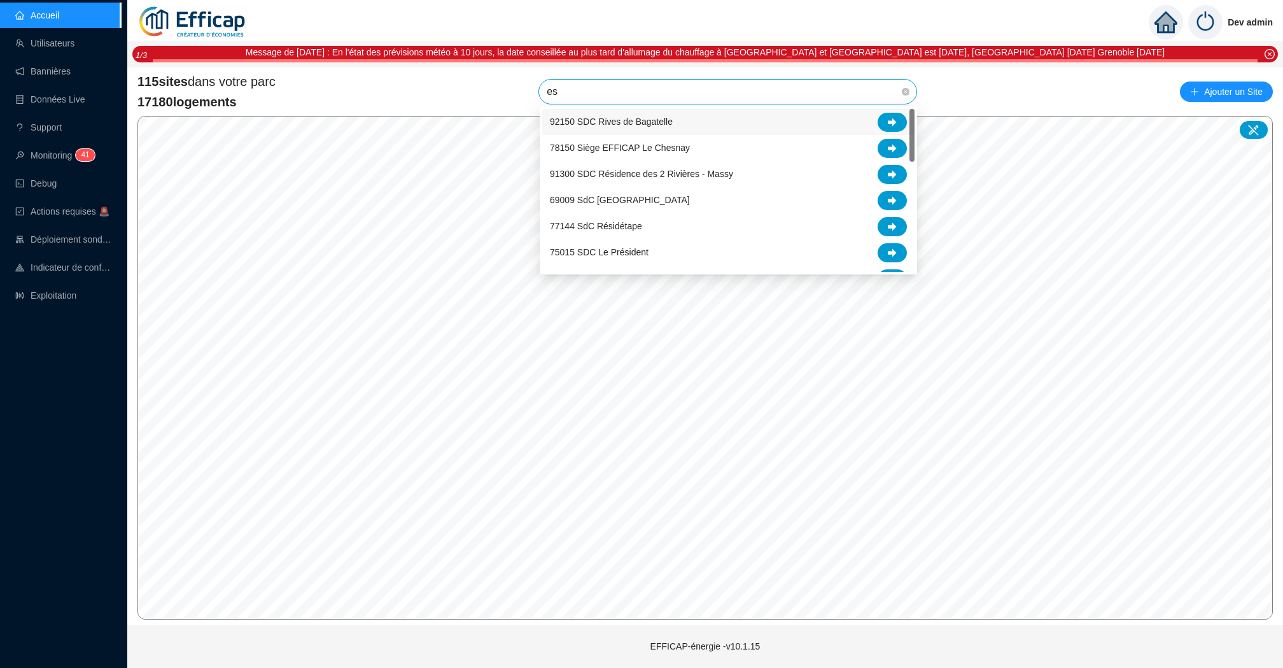
type input "est"
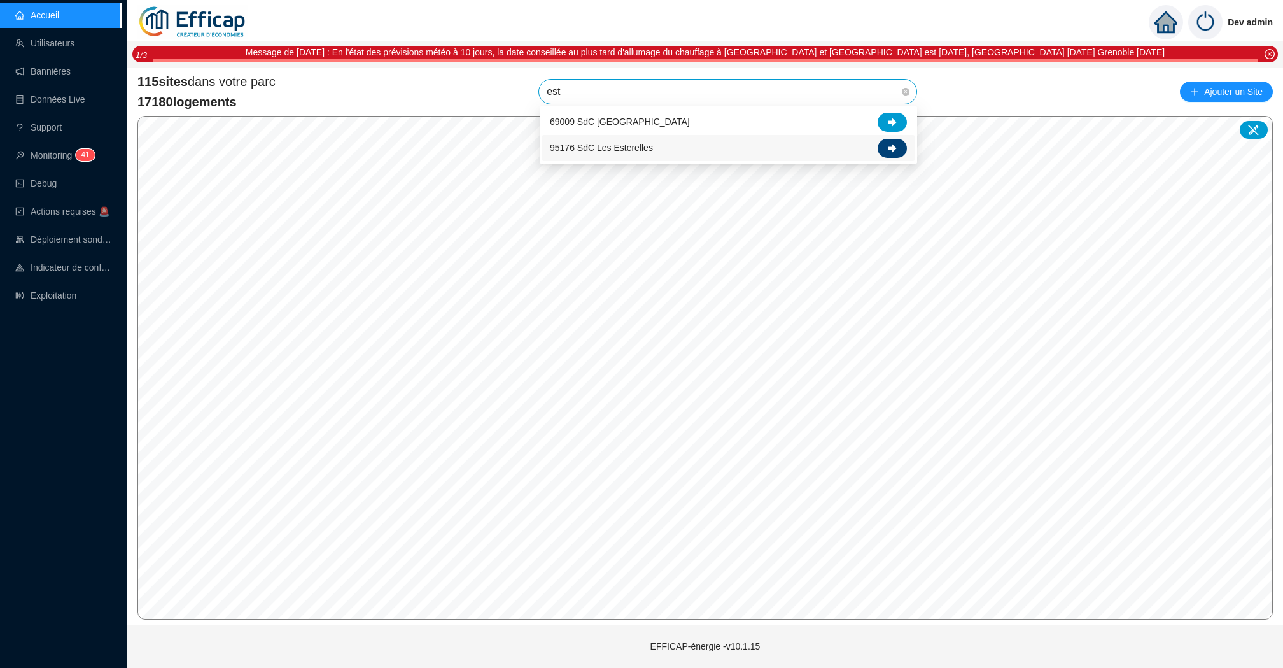
click at [884, 152] on div at bounding box center [892, 148] width 29 height 19
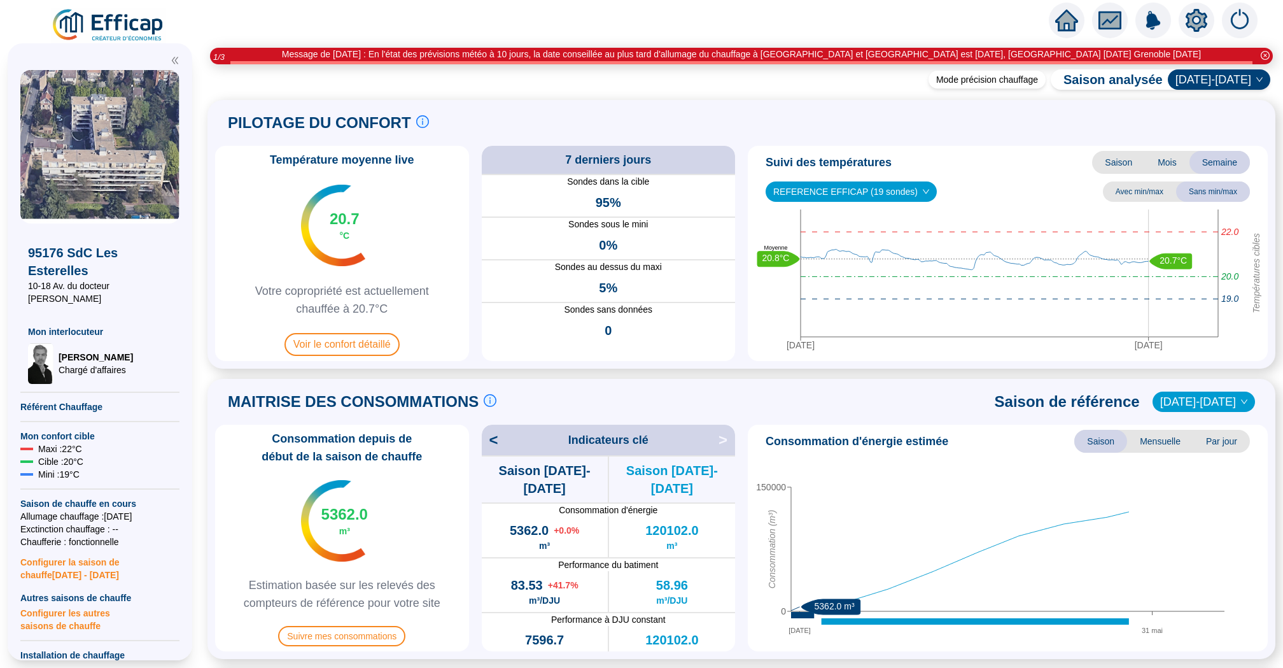
click at [1070, 5] on div at bounding box center [1067, 21] width 36 height 36
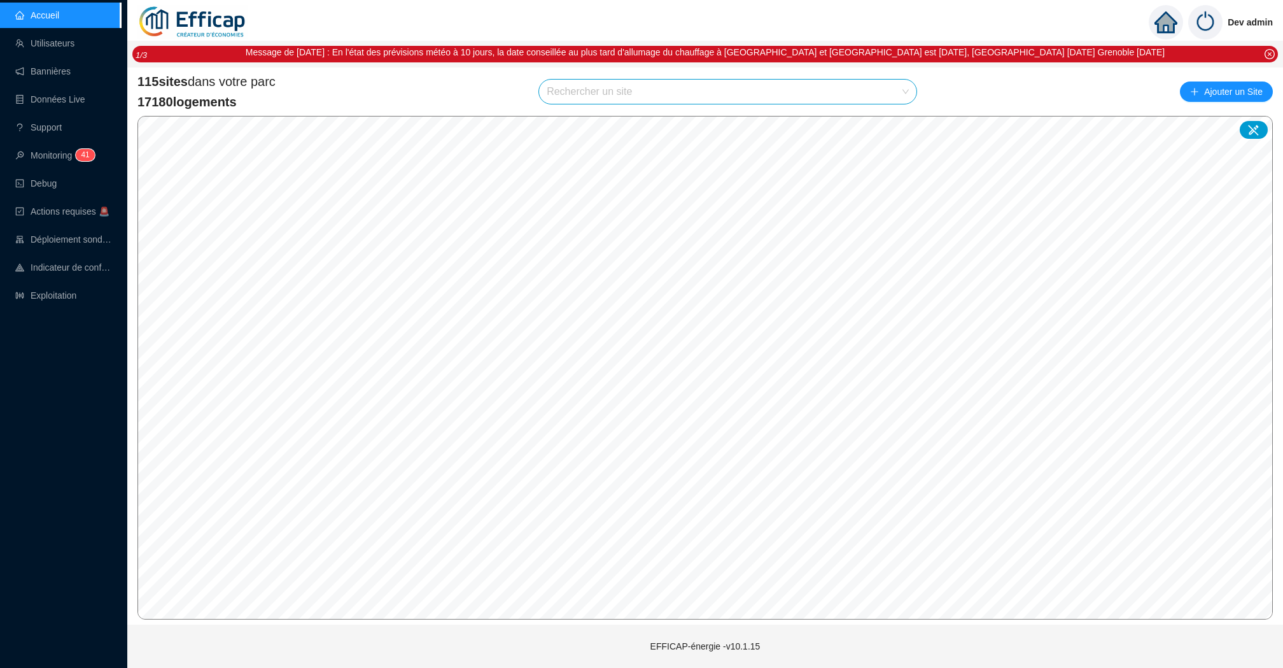
click at [642, 95] on input "search" at bounding box center [722, 92] width 351 height 24
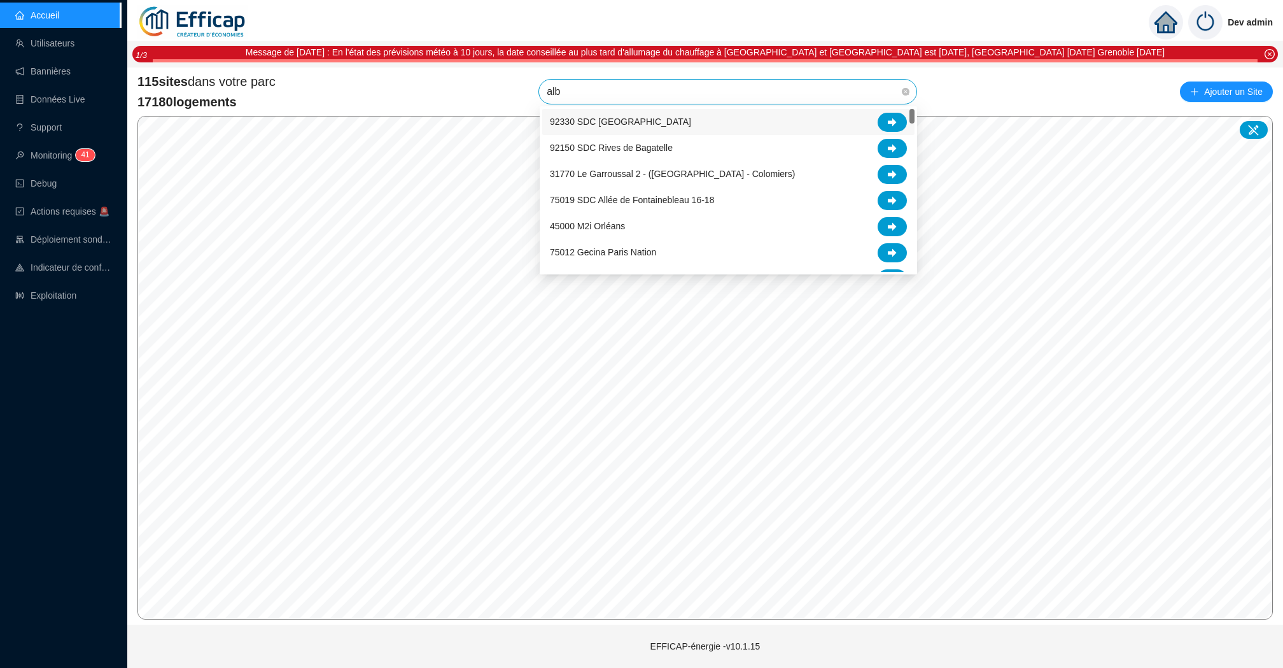
type input "albe"
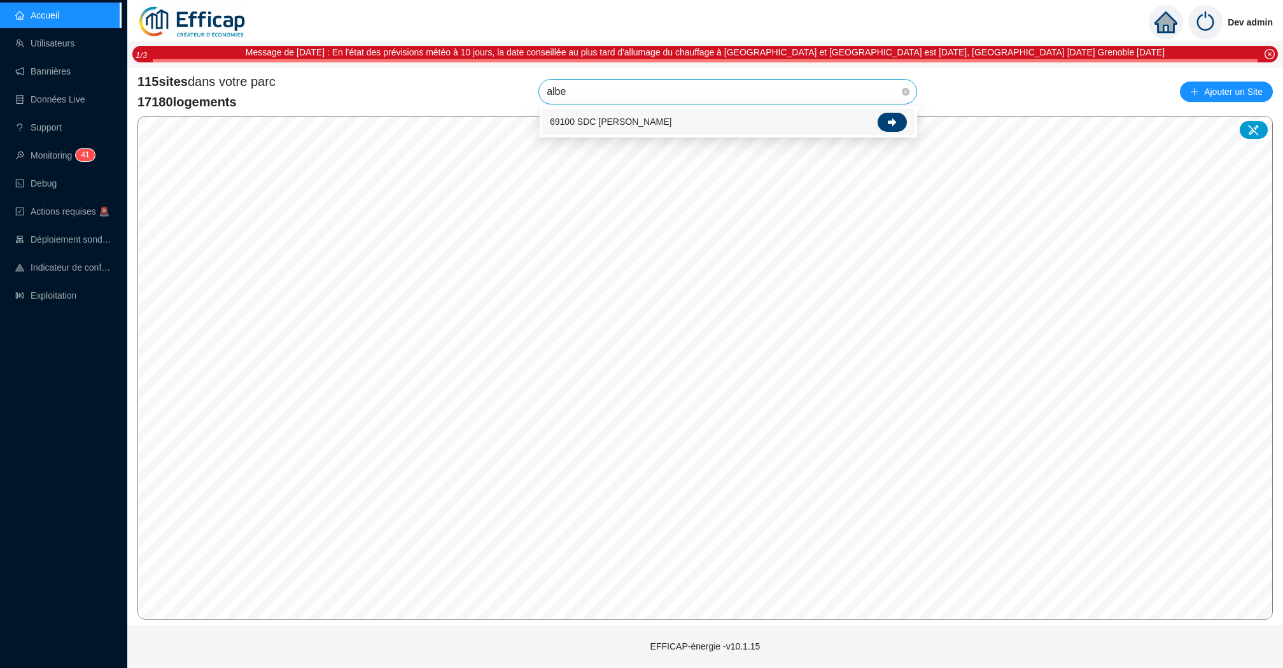
click at [898, 123] on div at bounding box center [892, 122] width 29 height 19
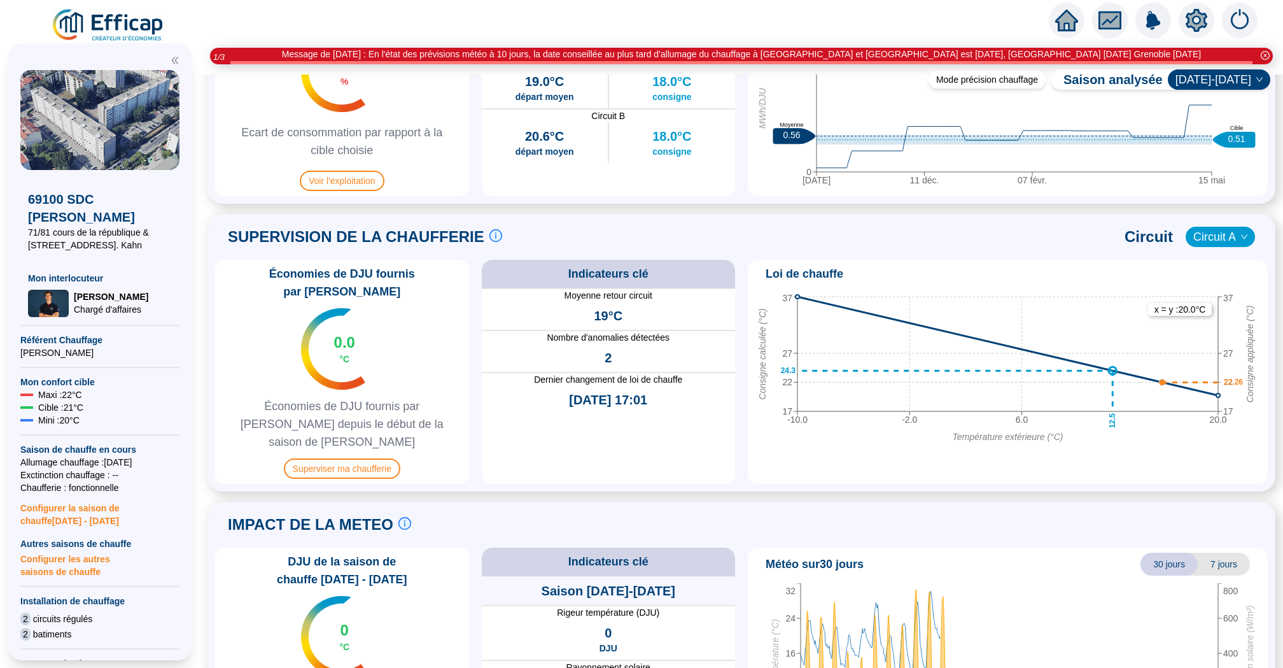
scroll to position [784, 0]
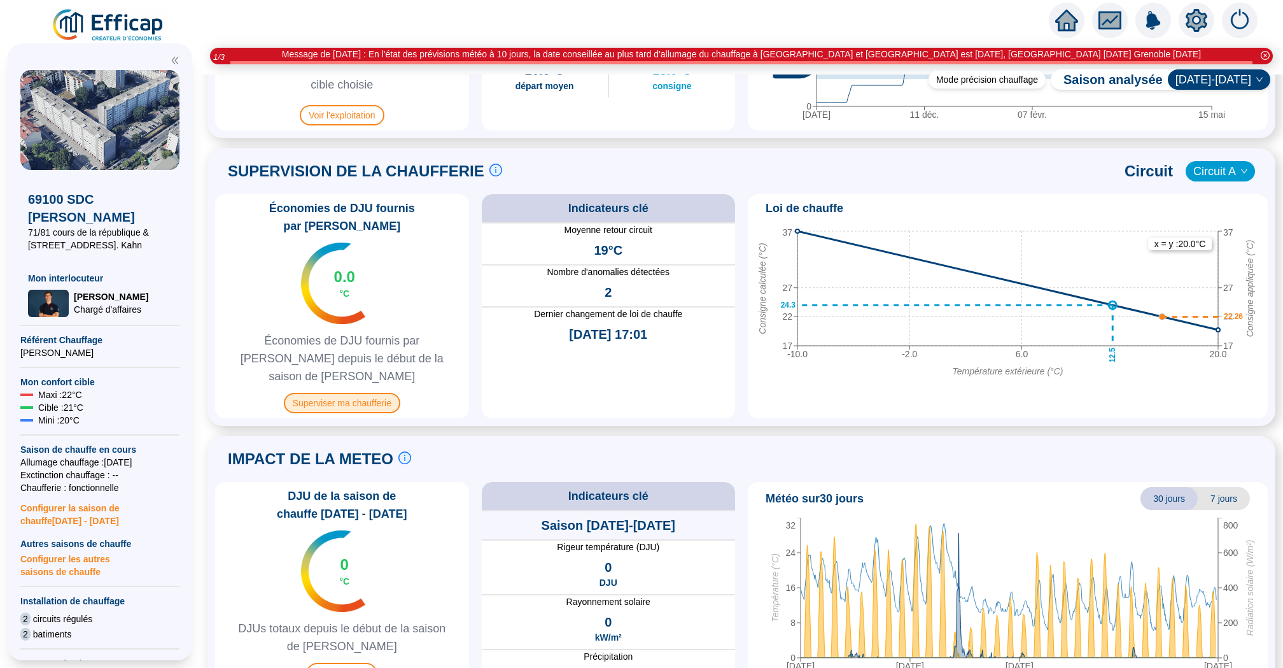
click at [349, 393] on span "Superviser ma chaufferie" at bounding box center [342, 403] width 116 height 20
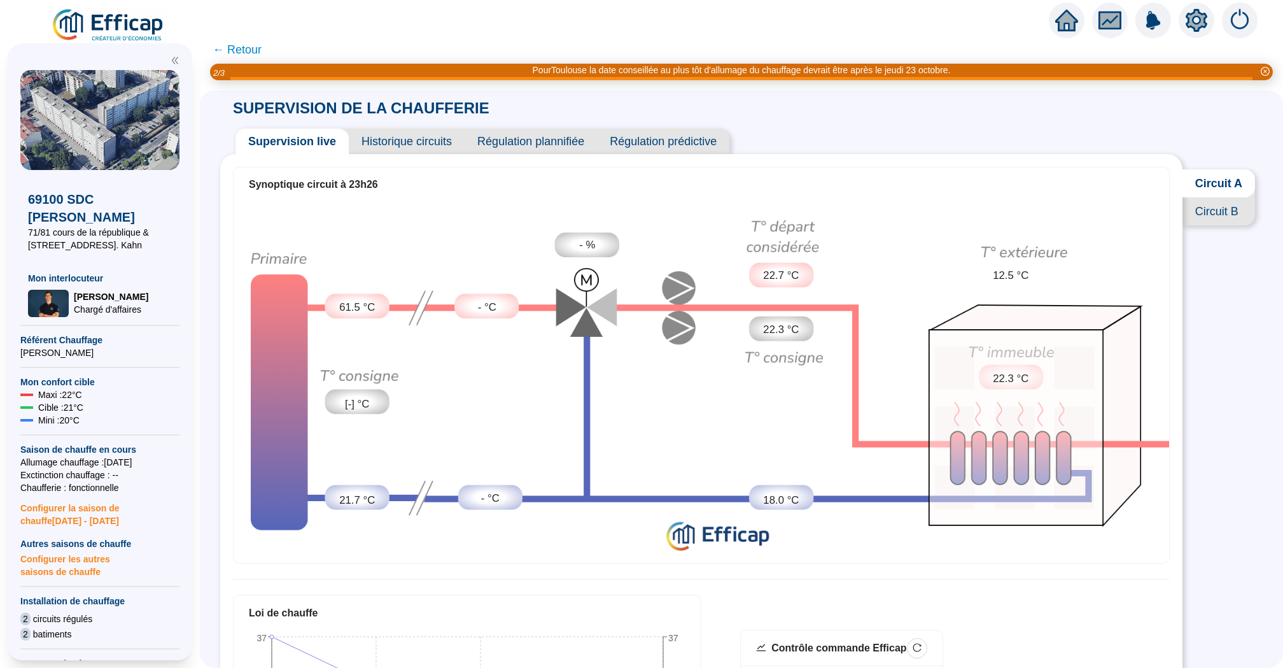
click at [1228, 206] on span "Circuit B" at bounding box center [1219, 211] width 73 height 28
click at [406, 132] on span "Historique circuits" at bounding box center [407, 141] width 116 height 25
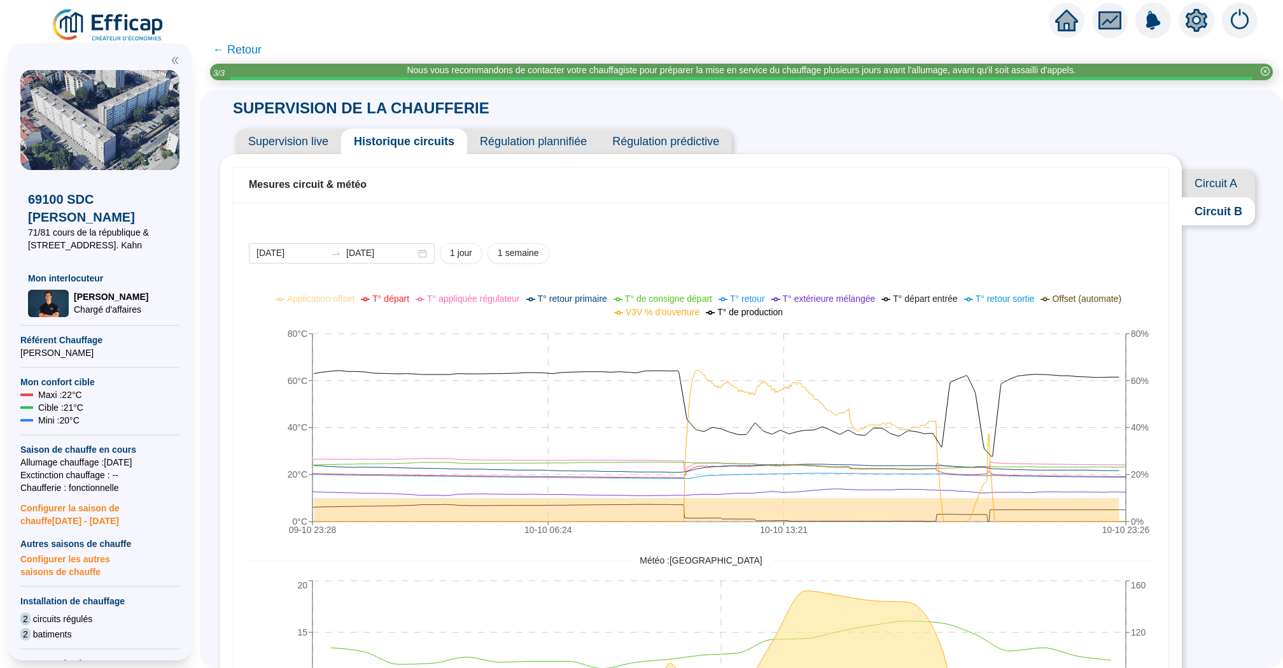
click at [1212, 181] on span "Circuit A" at bounding box center [1218, 183] width 73 height 28
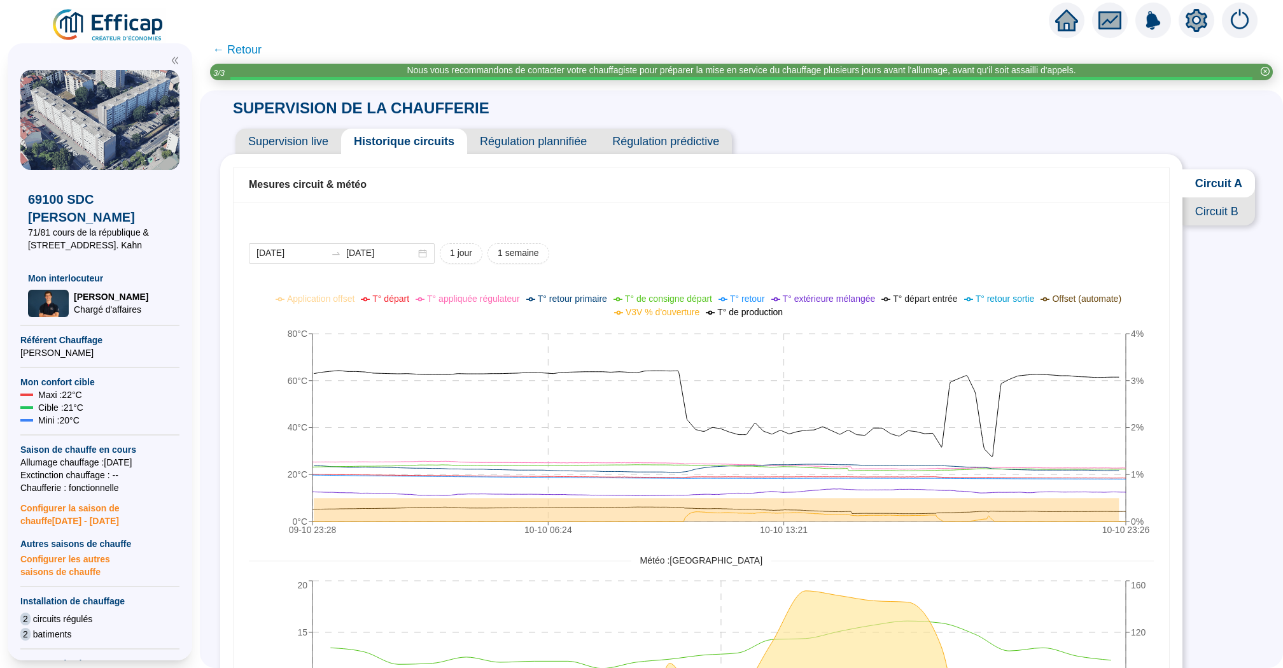
click at [1211, 222] on span "Circuit B" at bounding box center [1219, 211] width 73 height 28
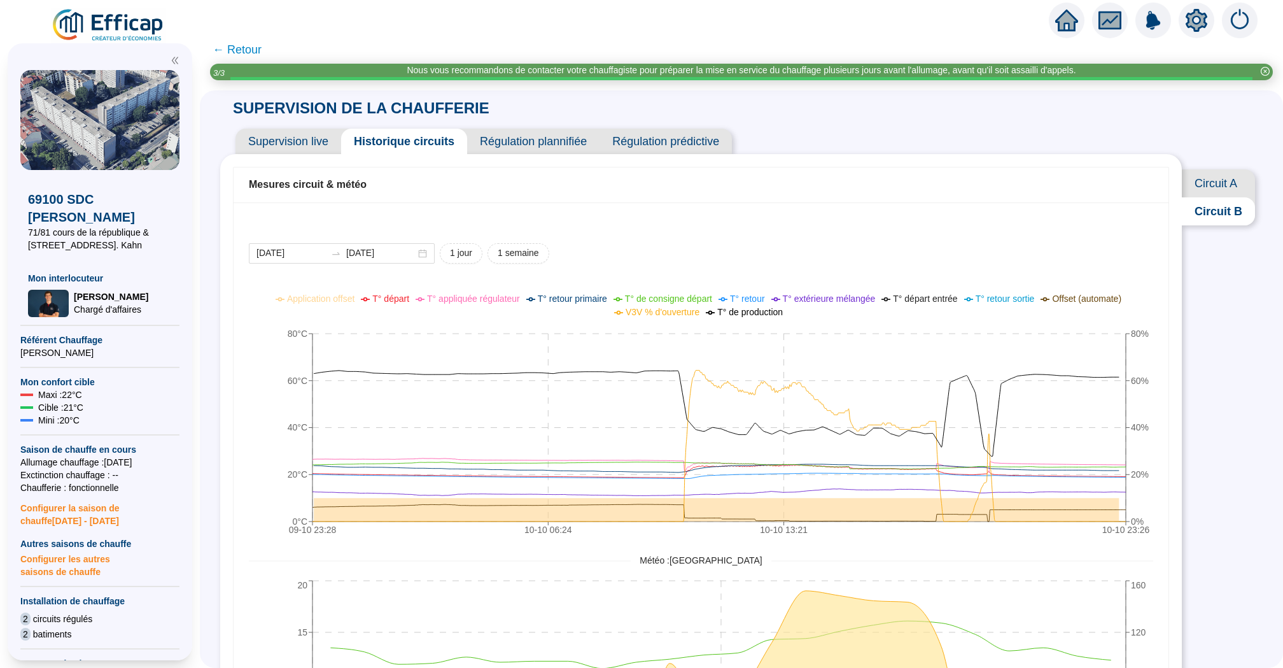
click at [244, 51] on span "← Retour" at bounding box center [237, 50] width 49 height 18
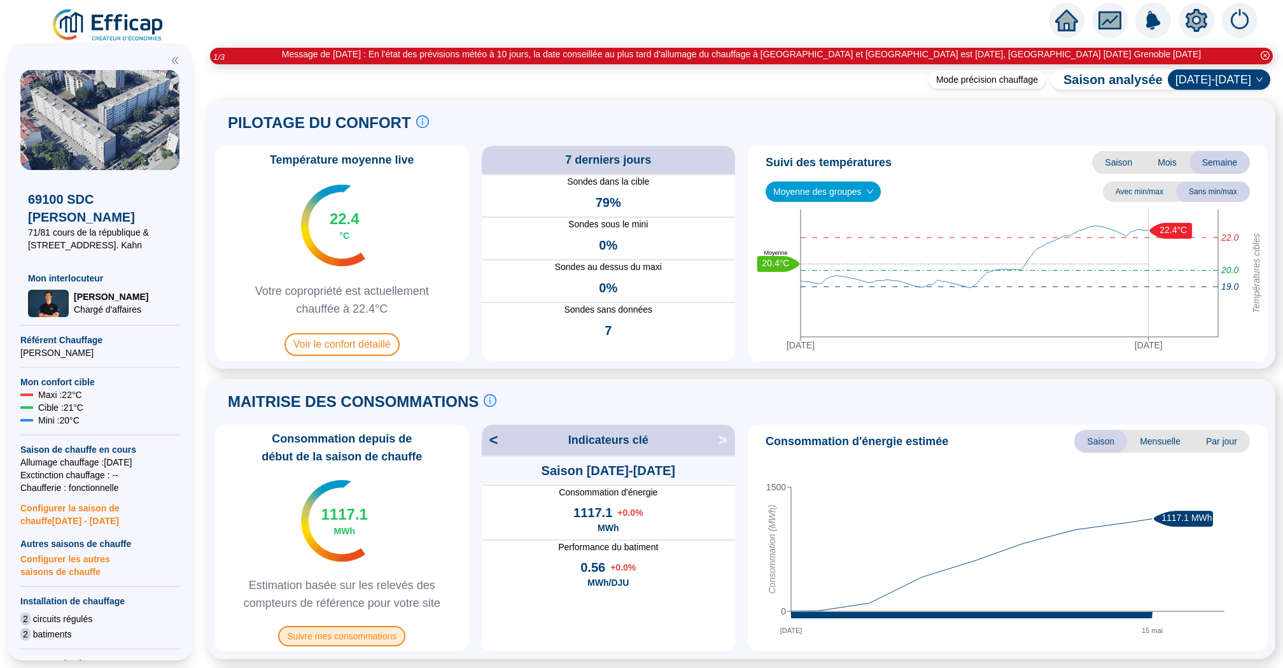
click at [353, 629] on span "Suivre mes consommations" at bounding box center [341, 636] width 127 height 20
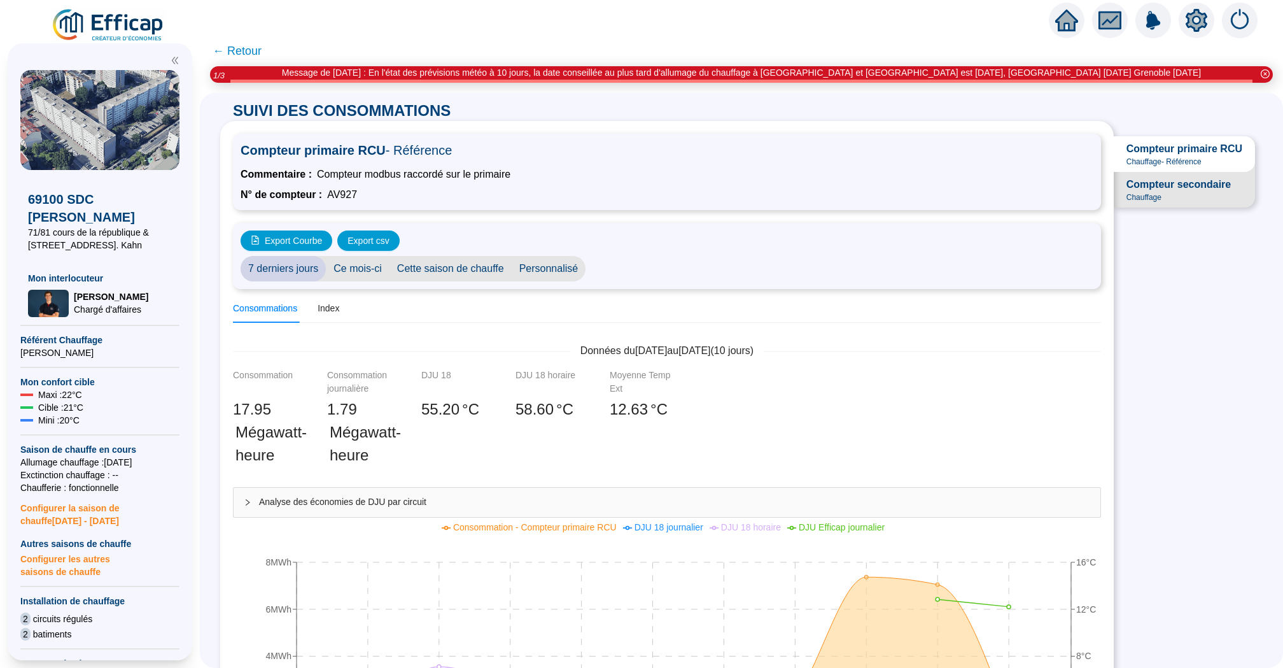
click at [554, 258] on span "Personnalisé" at bounding box center [549, 268] width 74 height 25
click at [634, 267] on input "[DATE]" at bounding box center [627, 268] width 69 height 13
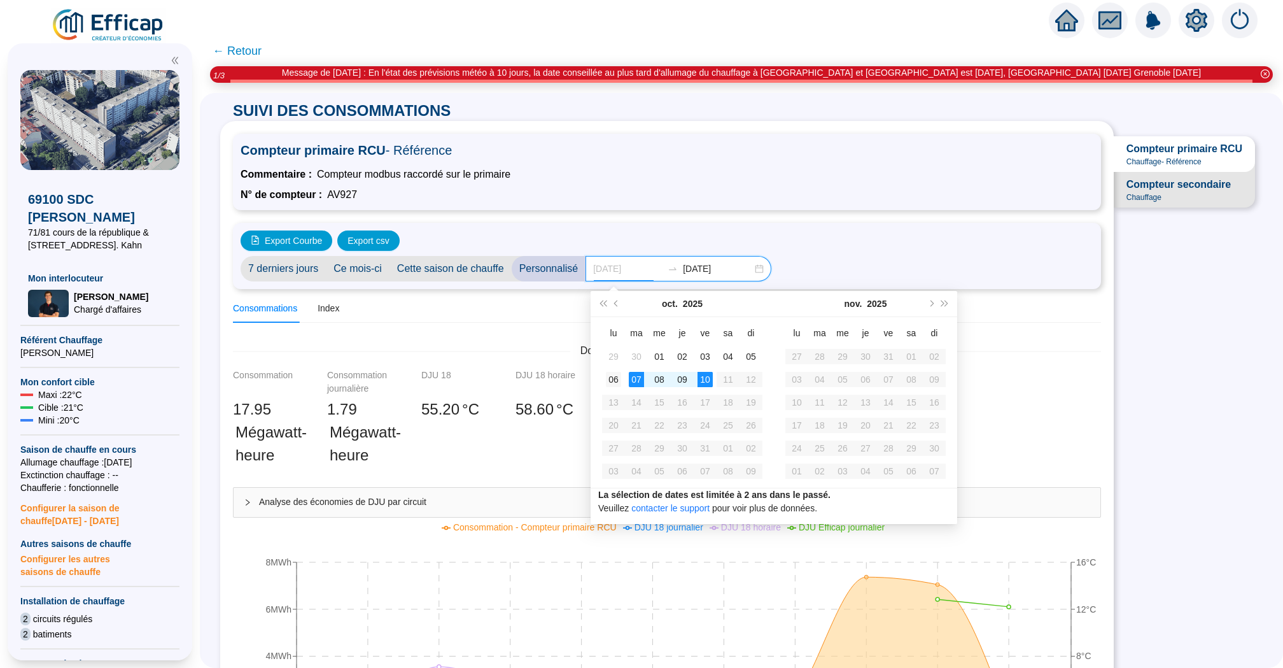
type input "[DATE]"
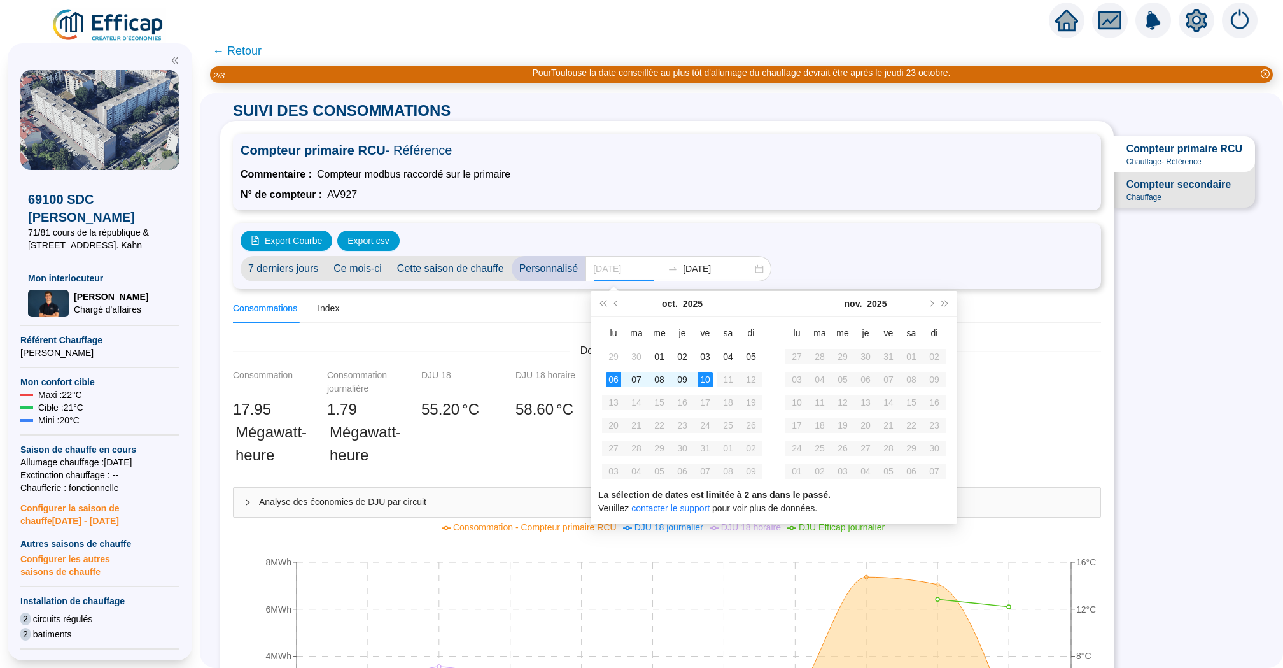
click at [614, 383] on div "06" at bounding box center [613, 379] width 15 height 15
type input "[DATE]"
click at [703, 378] on div "10" at bounding box center [705, 379] width 15 height 15
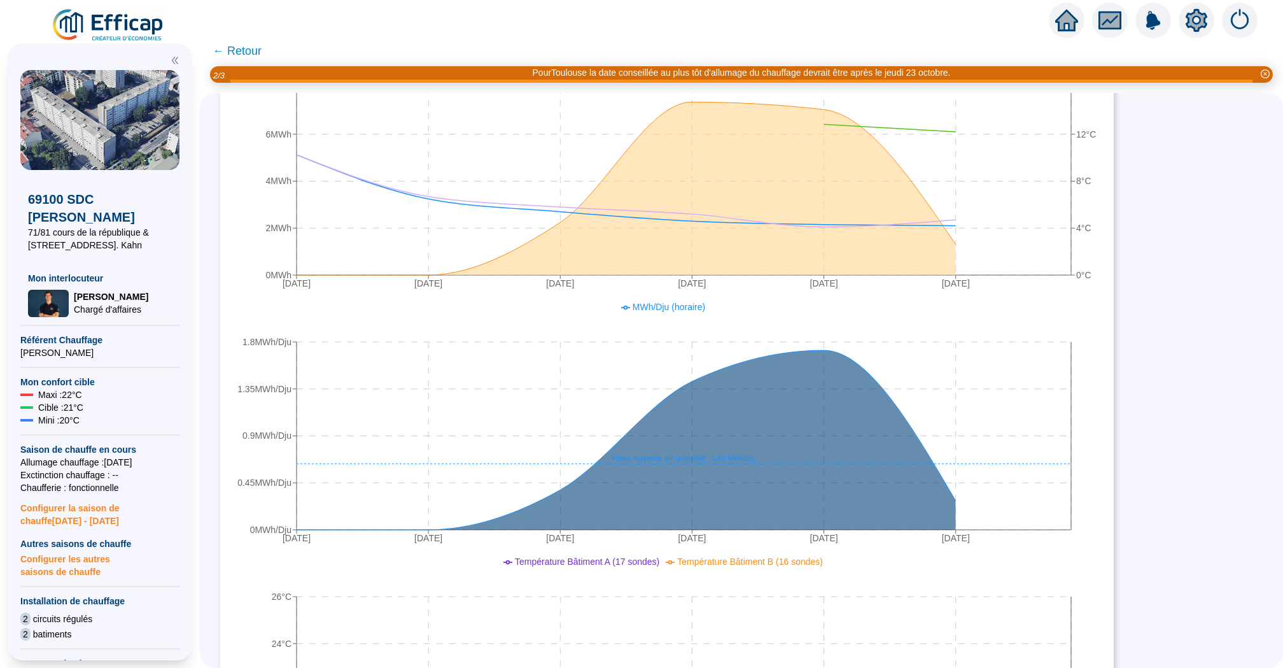
scroll to position [477, 0]
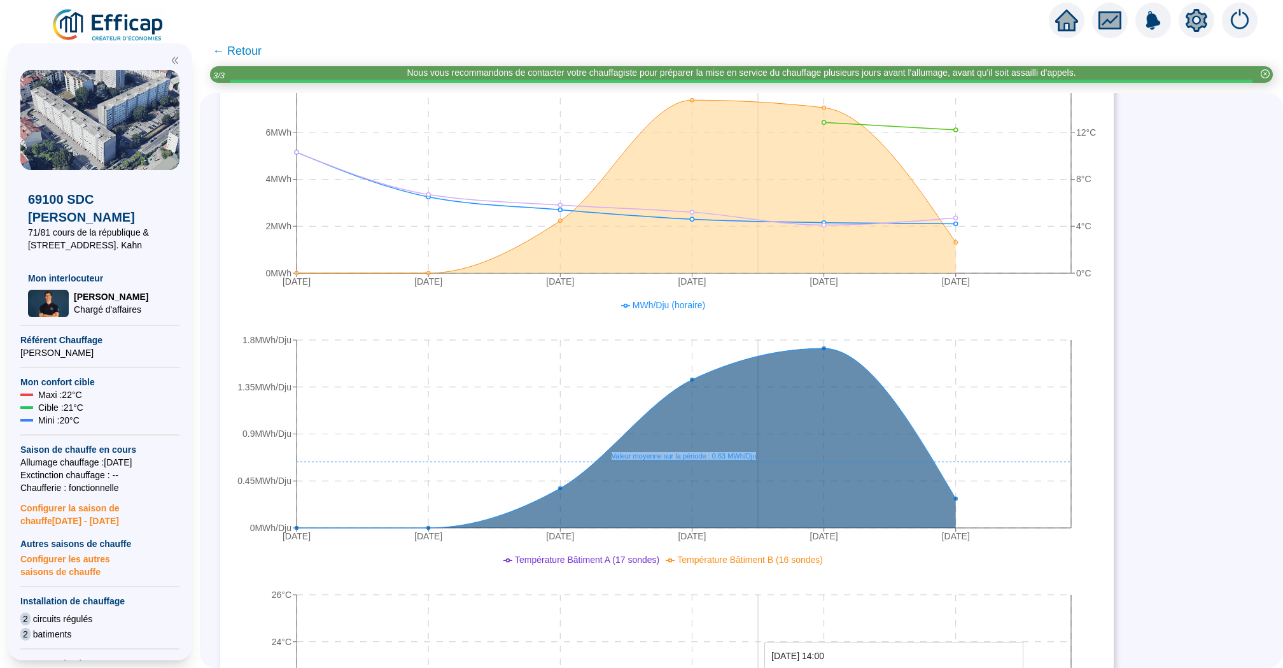
drag, startPoint x: 766, startPoint y: 456, endPoint x: 759, endPoint y: 457, distance: 7.0
click at [759, 457] on icon "5 oct. 2025 6 oct. 2025 7 oct. 2025 8 oct. 2025 9 oct. 2025 10 oct. 2025 0MWh/D…" at bounding box center [666, 422] width 867 height 255
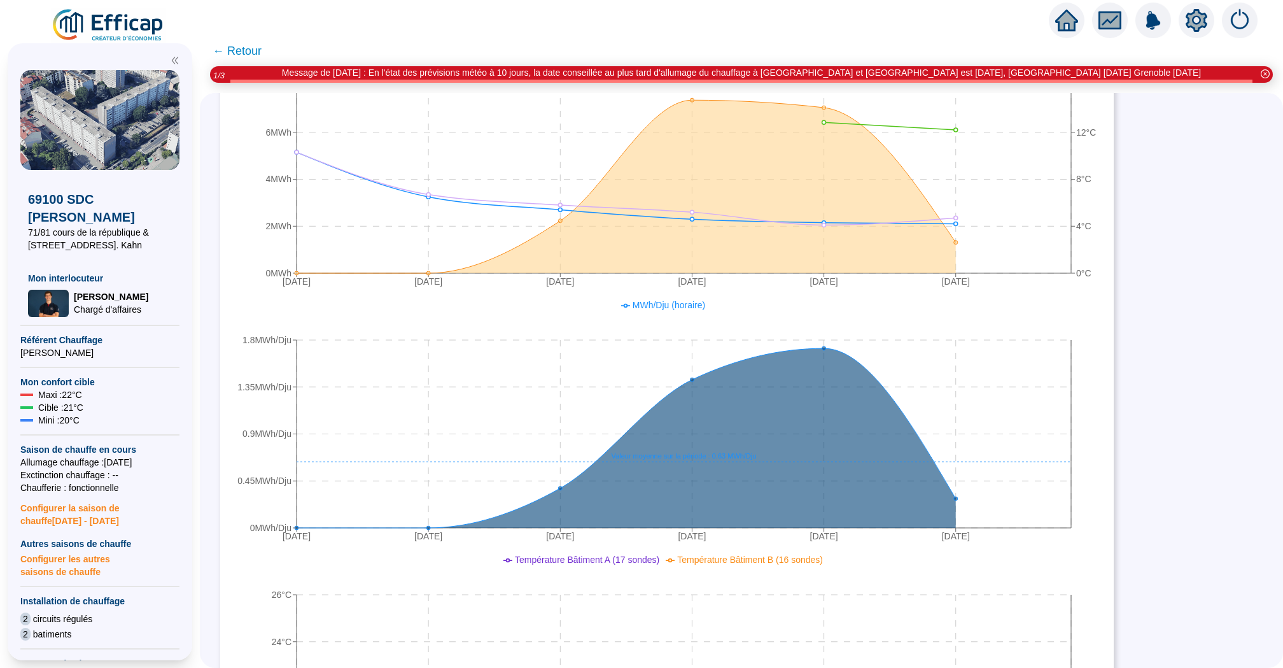
click at [236, 55] on span "← Retour" at bounding box center [237, 51] width 49 height 18
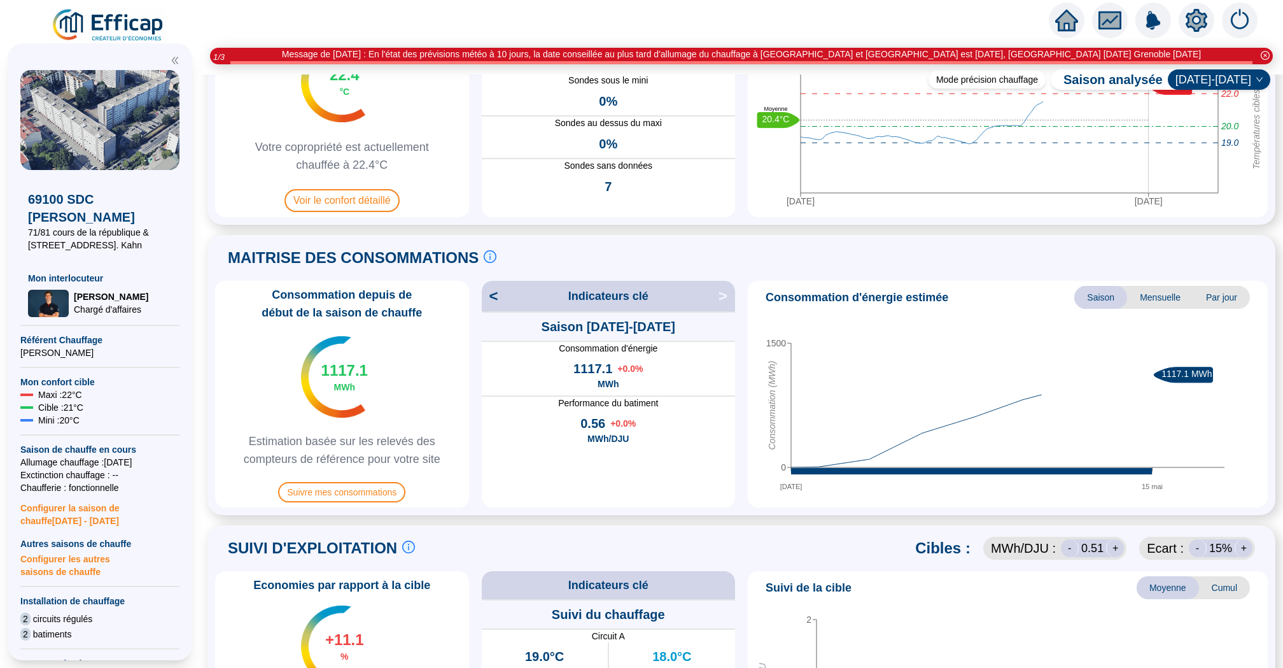
scroll to position [250, 0]
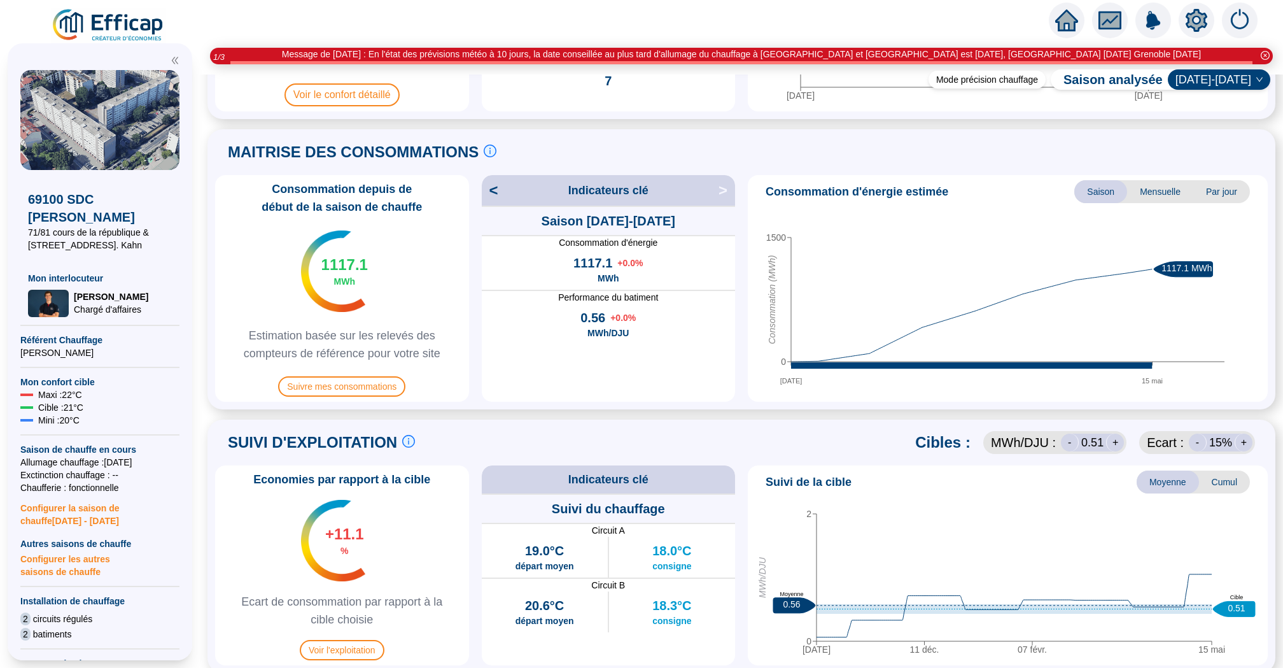
click at [497, 199] on span "<" at bounding box center [490, 190] width 17 height 20
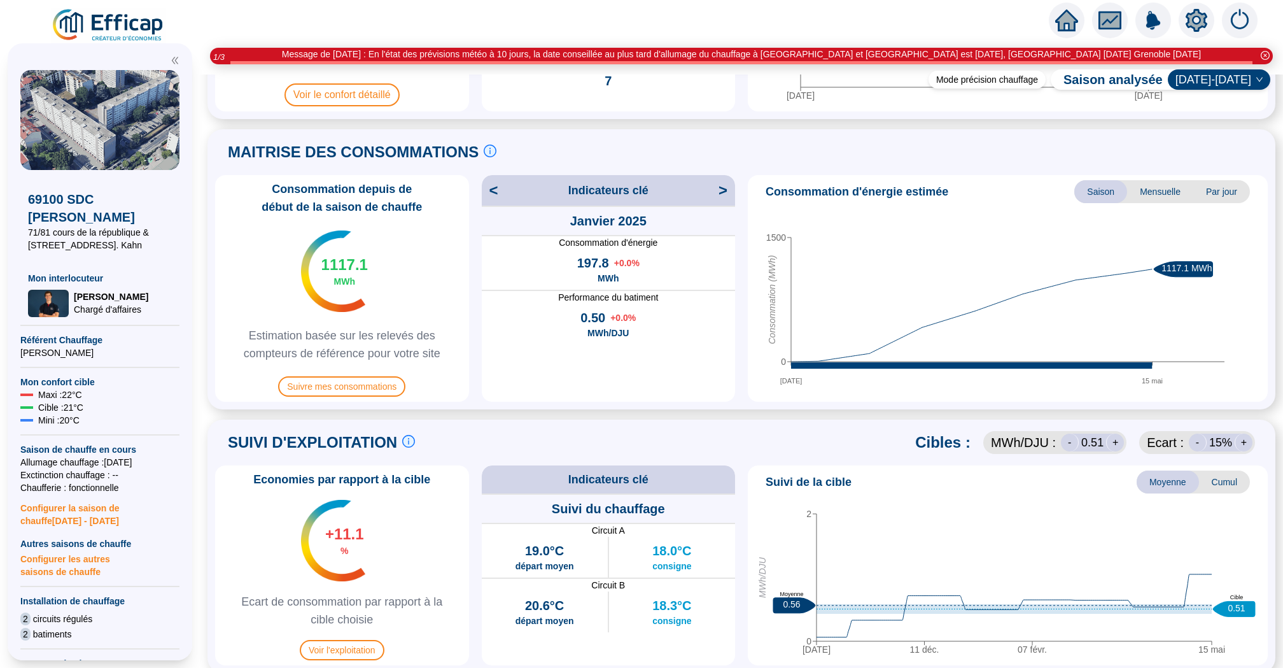
click at [497, 199] on span "<" at bounding box center [490, 190] width 17 height 20
click at [493, 192] on span "<" at bounding box center [490, 190] width 17 height 20
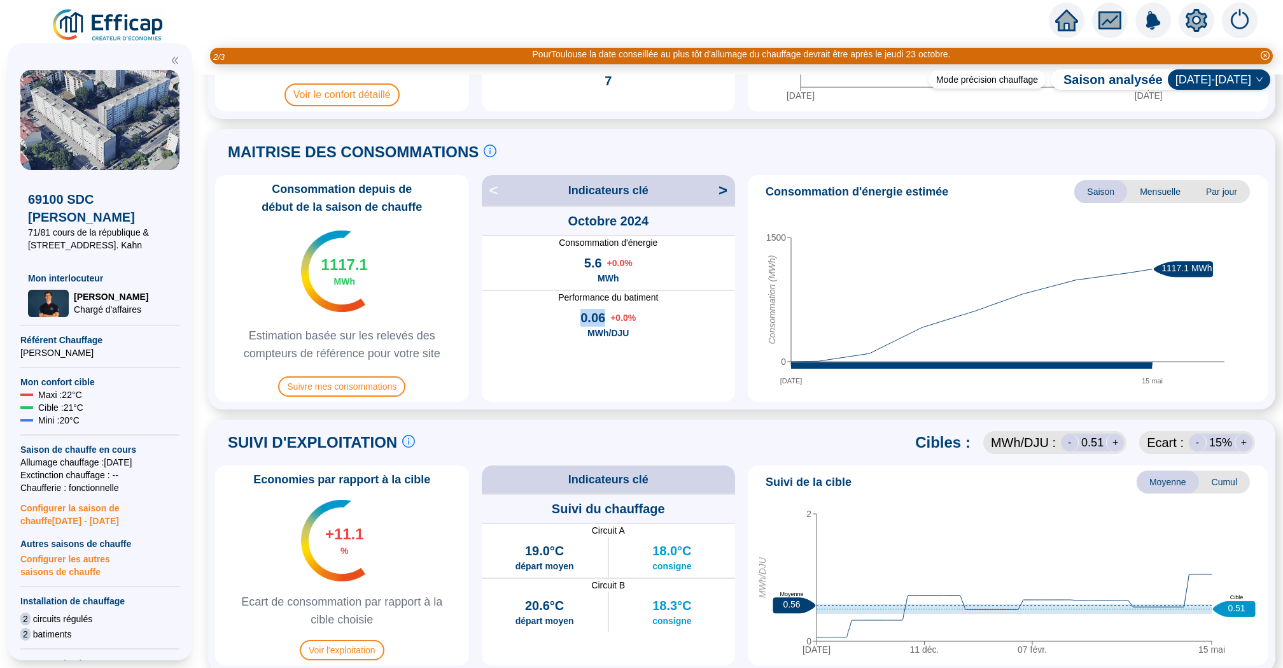
drag, startPoint x: 607, startPoint y: 320, endPoint x: 579, endPoint y: 320, distance: 27.4
click at [581, 320] on div "0.06 + 0.0 %" at bounding box center [608, 318] width 55 height 18
drag, startPoint x: 572, startPoint y: 272, endPoint x: 613, endPoint y: 272, distance: 40.7
click at [613, 272] on div "En comparaison à la consommation de la saison 2024-2025 à la date du 31 octobre…" at bounding box center [609, 269] width 254 height 41
click at [730, 272] on div "En comparaison à la consommation de la saison 2024-2025 à la date du 31 octobre…" at bounding box center [609, 269] width 254 height 41
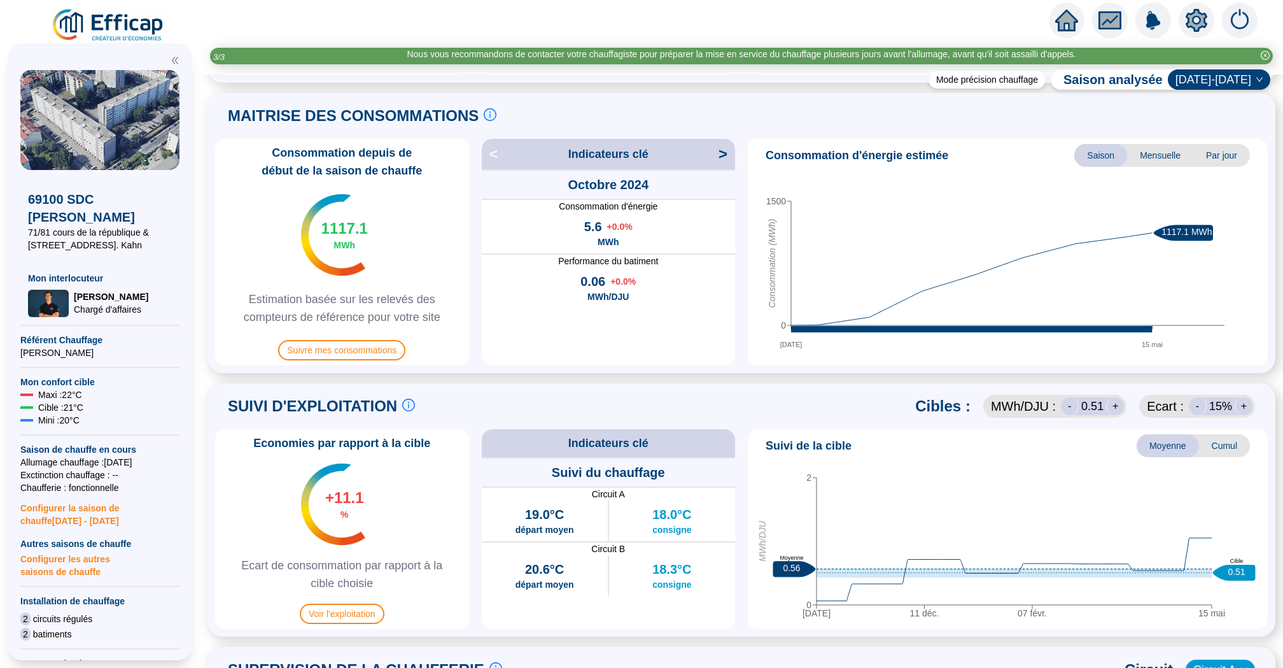
scroll to position [286, 0]
click at [719, 154] on span ">" at bounding box center [727, 153] width 17 height 20
click at [723, 153] on span ">" at bounding box center [727, 153] width 17 height 20
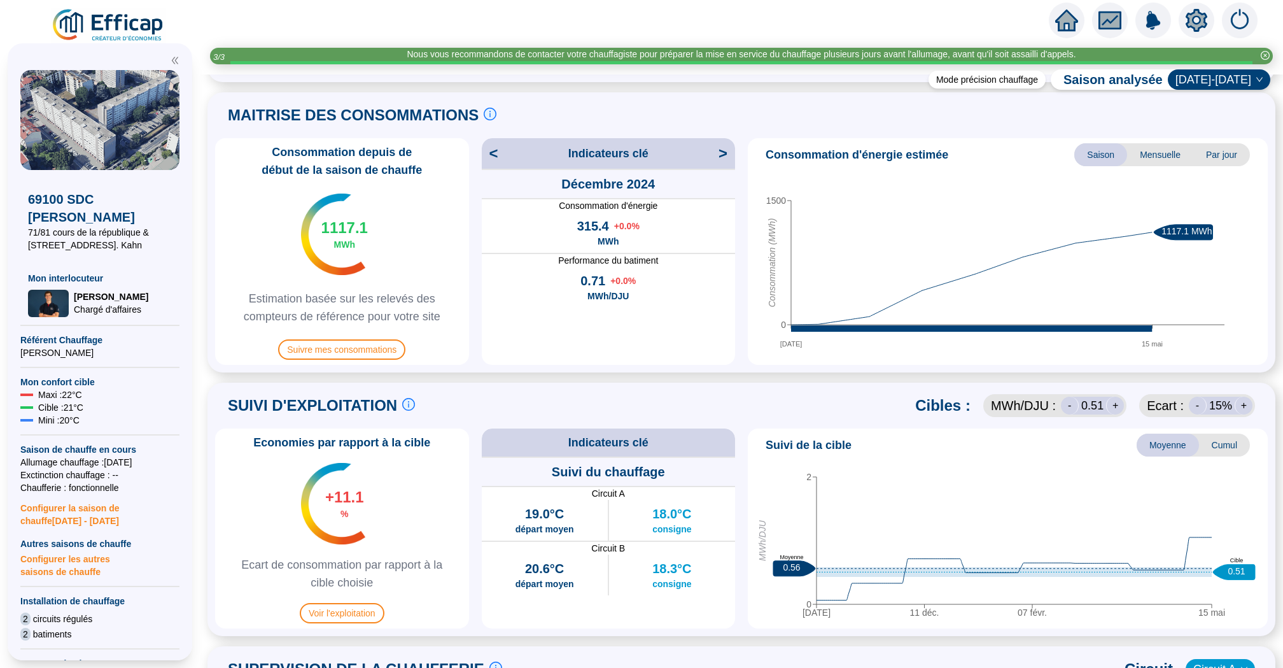
click at [723, 153] on span ">" at bounding box center [727, 153] width 17 height 20
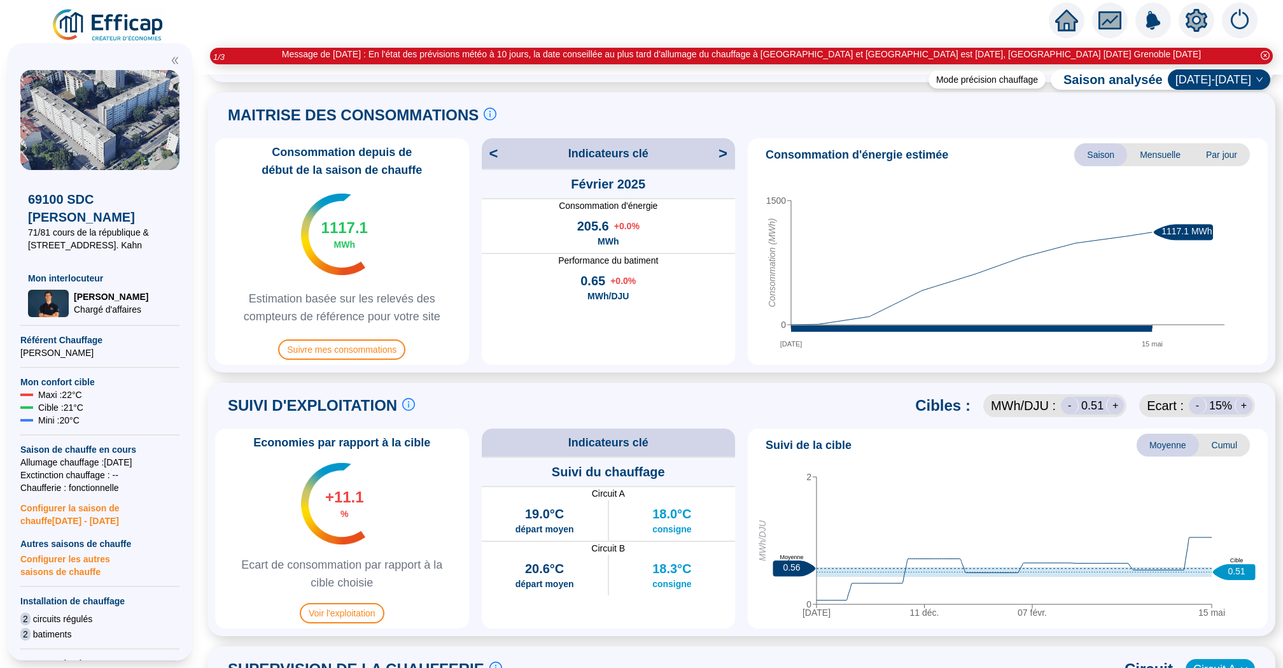
click at [723, 153] on span ">" at bounding box center [727, 153] width 17 height 20
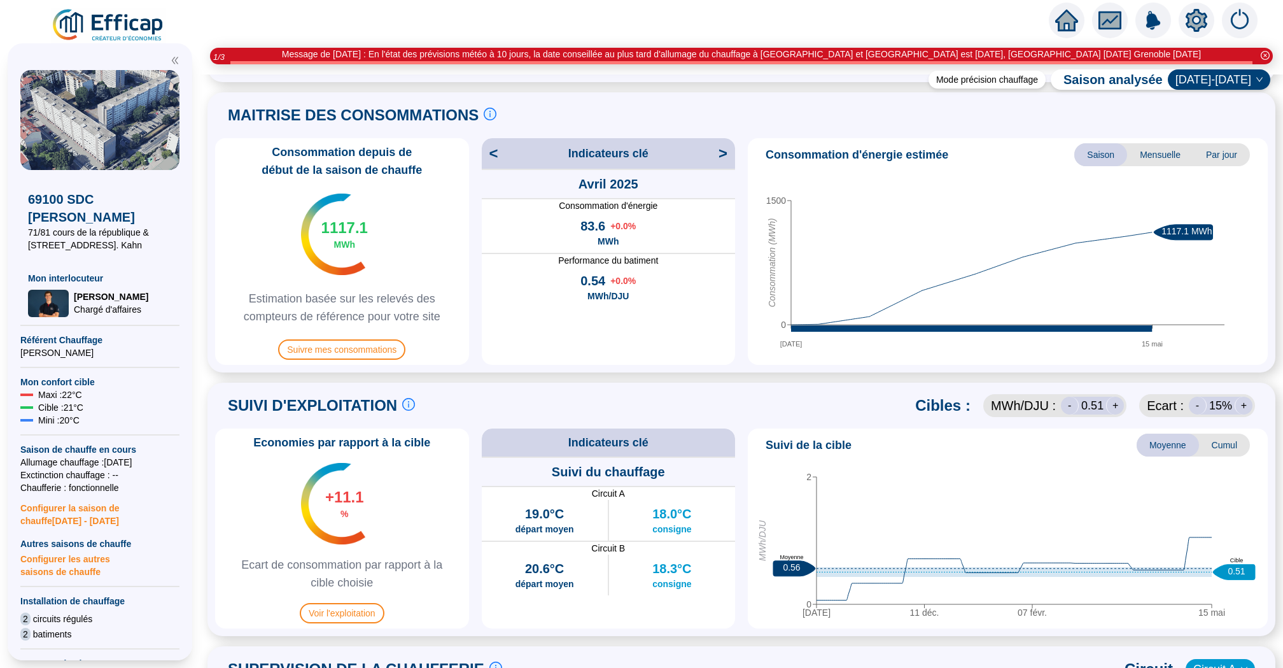
click at [723, 153] on span ">" at bounding box center [727, 153] width 17 height 20
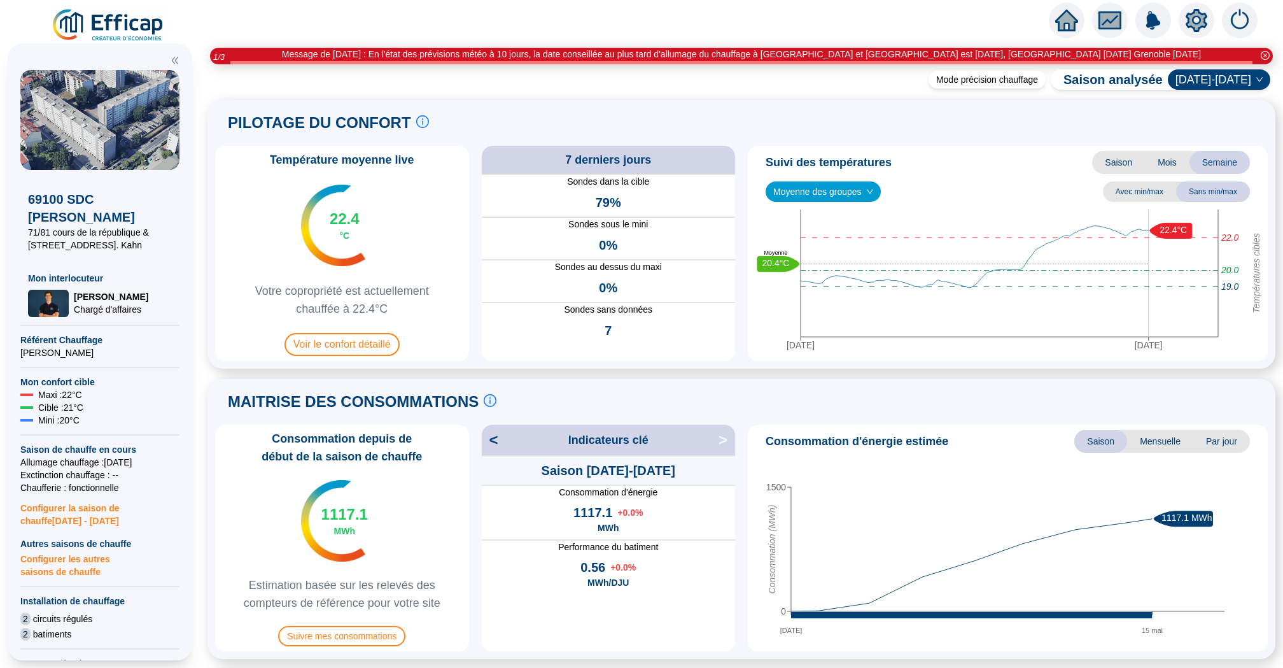
click at [1062, 22] on icon "home" at bounding box center [1066, 20] width 23 height 18
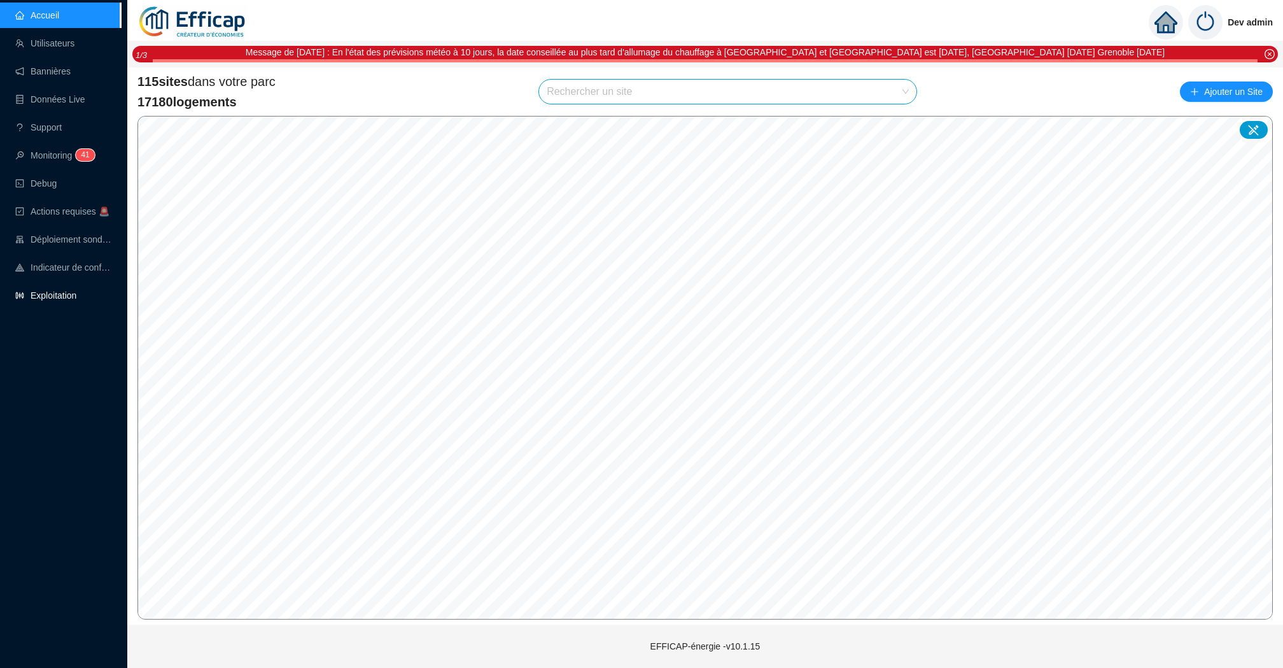
click at [48, 298] on link "Exploitation" at bounding box center [45, 295] width 61 height 10
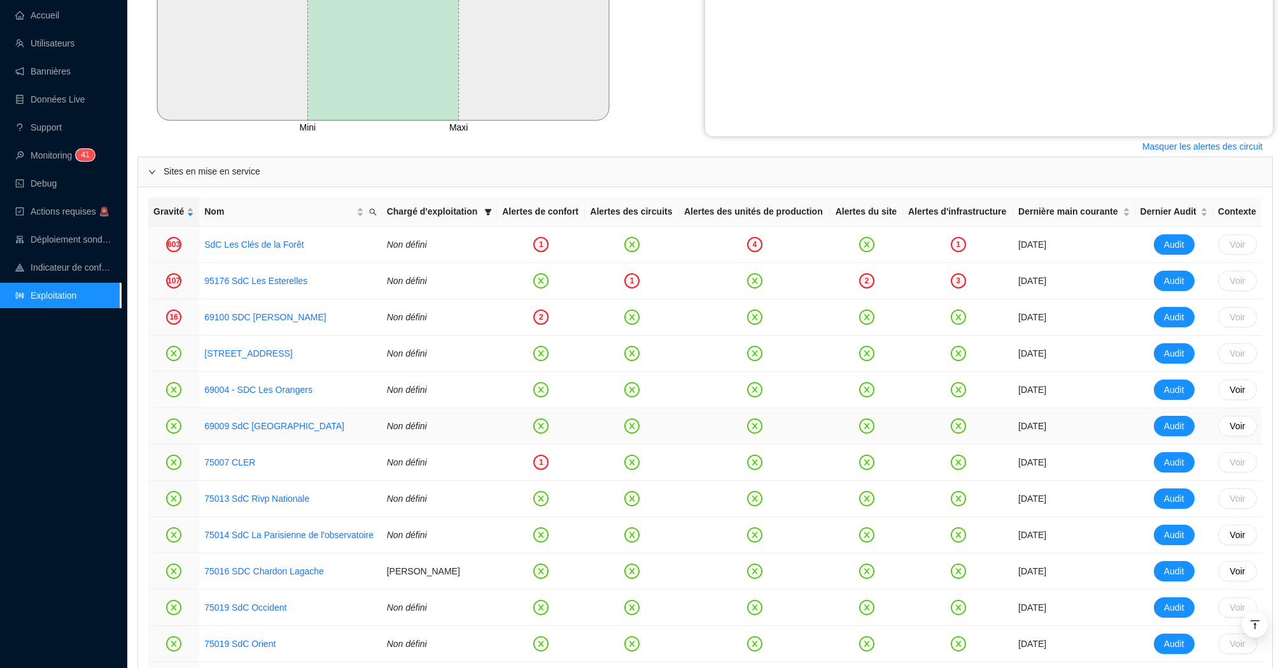
scroll to position [448, 0]
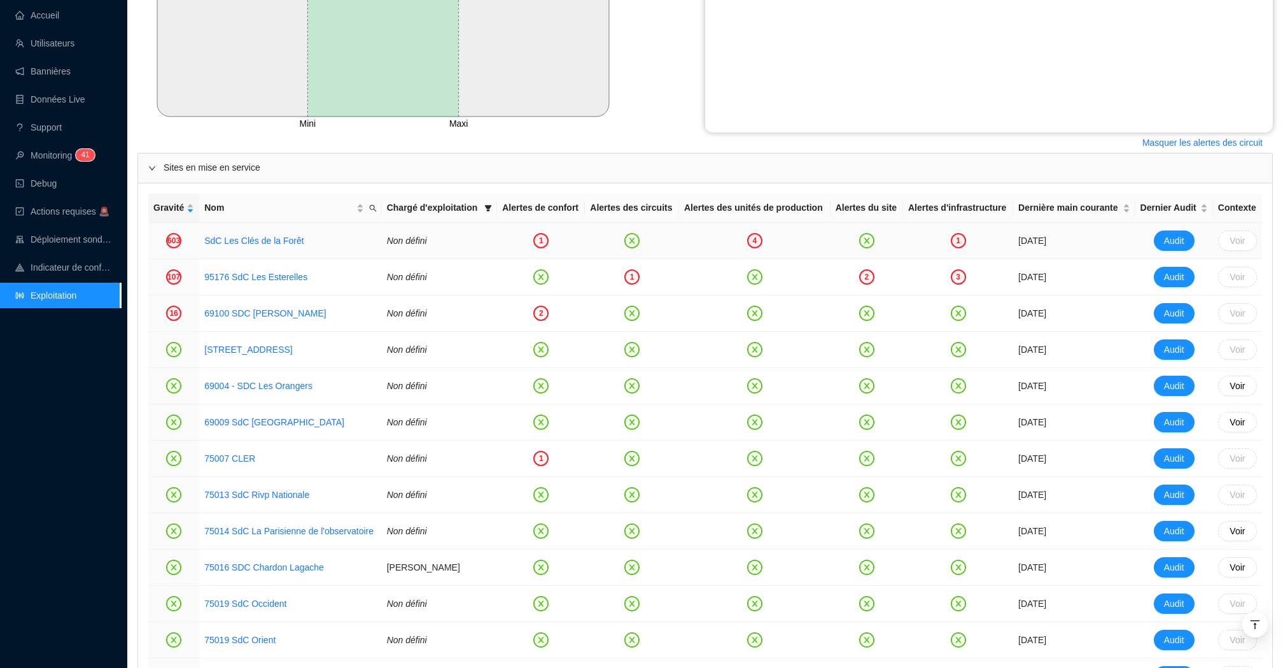
click at [762, 248] on div "4" at bounding box center [754, 240] width 15 height 15
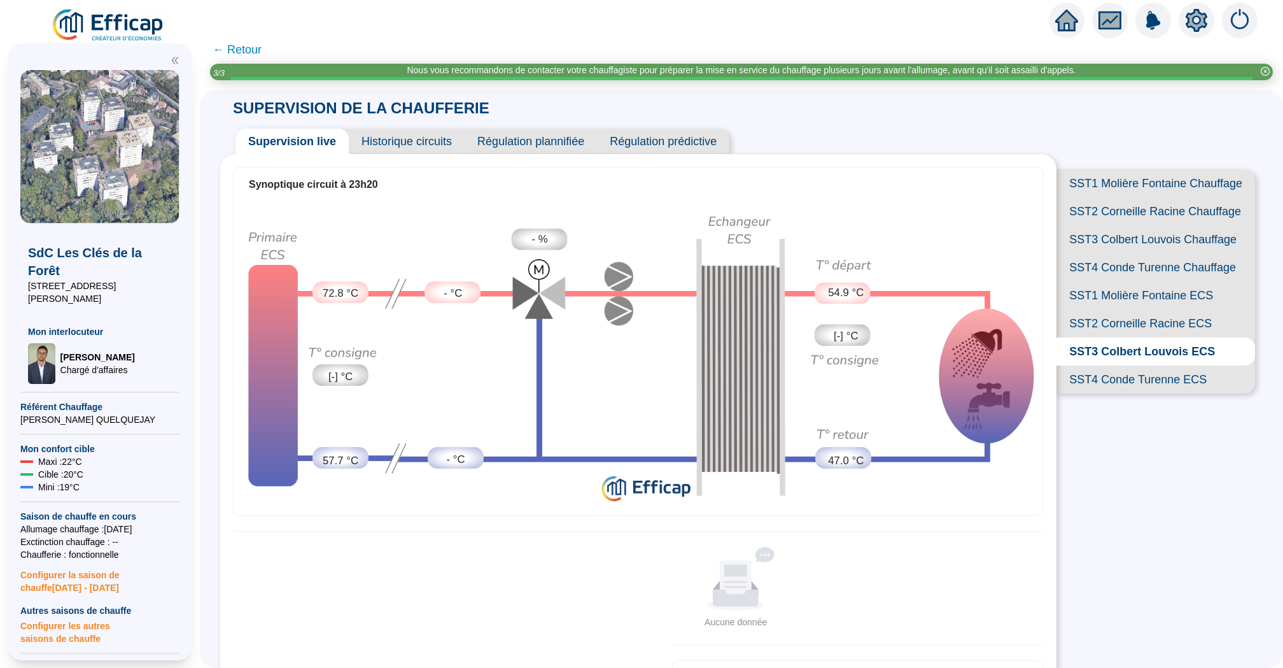
click at [1132, 321] on span "SST2 Corneille Racine ECS" at bounding box center [1156, 323] width 199 height 28
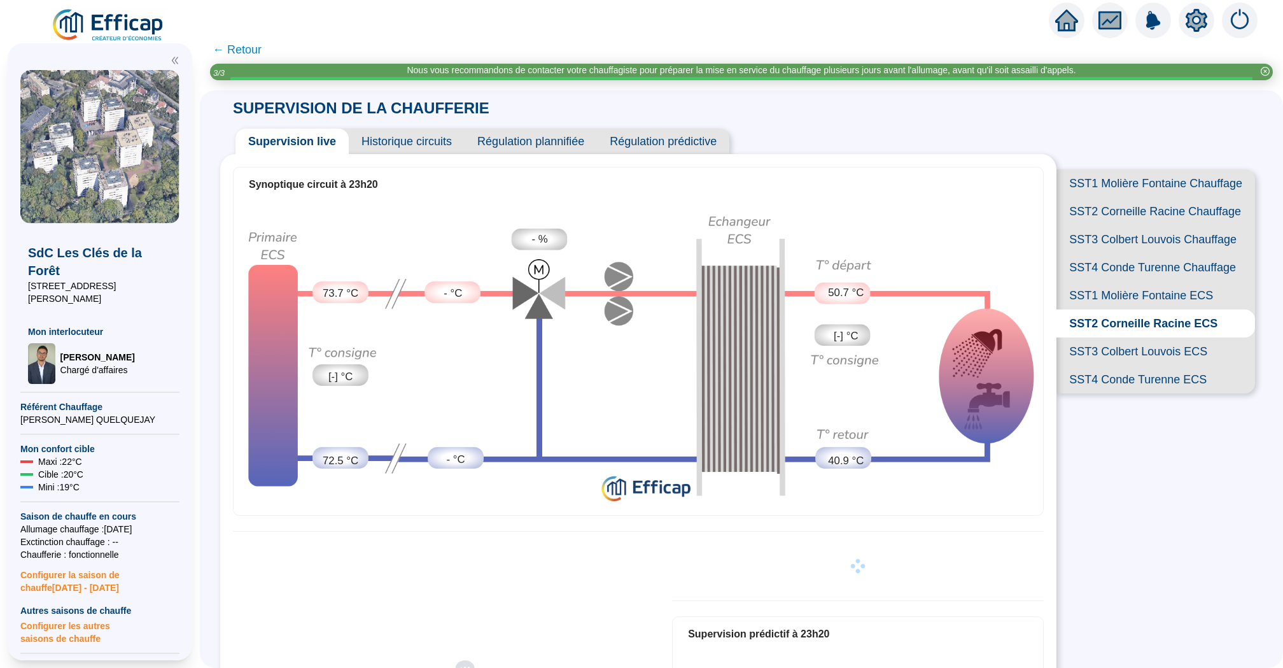
click at [1134, 295] on span "SST1 Molière Fontaine ECS" at bounding box center [1156, 295] width 199 height 28
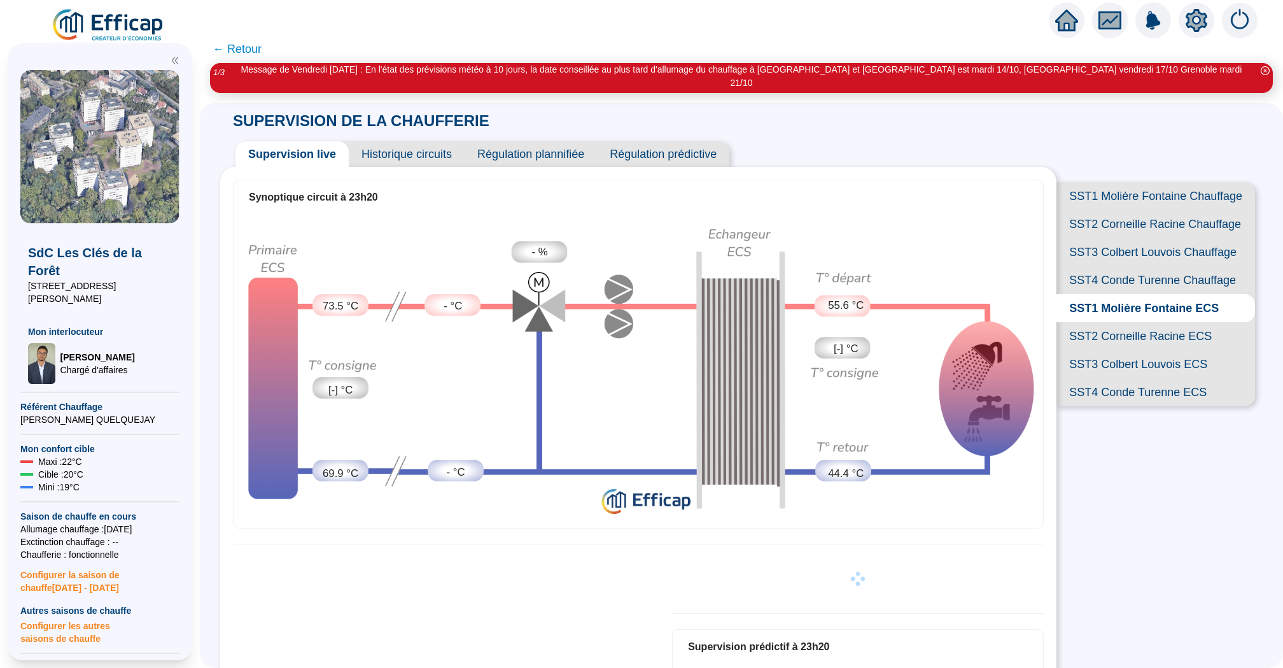
click at [1146, 383] on span "SST4 Conde Turenne ECS" at bounding box center [1156, 392] width 199 height 28
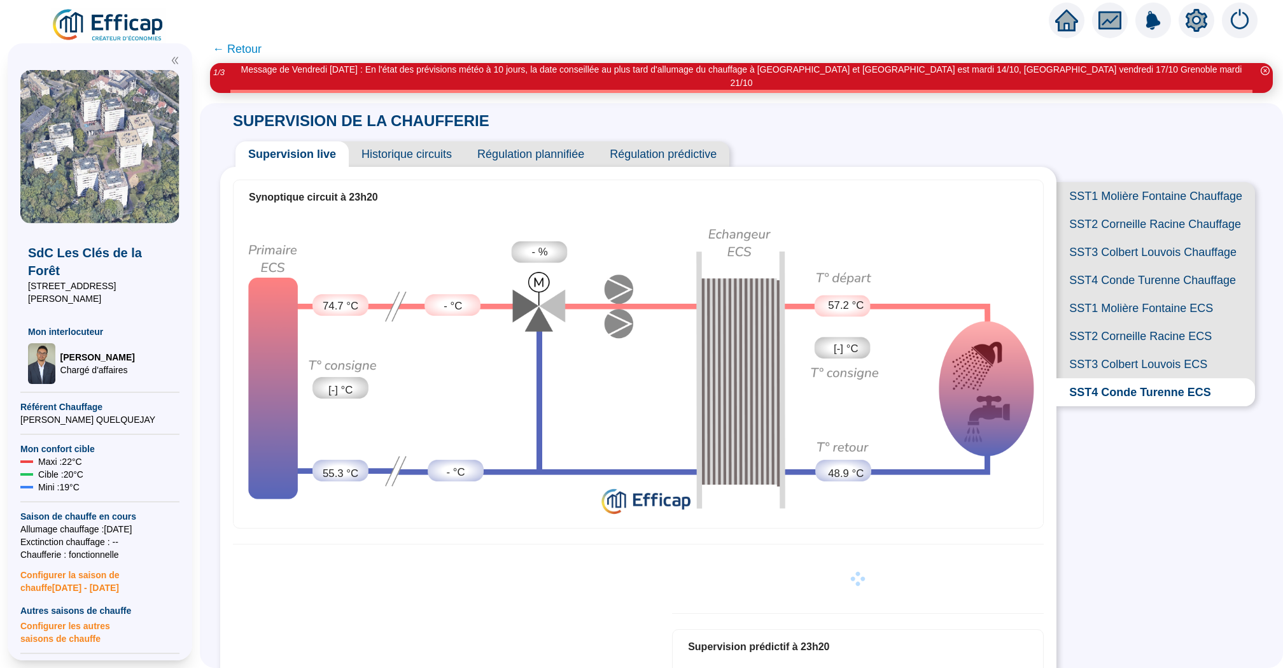
click at [398, 141] on span "Historique circuits" at bounding box center [407, 153] width 116 height 25
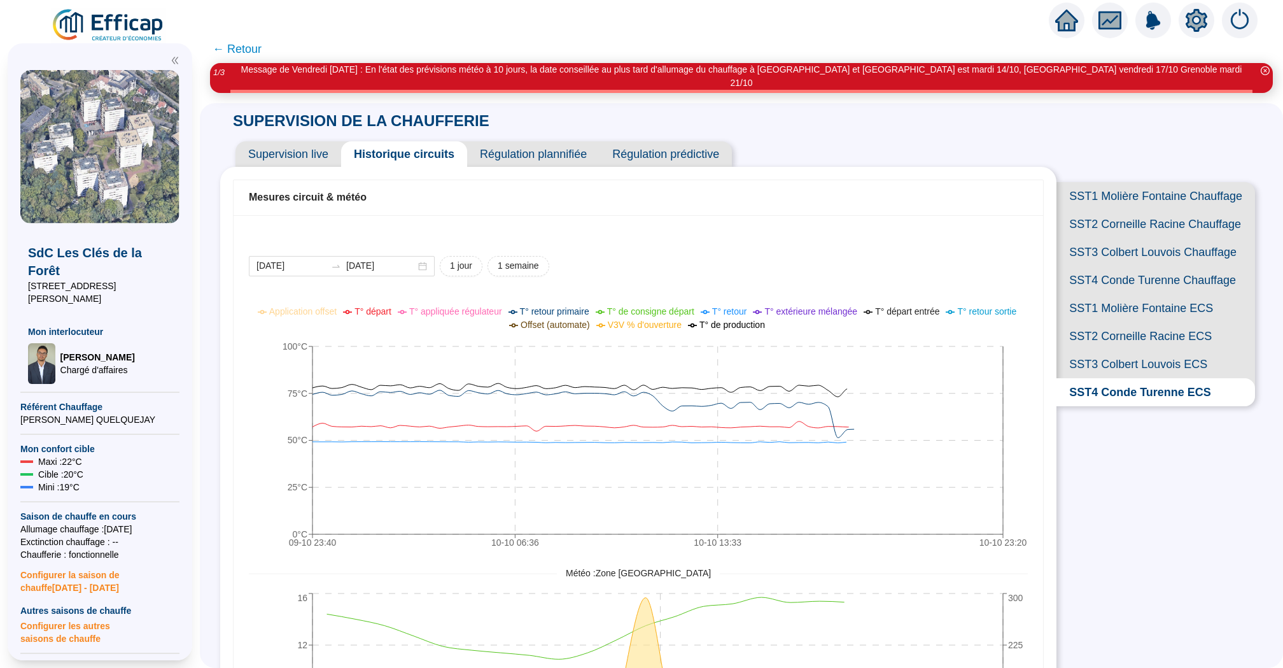
click at [1118, 188] on span "SST1 Molière Fontaine Chauffage" at bounding box center [1156, 196] width 199 height 28
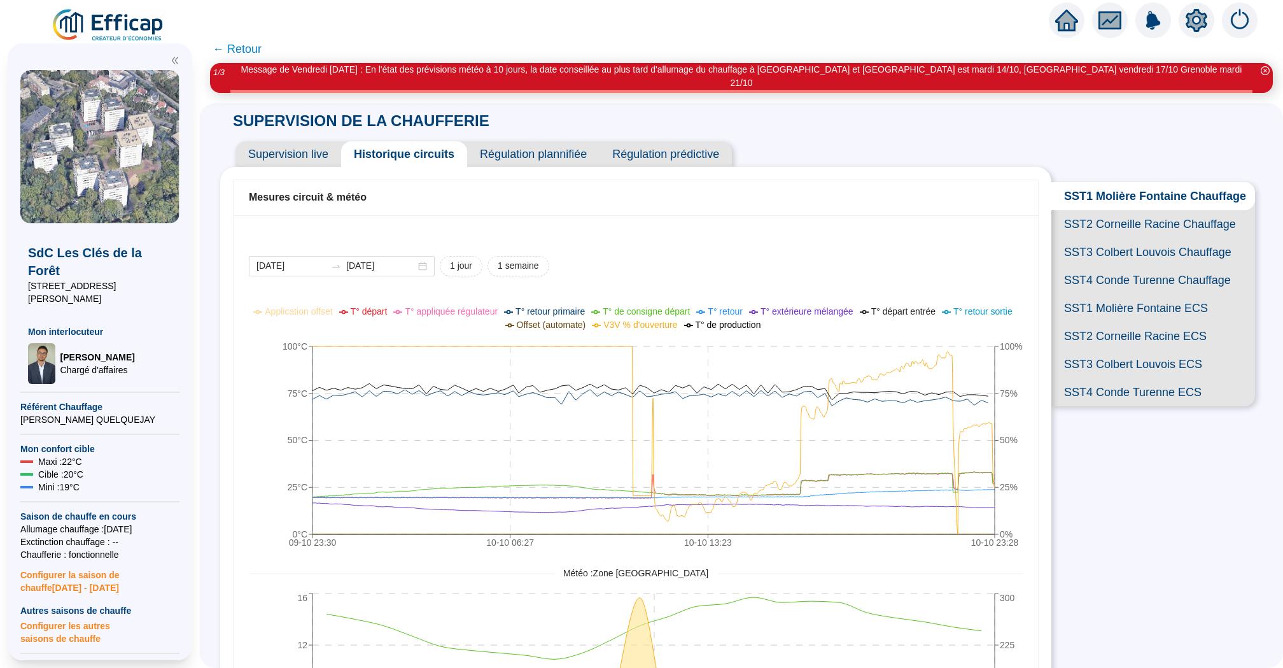
click at [1144, 213] on span "SST2 Corneille Racine Chauffage" at bounding box center [1154, 224] width 204 height 28
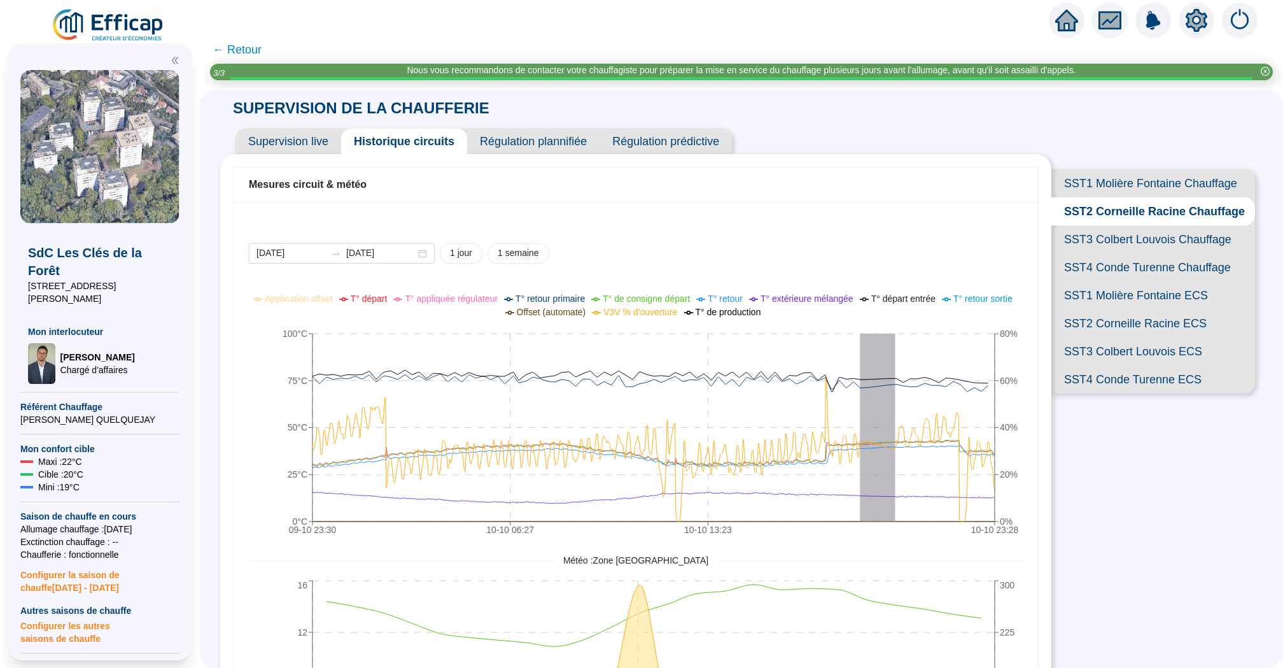
click at [1153, 239] on span "SST3 Colbert Louvois Chauffage" at bounding box center [1154, 239] width 204 height 28
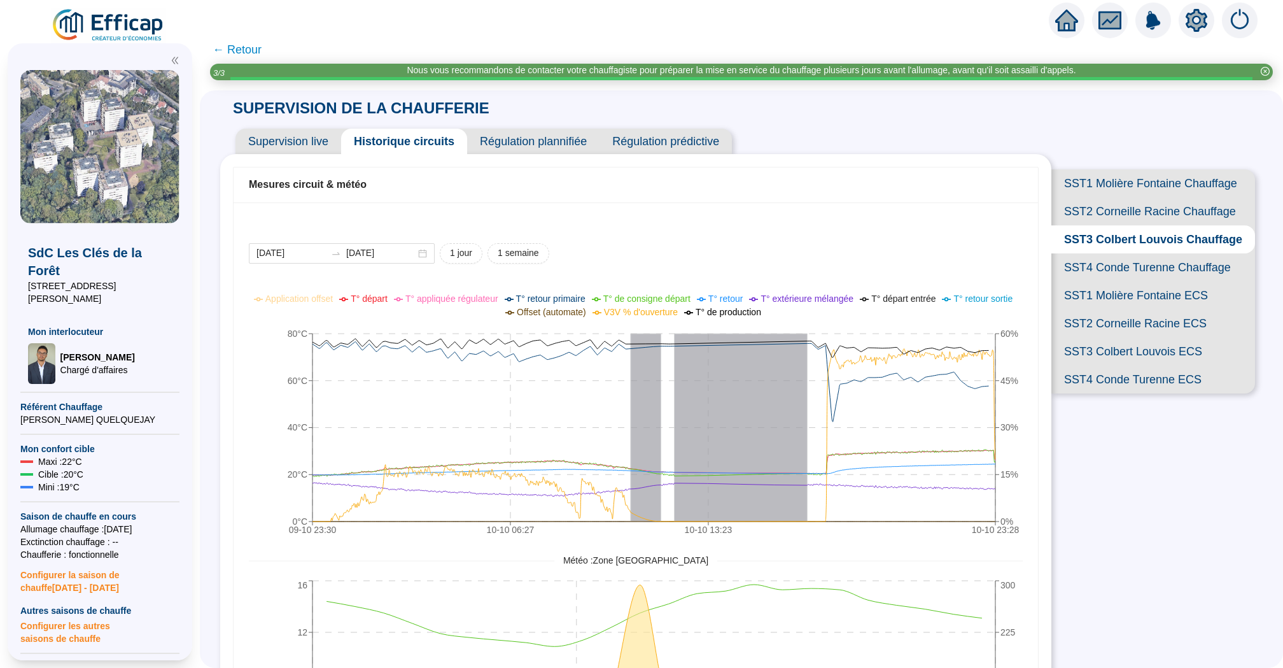
click at [1148, 272] on span "SST4 Conde Turenne Chauffage" at bounding box center [1154, 267] width 204 height 28
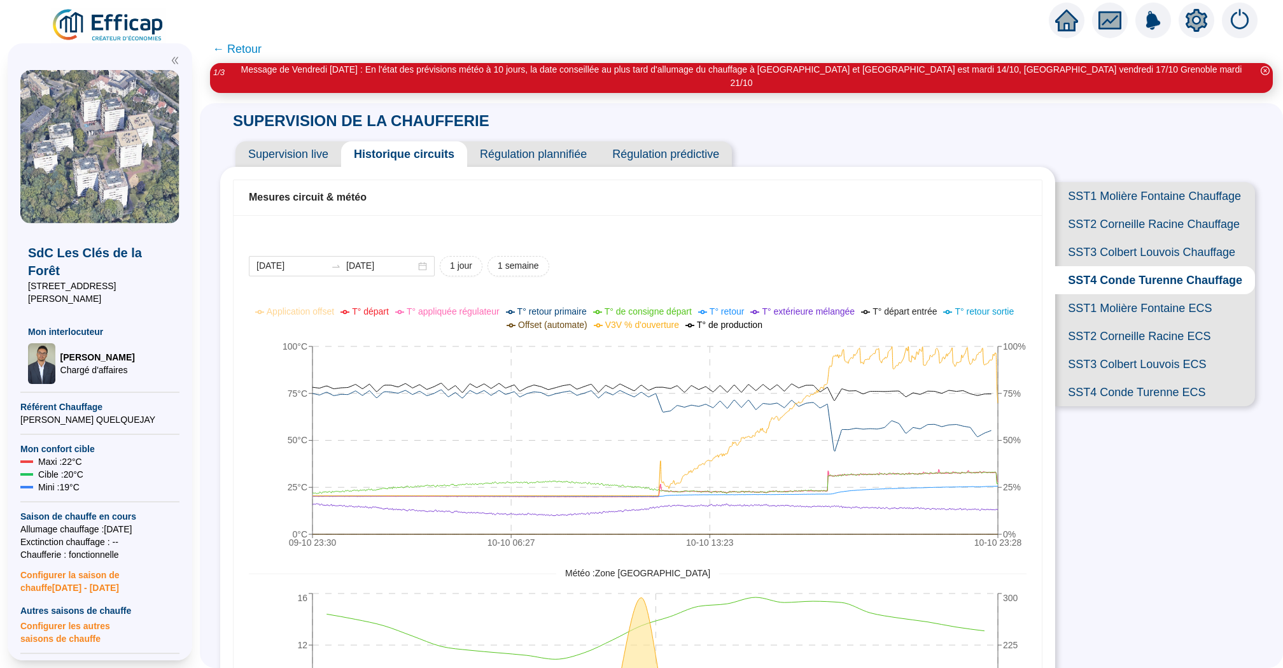
click at [299, 153] on span "Supervision live" at bounding box center [289, 153] width 106 height 25
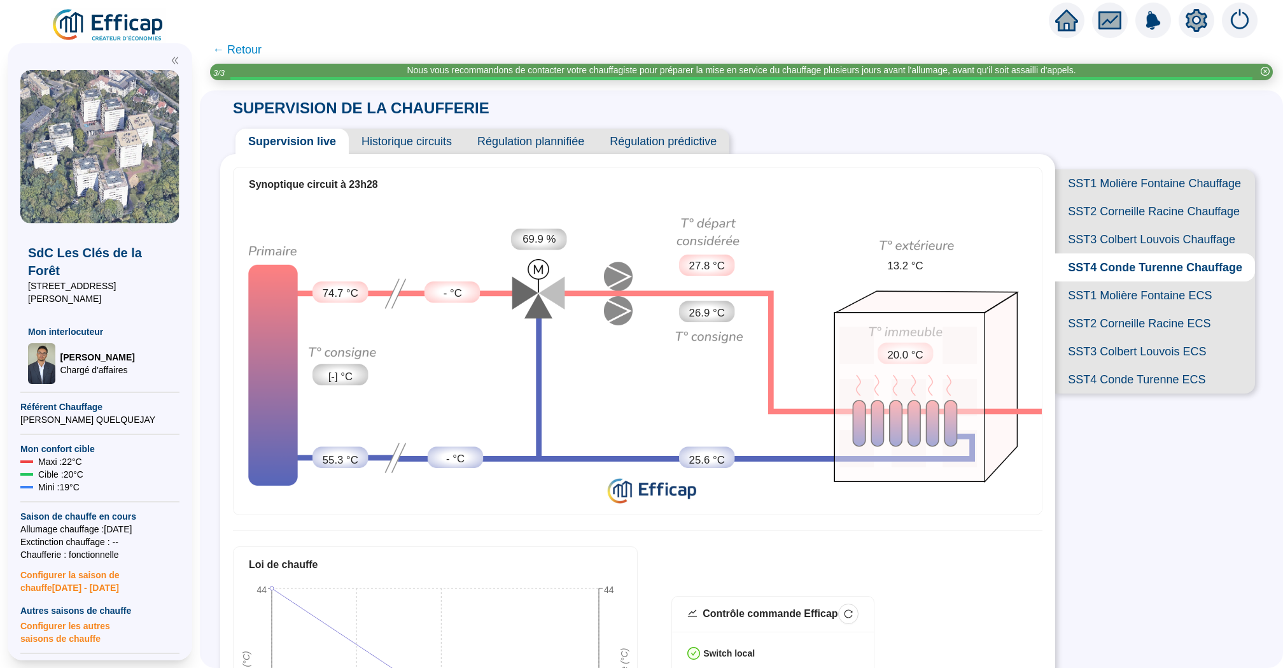
click at [1101, 239] on span "SST3 Colbert Louvois Chauffage" at bounding box center [1155, 239] width 200 height 28
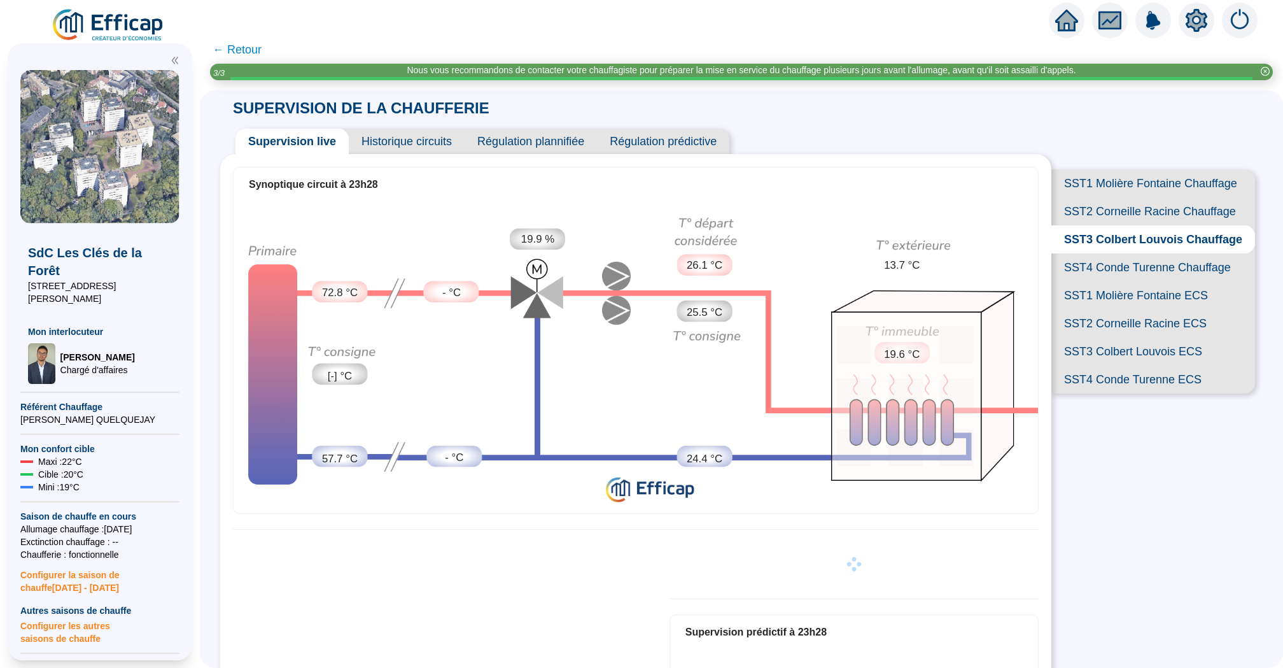
click at [1123, 211] on span "SST2 Corneille Racine Chauffage" at bounding box center [1154, 211] width 204 height 28
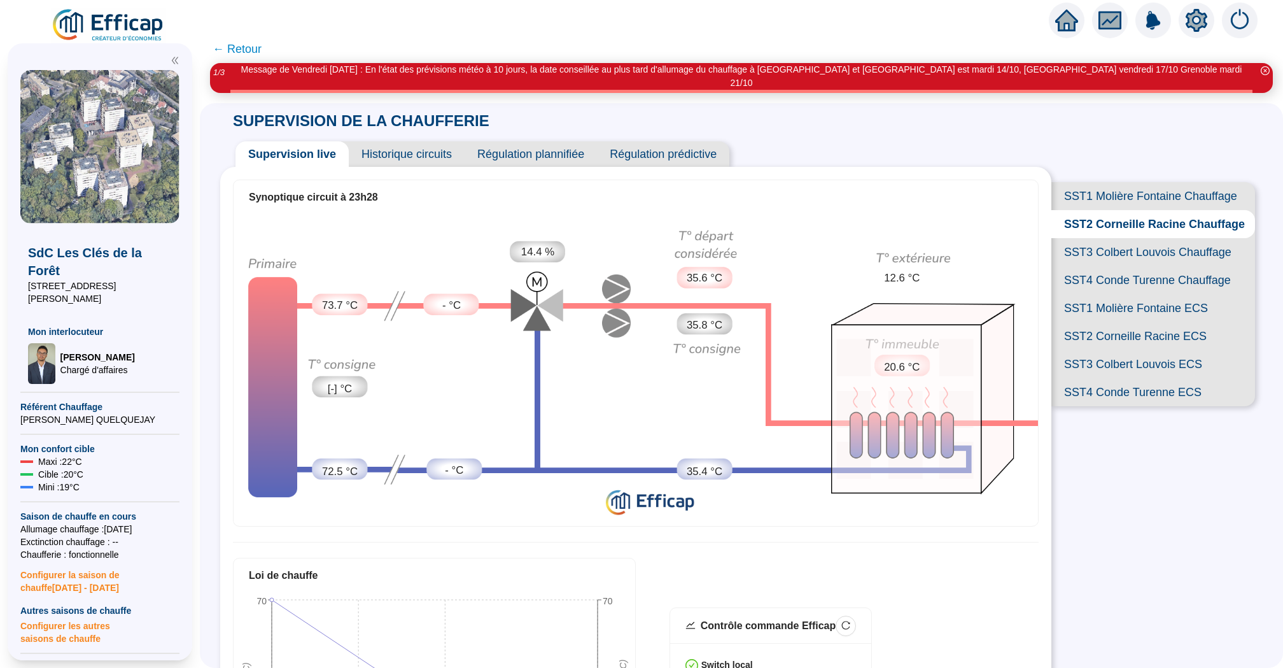
click at [1123, 266] on span "SST4 Conde Turenne Chauffage" at bounding box center [1154, 280] width 204 height 28
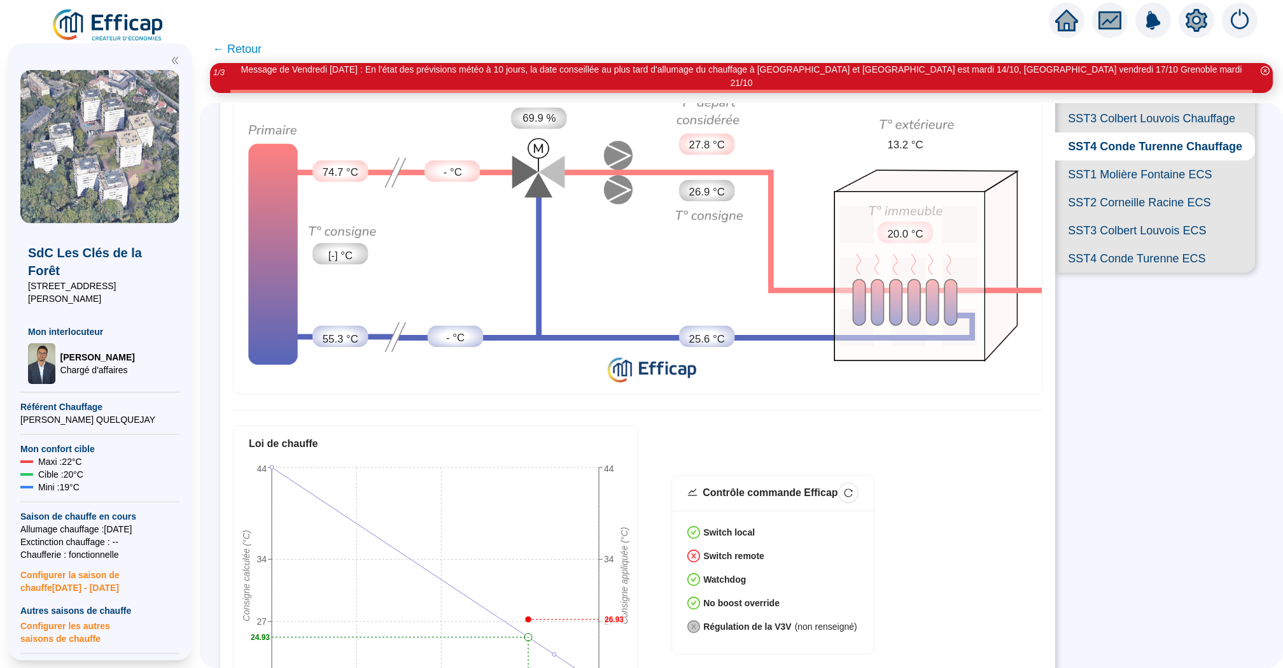
scroll to position [16, 0]
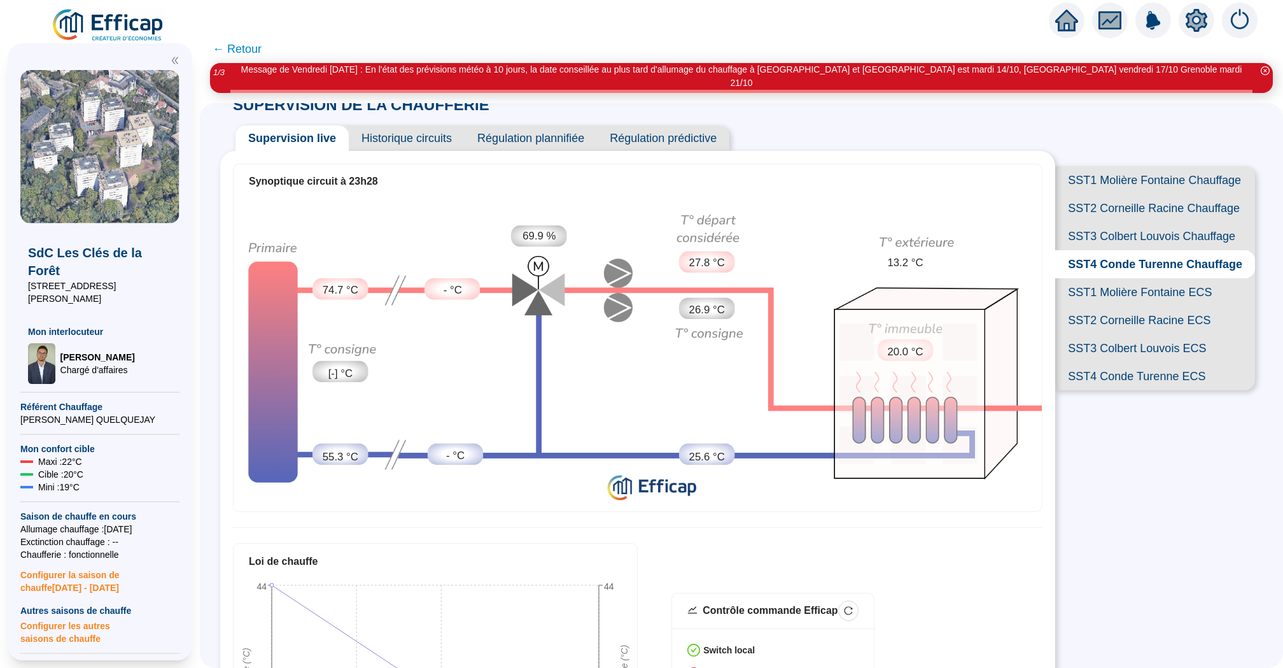
click at [1113, 233] on span "SST3 Colbert Louvois Chauffage" at bounding box center [1155, 236] width 200 height 28
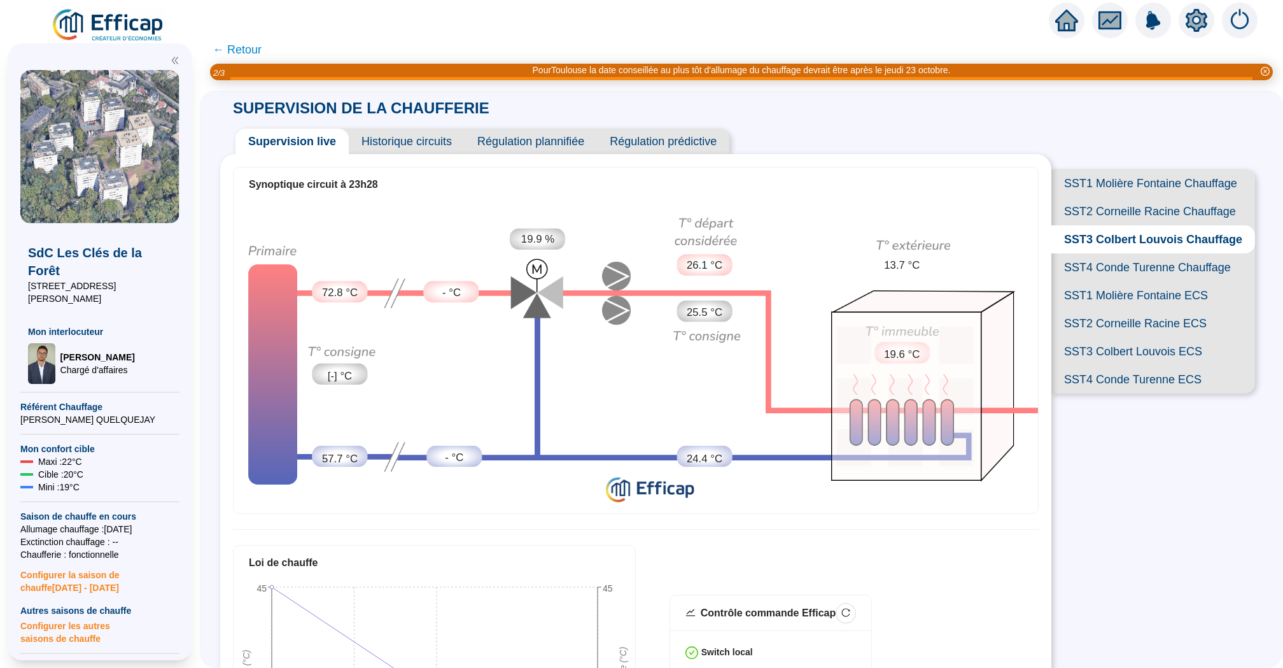
click at [1129, 187] on span "SST1 Molière Fontaine Chauffage" at bounding box center [1154, 183] width 204 height 28
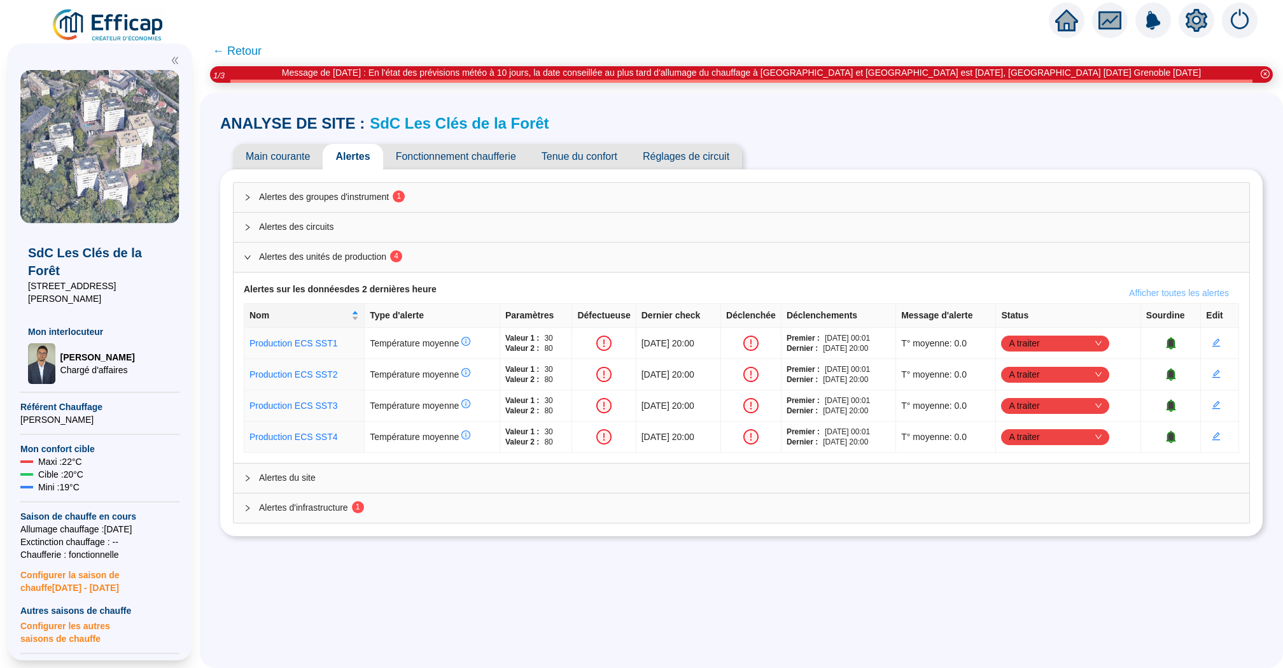
click at [1141, 289] on span "Afficher toutes les alertes" at bounding box center [1179, 292] width 100 height 13
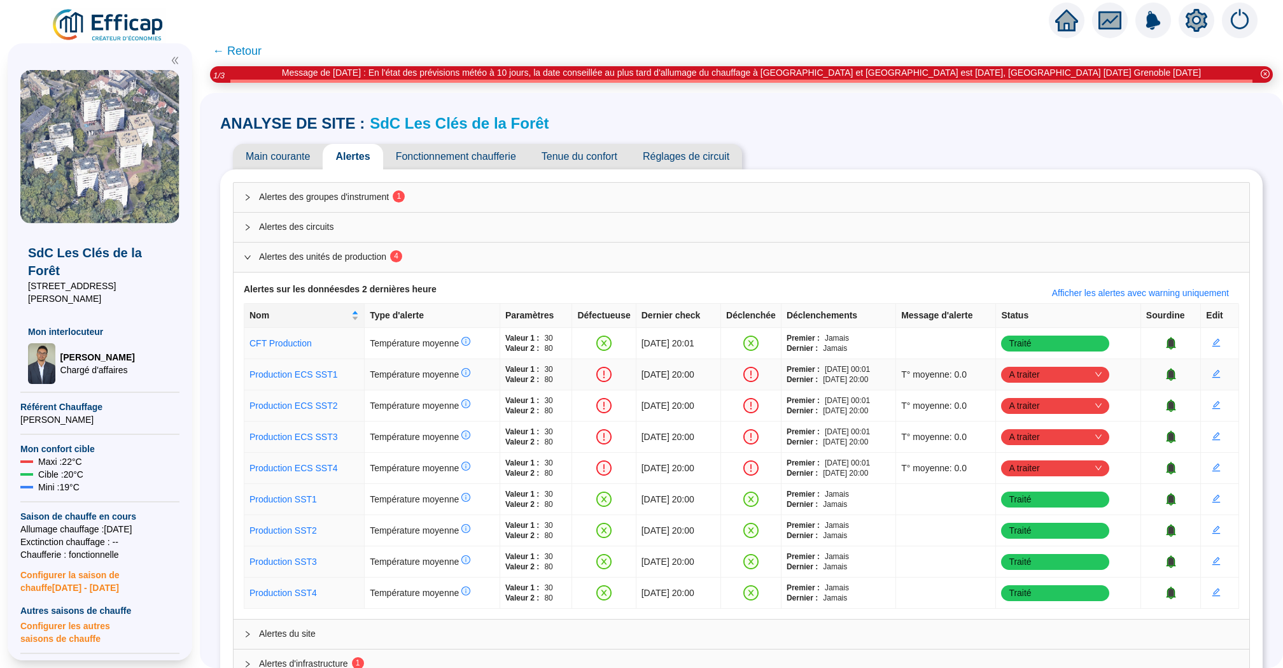
scroll to position [28, 0]
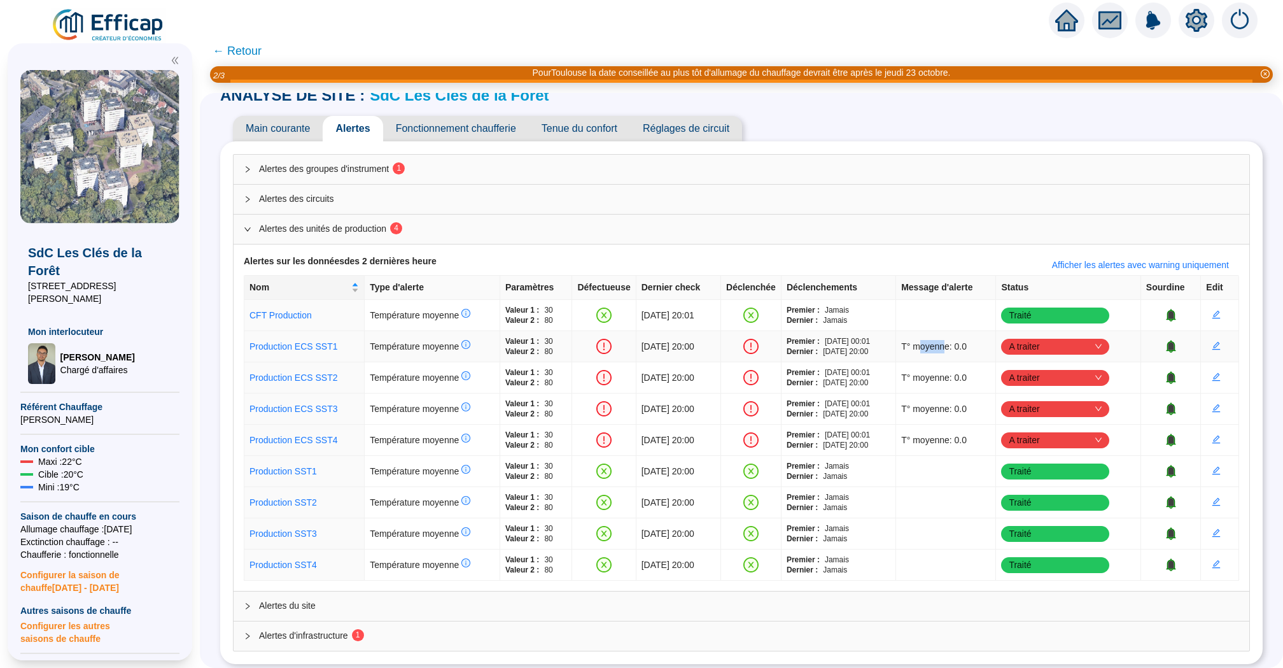
drag, startPoint x: 943, startPoint y: 348, endPoint x: 969, endPoint y: 348, distance: 25.5
click at [967, 348] on span "T° moyenne: 0.0" at bounding box center [934, 346] width 66 height 13
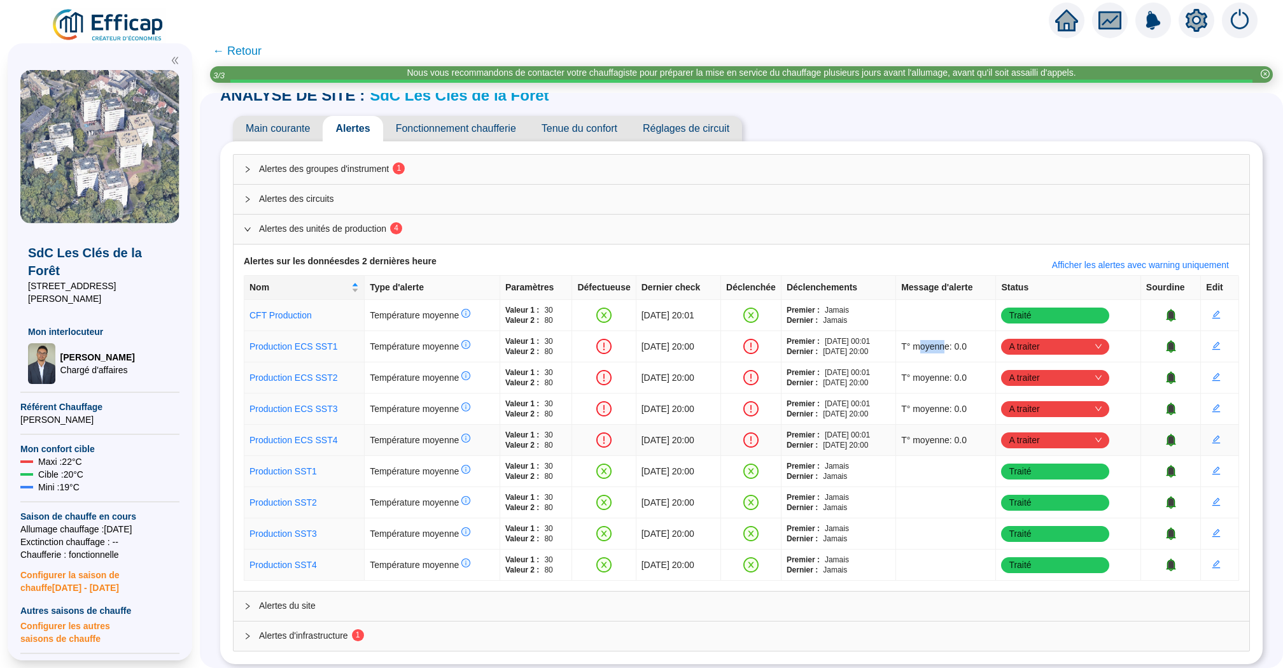
scroll to position [14, 0]
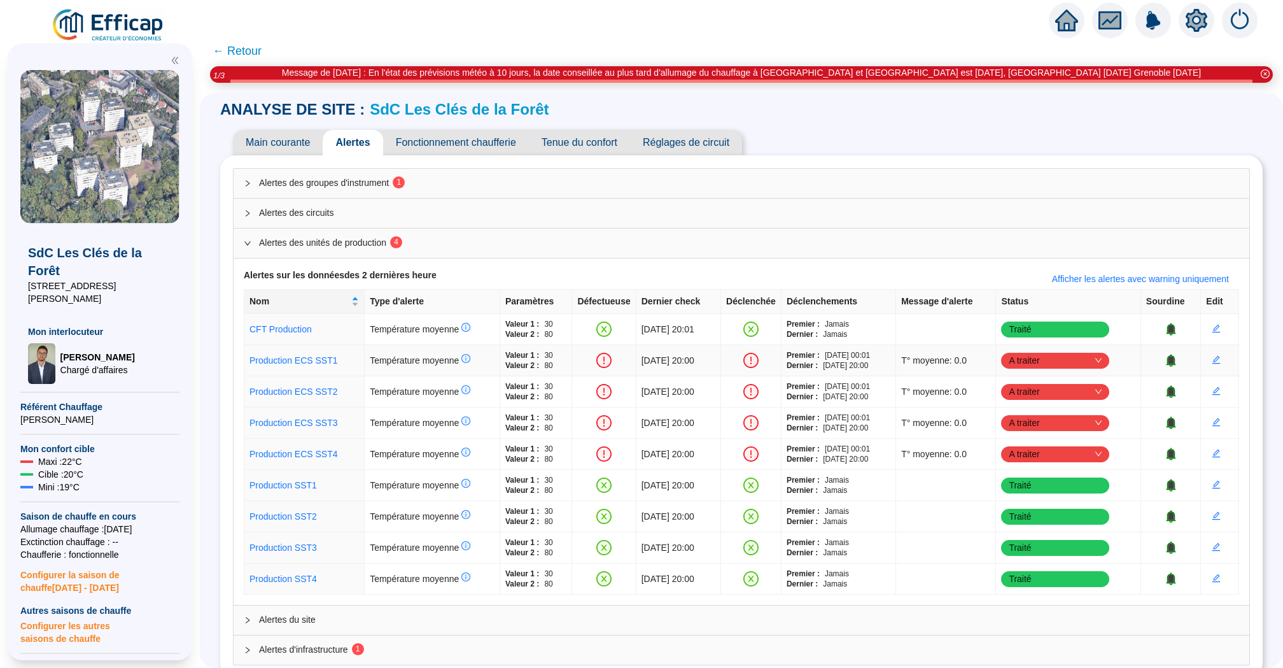
click at [947, 366] on td "T° moyenne: 0.0" at bounding box center [946, 360] width 100 height 31
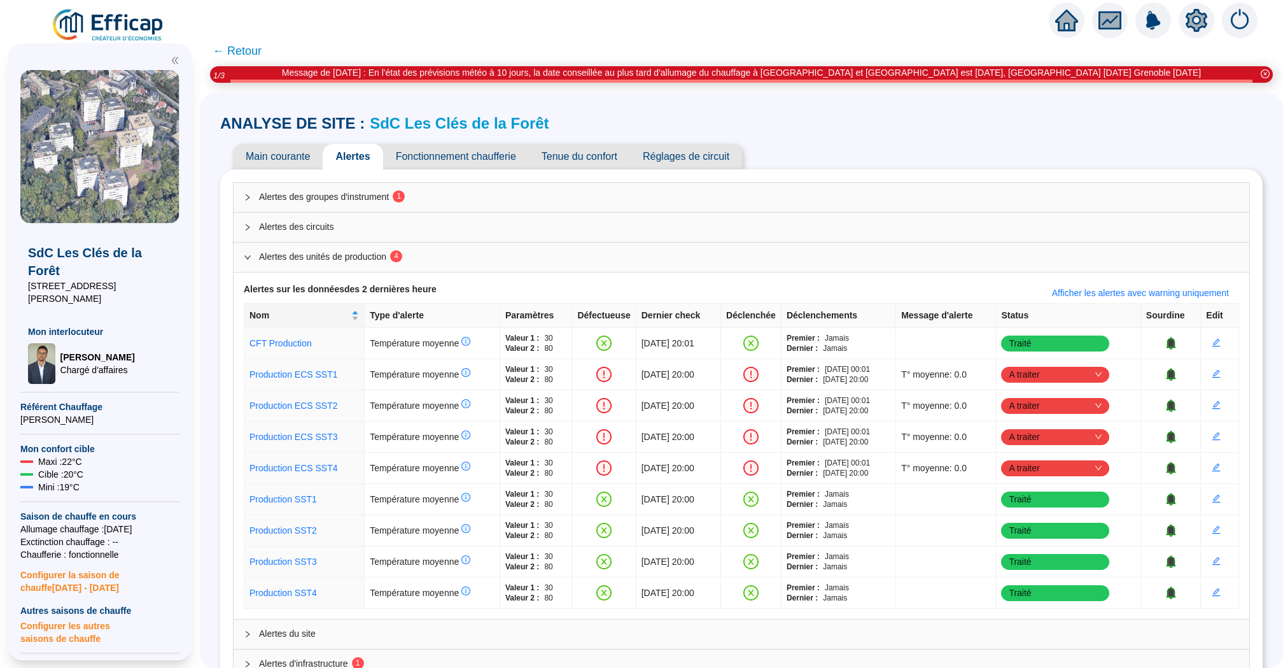
click at [267, 161] on span "Main courante" at bounding box center [278, 156] width 90 height 25
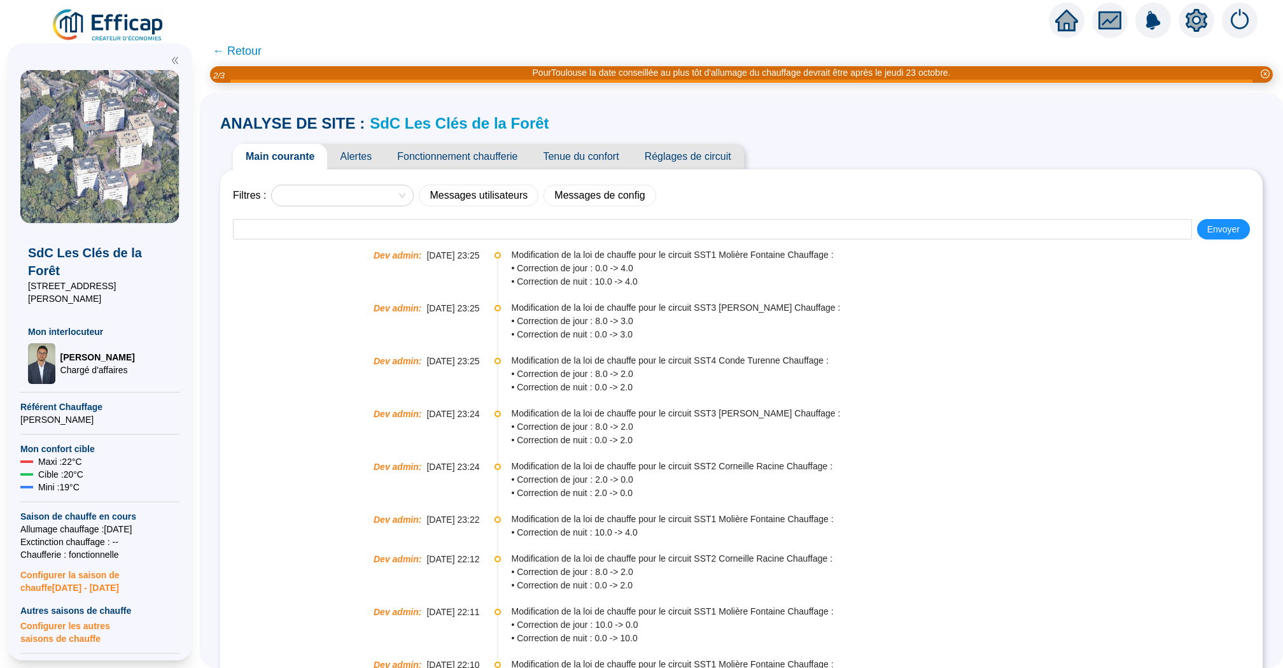
click at [251, 49] on span "← Retour" at bounding box center [237, 51] width 49 height 18
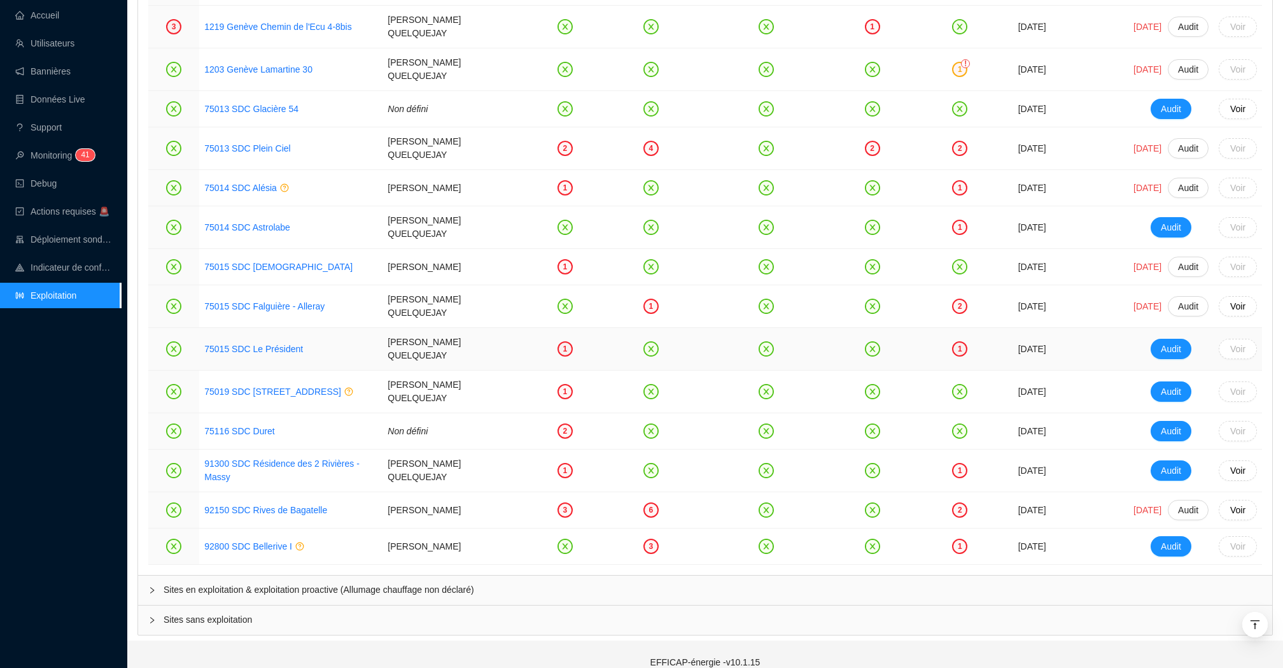
scroll to position [1787, 0]
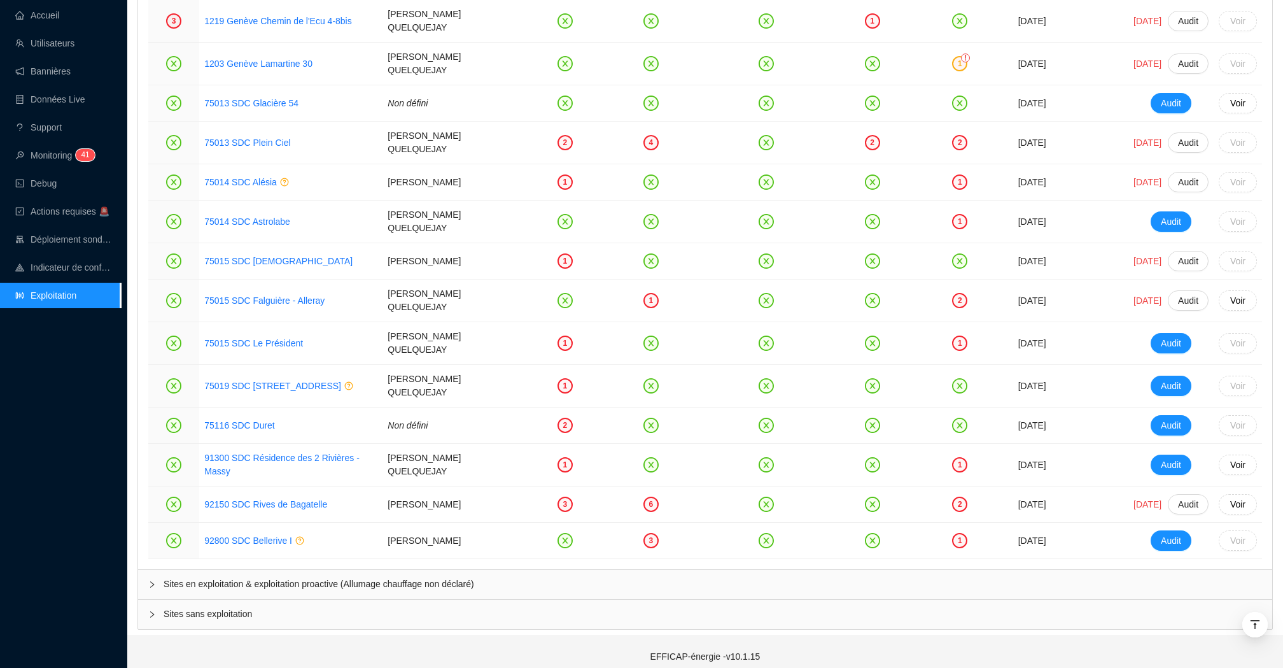
click at [408, 577] on span "Sites en exploitation & exploitation proactive (Allumage chauffage non déclaré)" at bounding box center [713, 583] width 1099 height 13
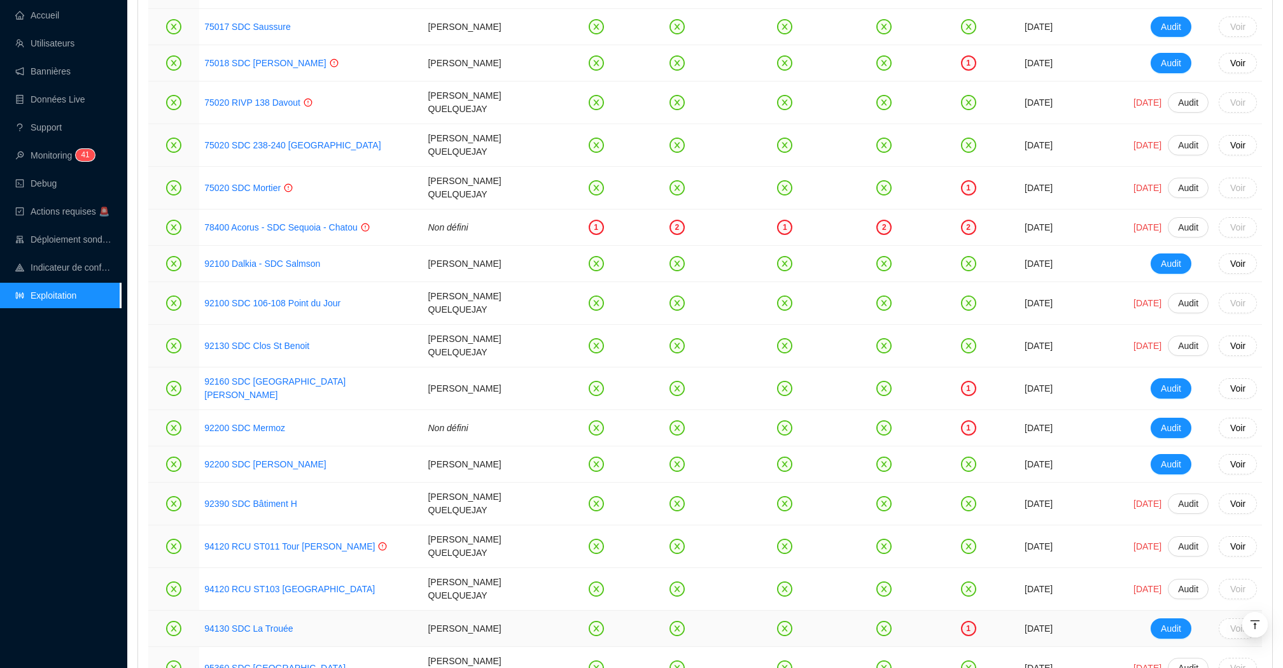
scroll to position [3191, 0]
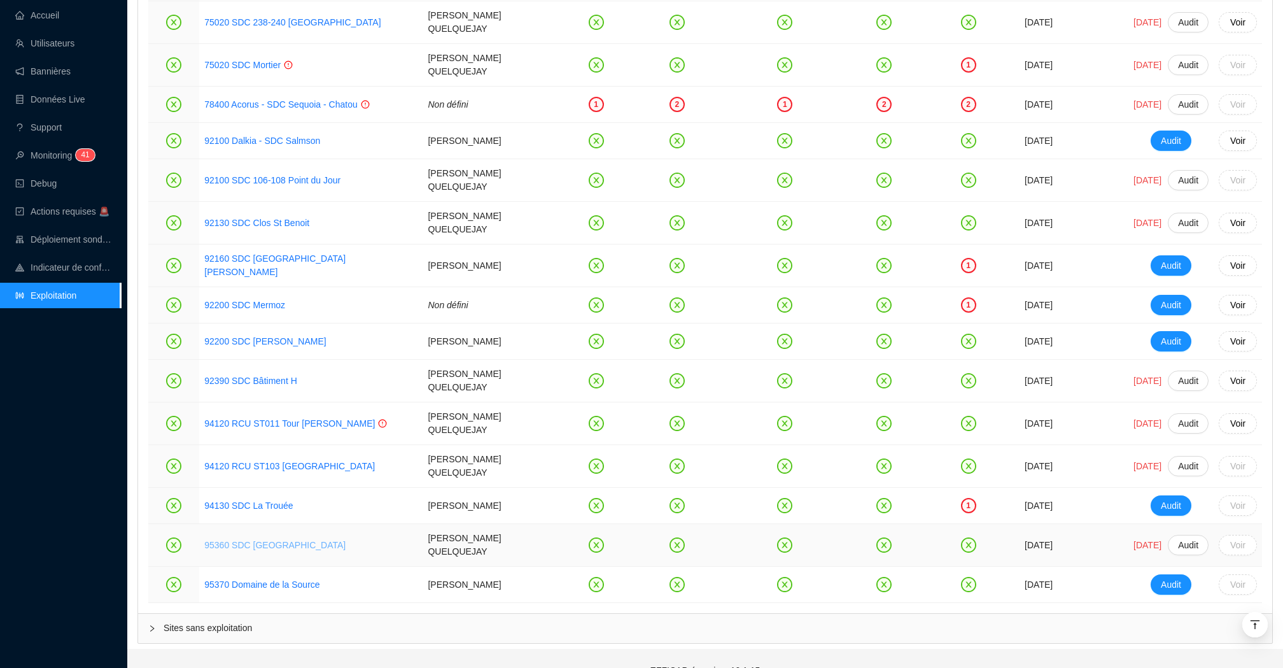
click at [316, 540] on link "95360 SDC [GEOGRAPHIC_DATA]" at bounding box center [274, 545] width 141 height 10
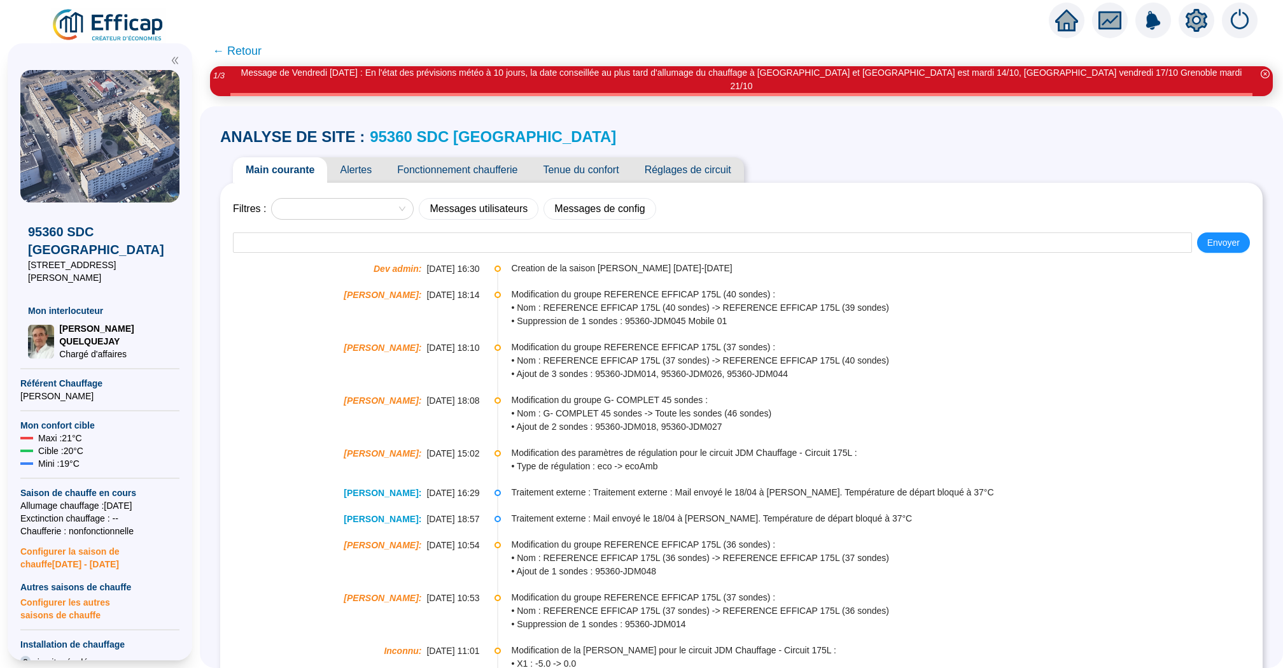
click at [452, 128] on link "95360 SDC [GEOGRAPHIC_DATA]" at bounding box center [493, 136] width 246 height 17
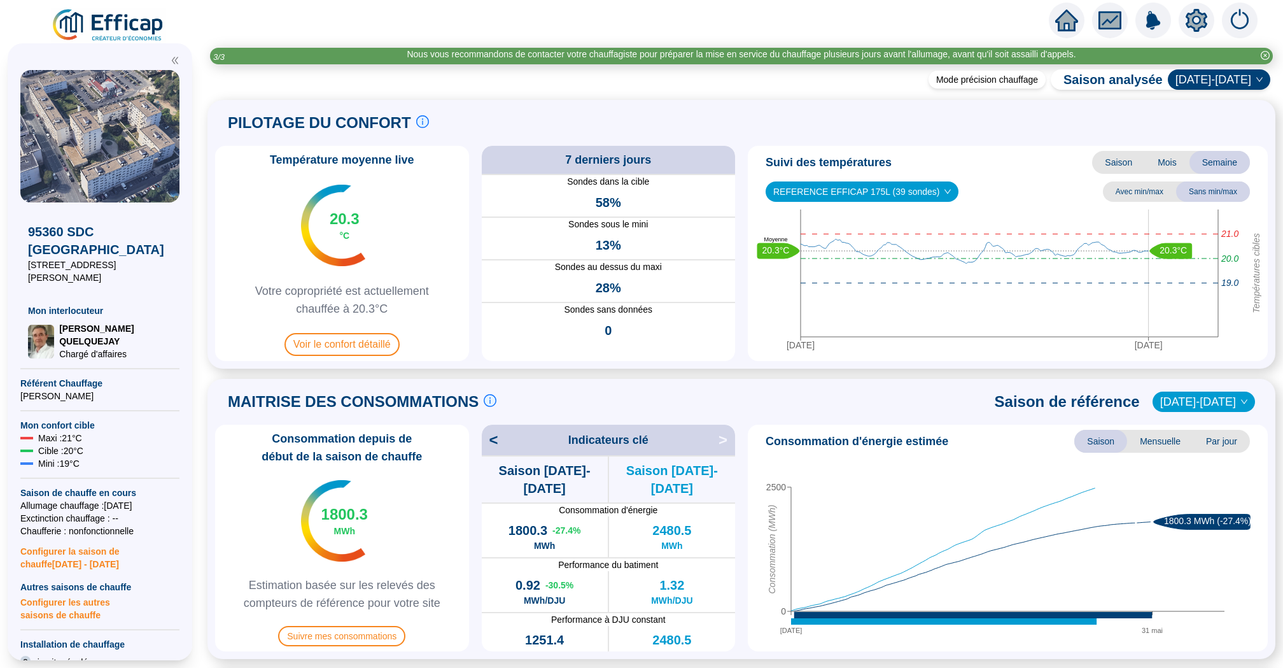
scroll to position [49, 0]
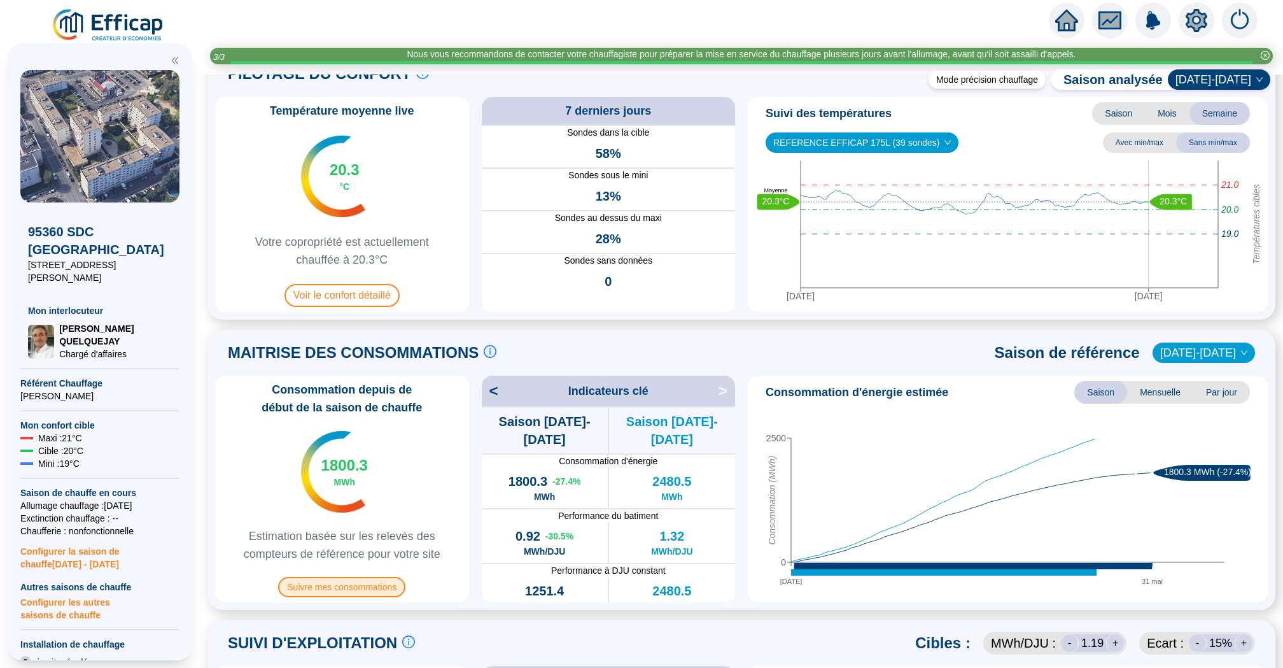
click at [373, 581] on span "Suivre mes consommations" at bounding box center [341, 587] width 127 height 20
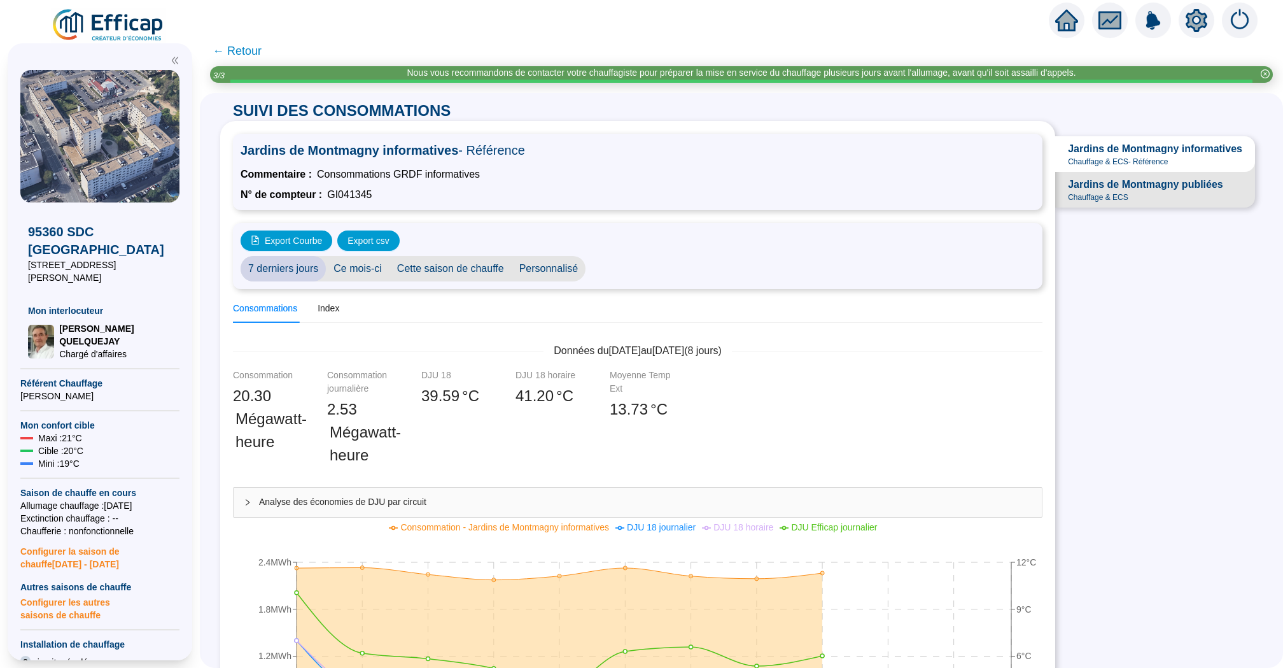
click at [1145, 192] on div "Jardins de Montmagny publiées Chauffage & ECS" at bounding box center [1145, 189] width 155 height 25
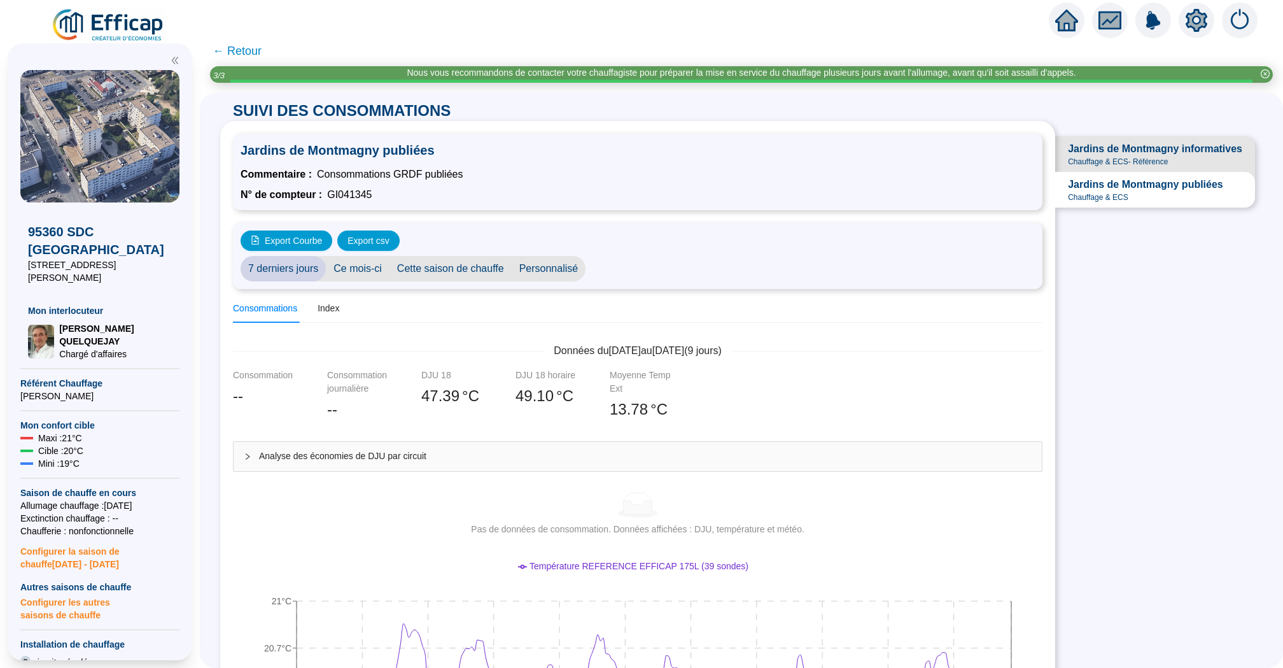
click at [1156, 153] on span "Jardins de Montmagny informatives" at bounding box center [1155, 148] width 174 height 15
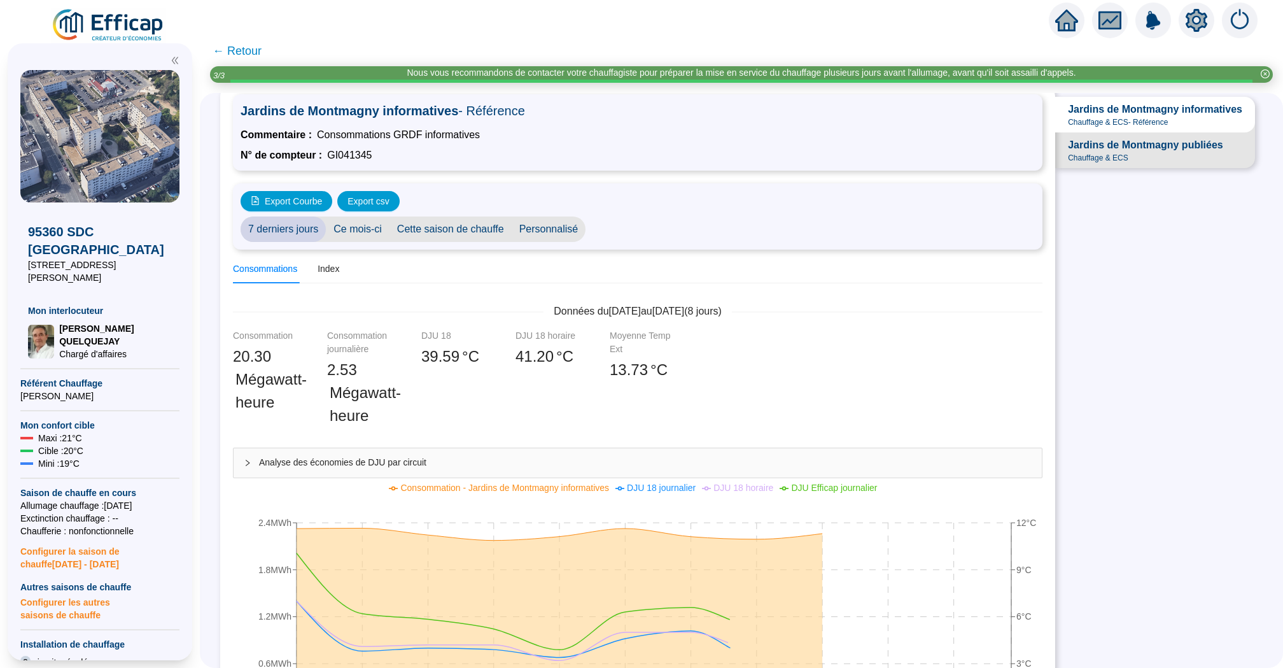
scroll to position [49, 0]
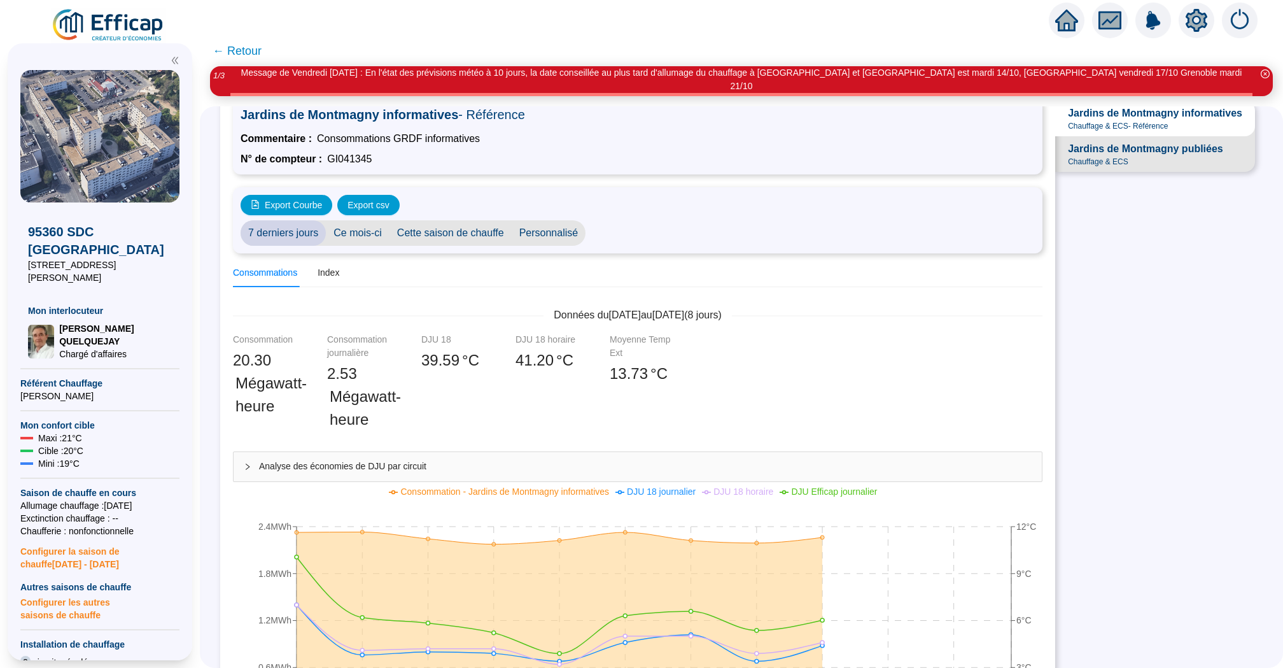
click at [381, 220] on span "Ce mois-ci" at bounding box center [358, 232] width 64 height 25
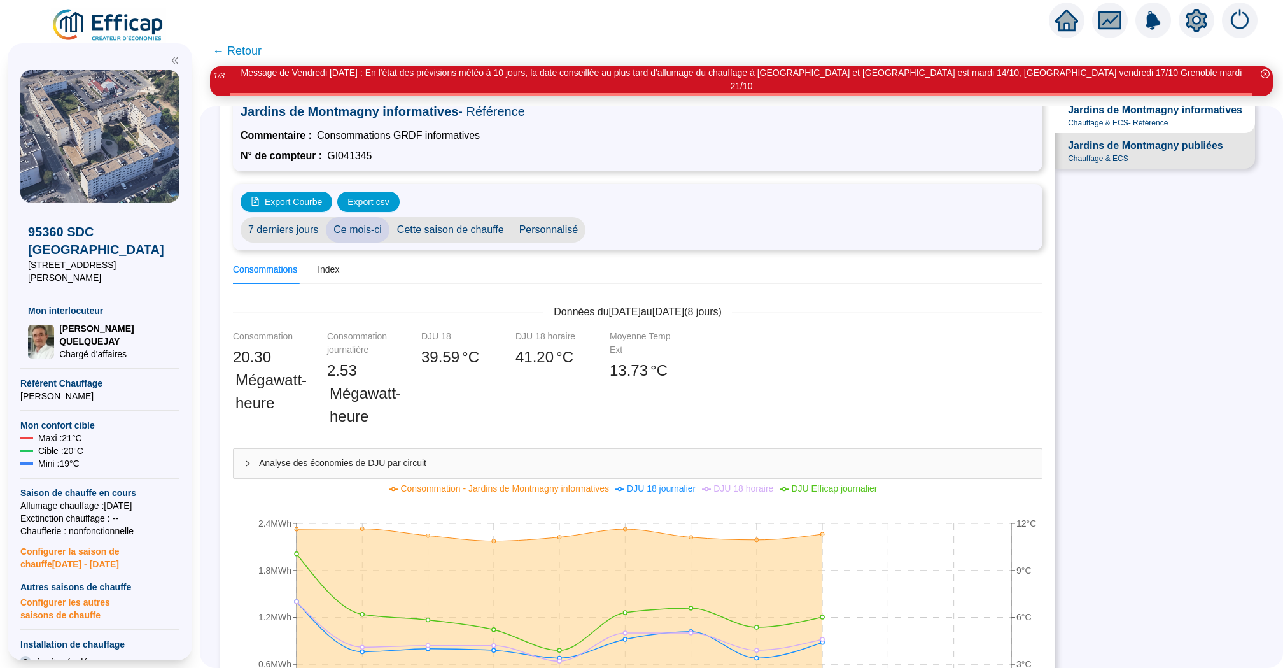
scroll to position [25, 0]
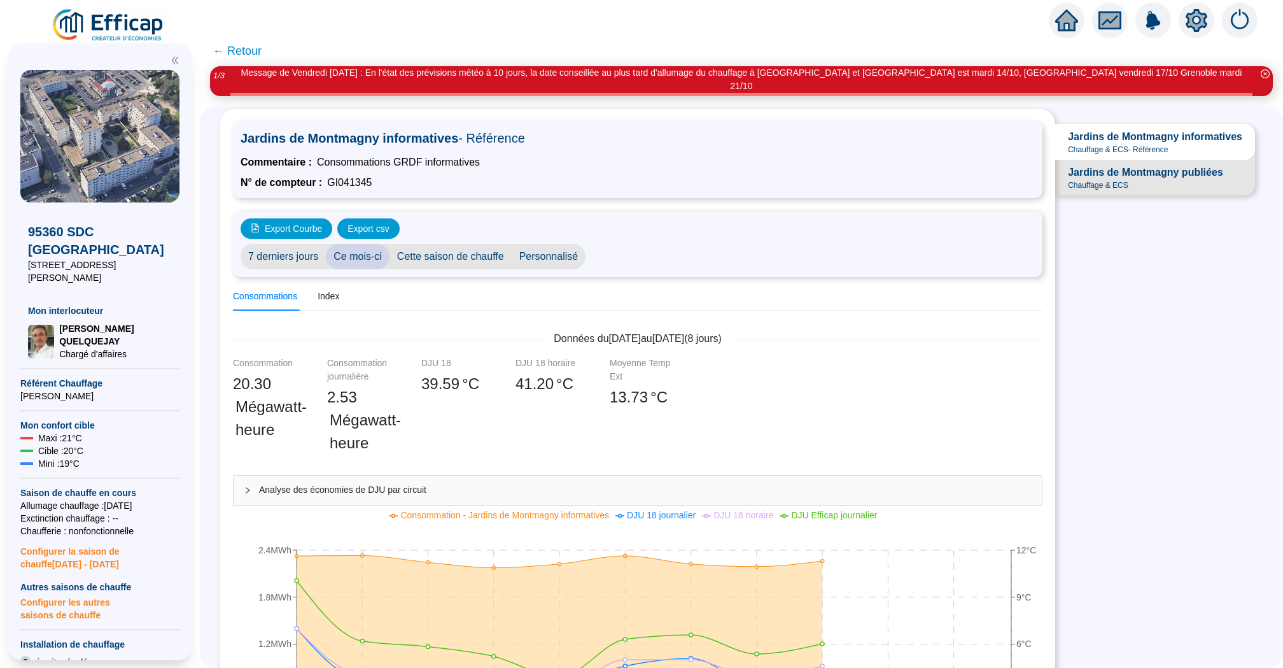
click at [573, 244] on span "Personnalisé" at bounding box center [549, 256] width 74 height 25
click at [641, 250] on input "[DATE]" at bounding box center [627, 256] width 69 height 13
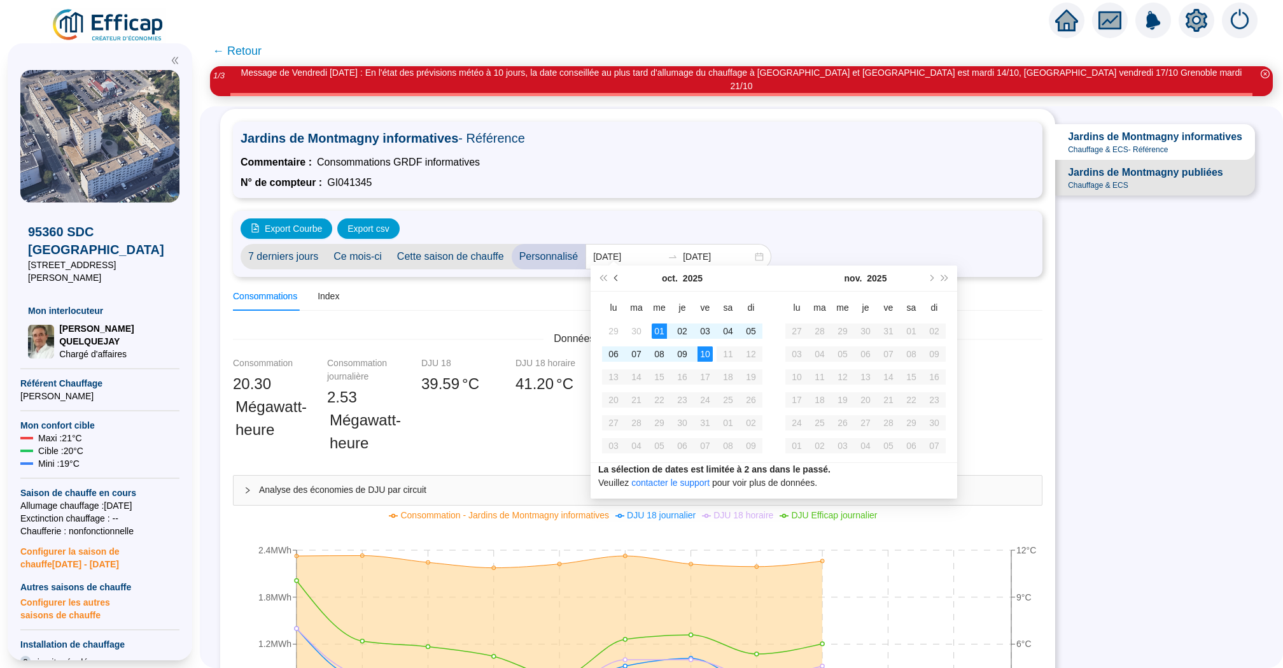
click at [617, 280] on span "Mois précédent (PageUp)" at bounding box center [617, 278] width 6 height 6
type input "[DATE]"
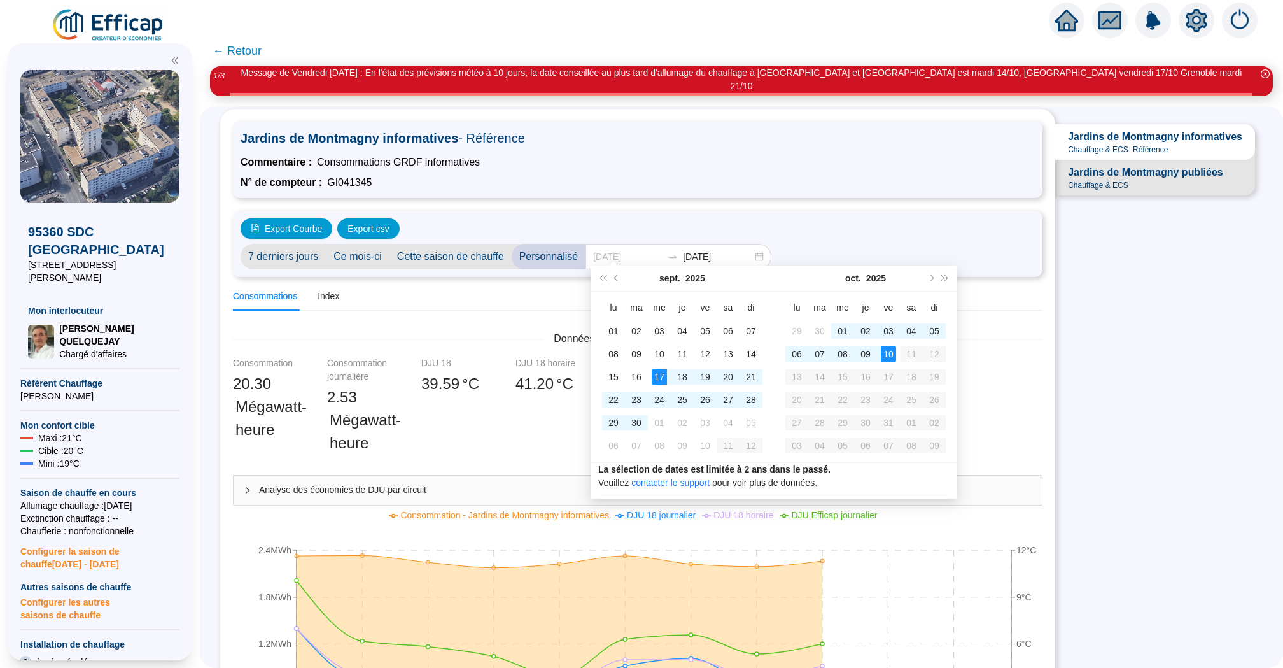
click at [657, 379] on div "17" at bounding box center [659, 376] width 15 height 15
type input "[DATE]"
click at [875, 352] on td "09" at bounding box center [865, 353] width 23 height 23
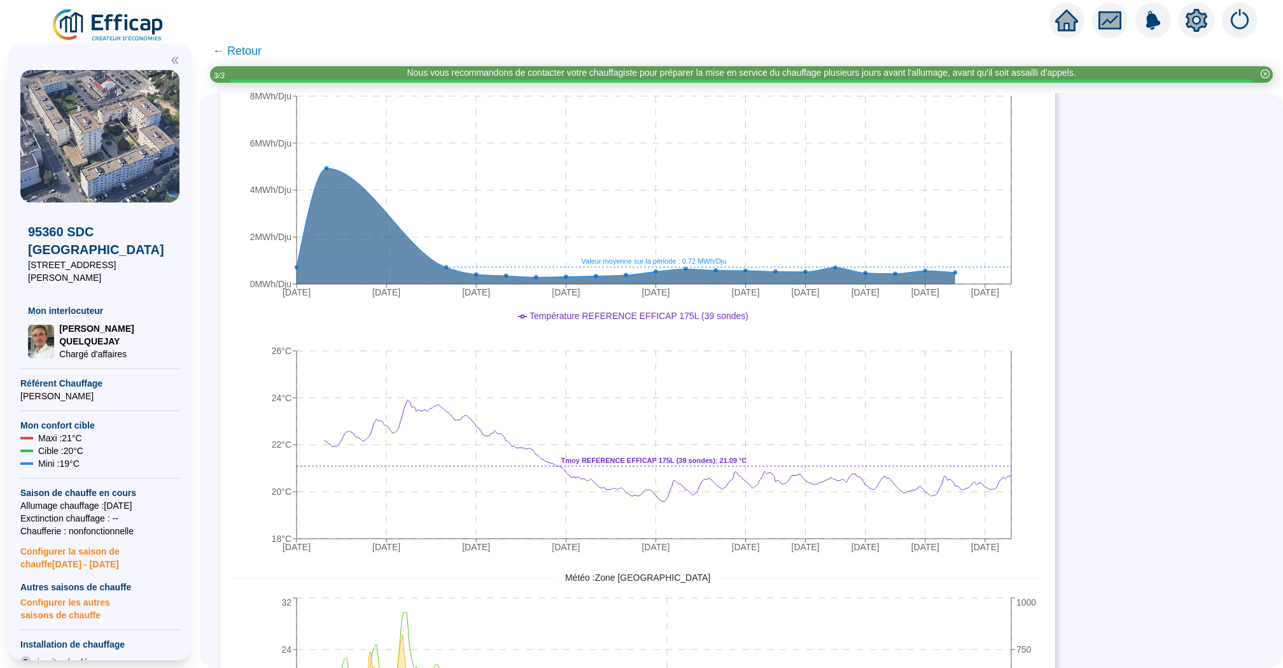
scroll to position [0, 0]
